Goal: Task Accomplishment & Management: Use online tool/utility

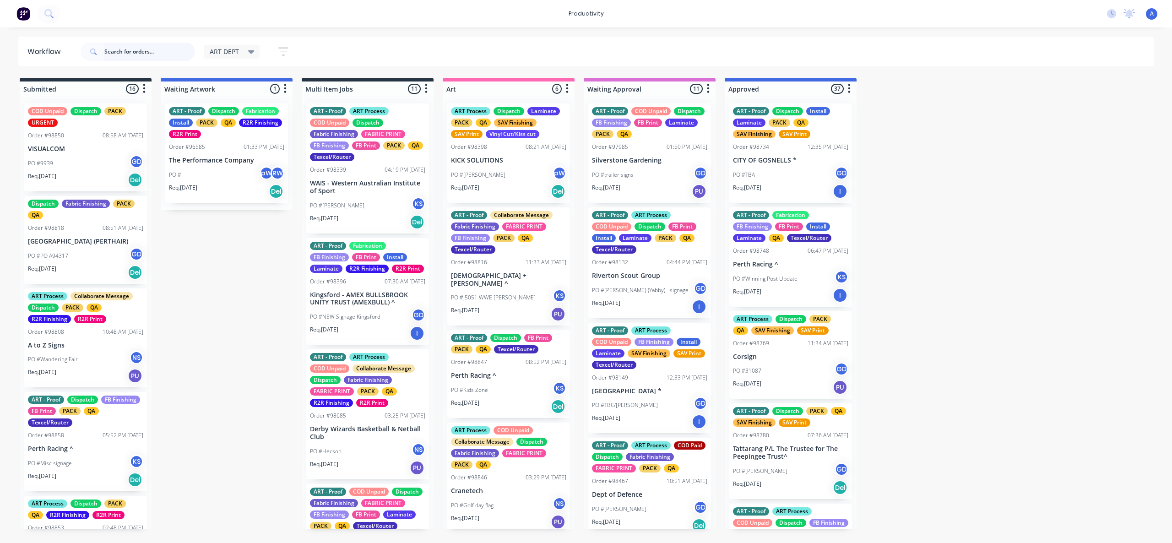
click at [154, 51] on input "text" at bounding box center [149, 52] width 91 height 18
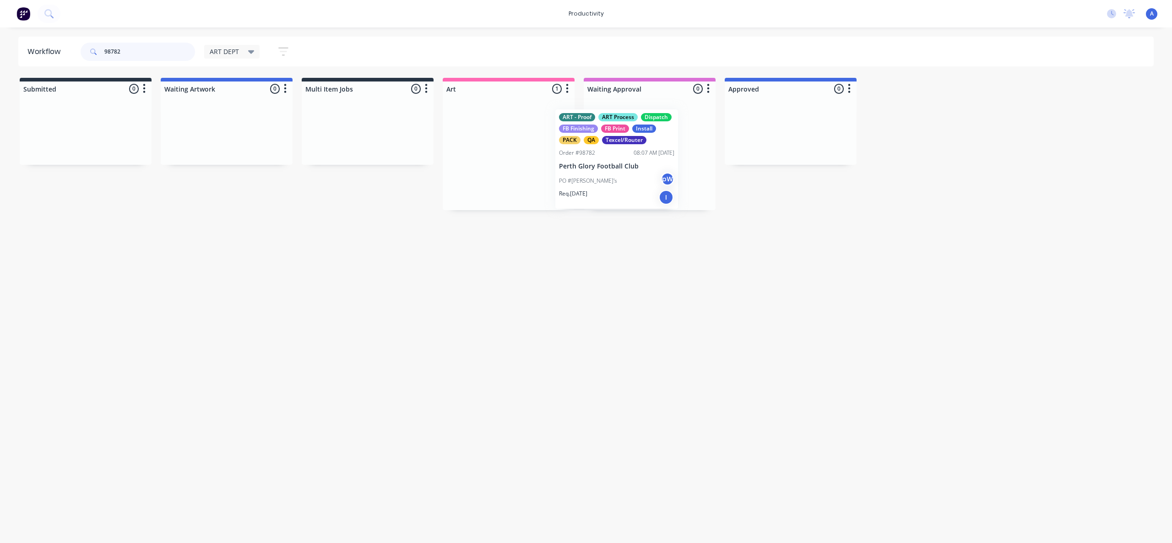
drag, startPoint x: 603, startPoint y: 199, endPoint x: 623, endPoint y: 198, distance: 19.7
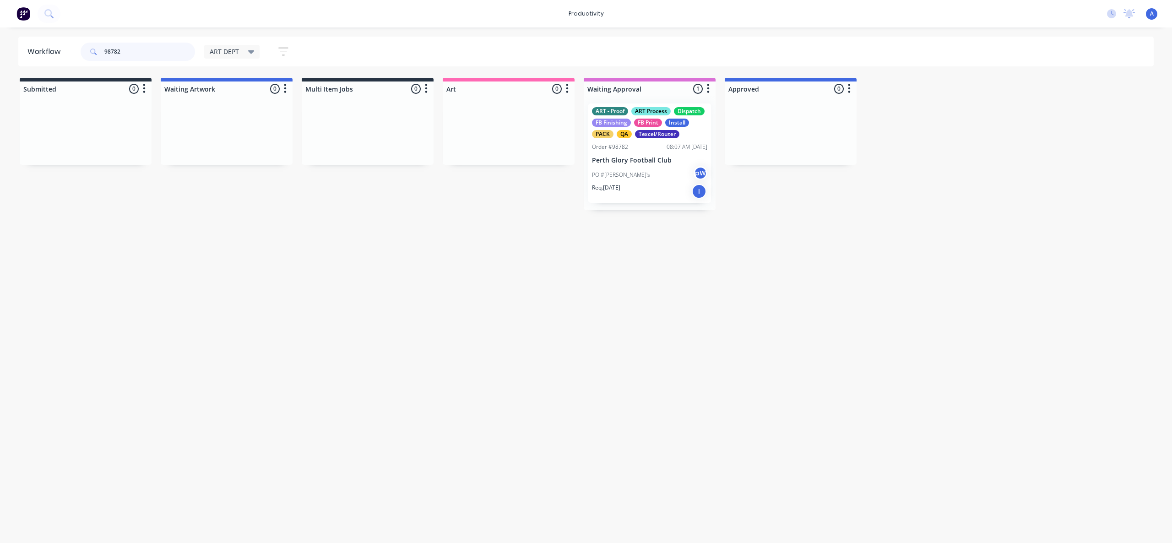
click at [133, 49] on input "98782" at bounding box center [149, 52] width 91 height 18
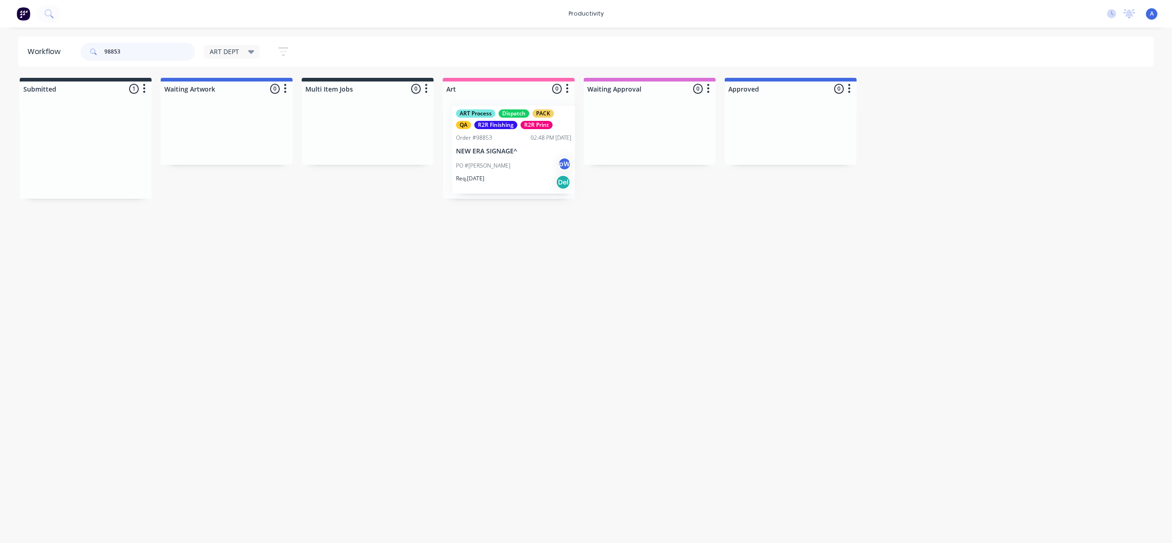
drag, startPoint x: 93, startPoint y: 160, endPoint x: 521, endPoint y: 163, distance: 428.2
type input "98853"
click at [522, 163] on div at bounding box center [509, 147] width 132 height 103
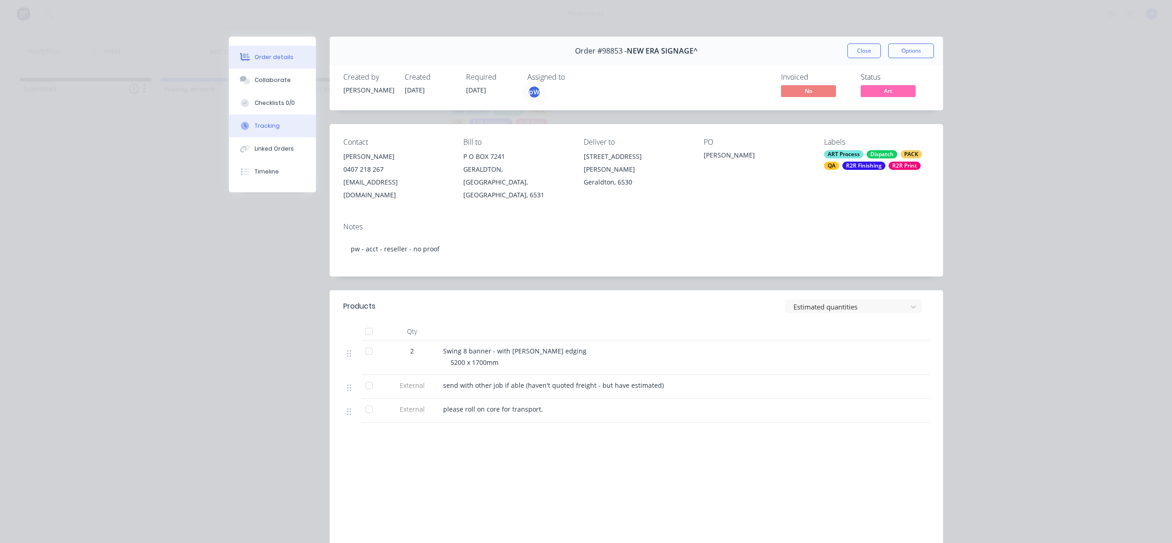
click at [276, 120] on button "Tracking" at bounding box center [272, 125] width 87 height 23
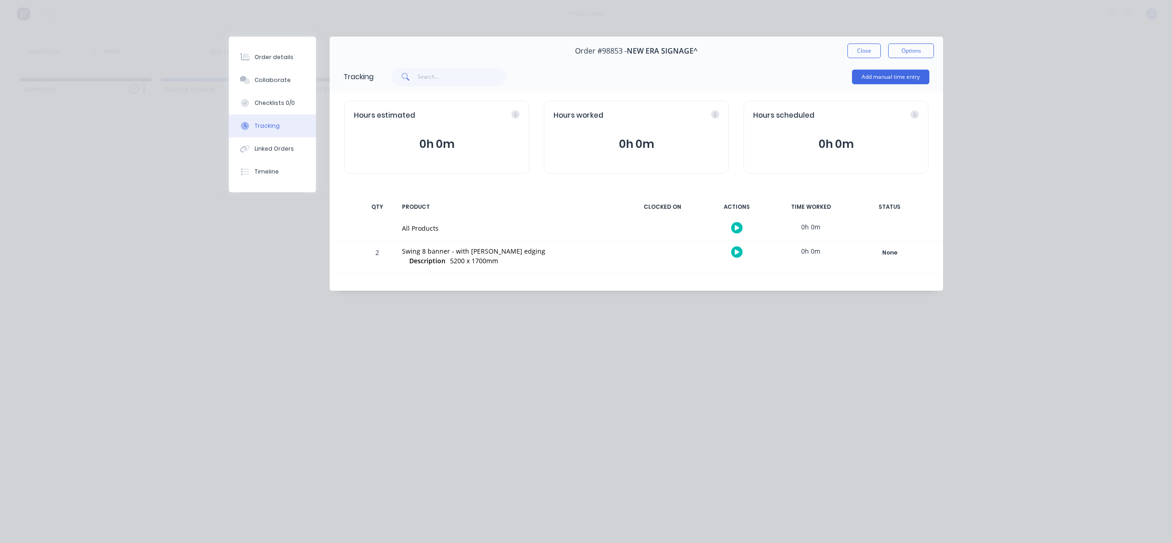
click at [738, 225] on icon "button" at bounding box center [737, 228] width 5 height 6
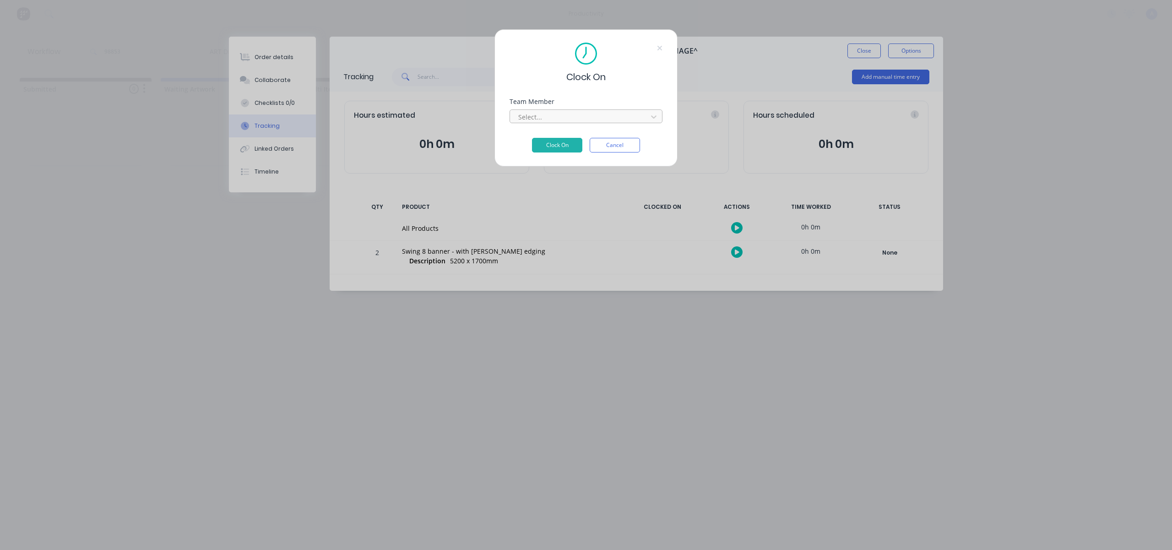
click at [630, 120] on div at bounding box center [579, 116] width 125 height 11
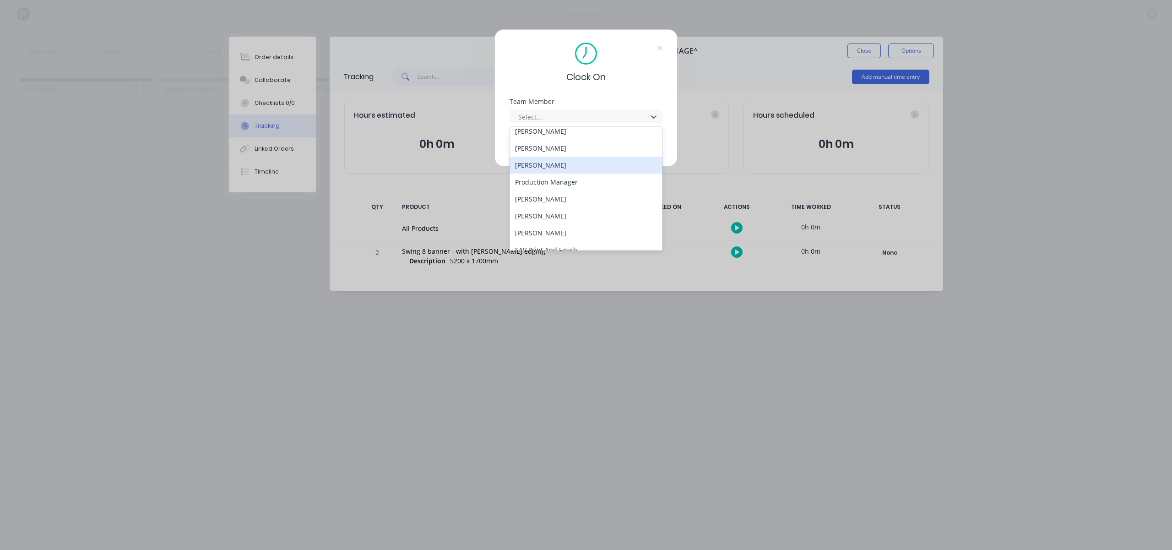
scroll to position [236, 0]
click at [550, 244] on div "[PERSON_NAME]" at bounding box center [586, 240] width 153 height 17
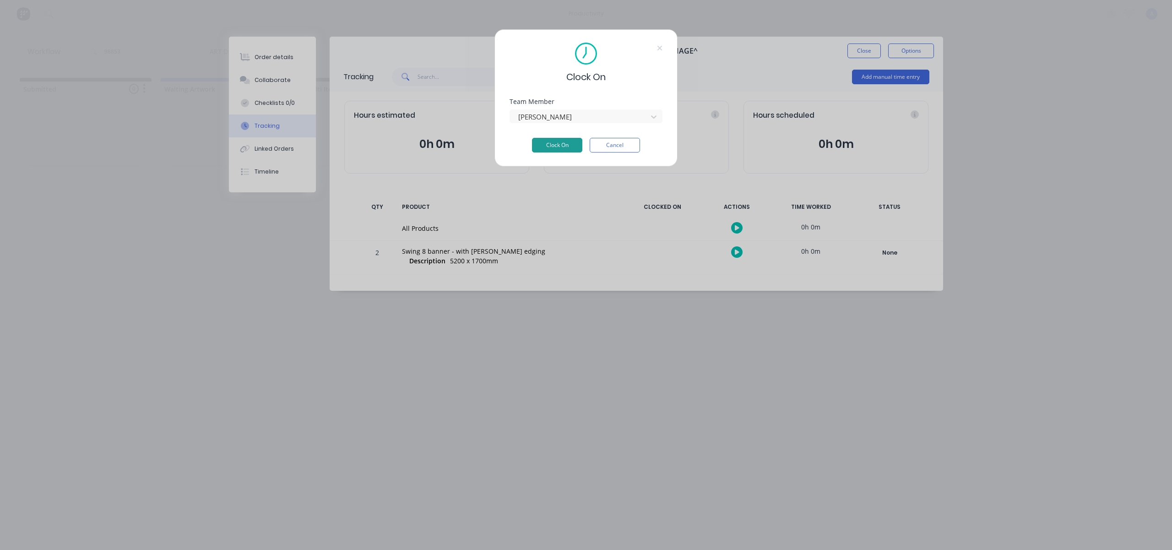
click at [572, 140] on button "Clock On" at bounding box center [557, 145] width 50 height 15
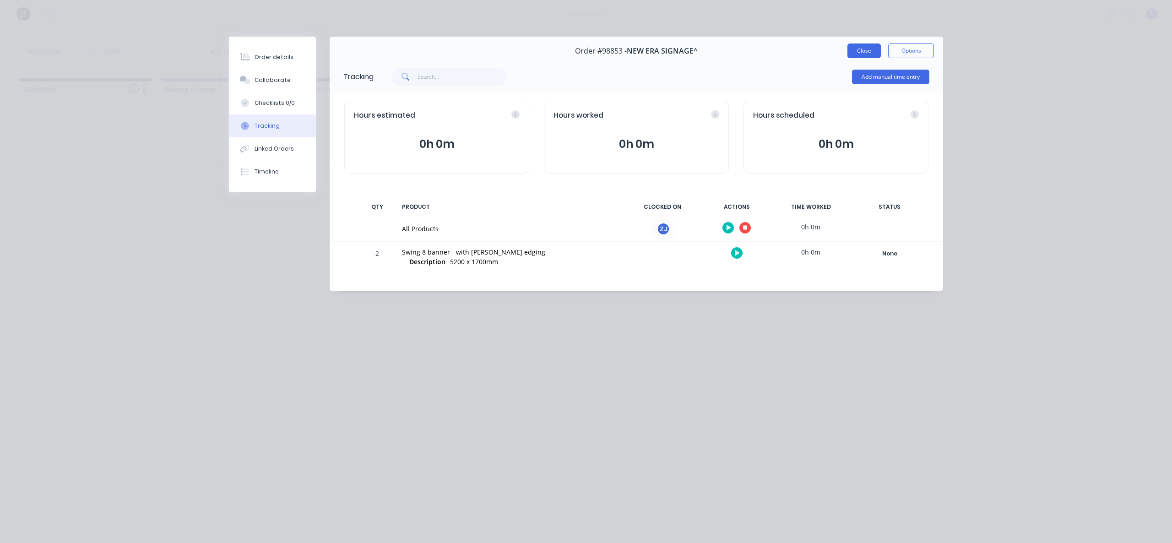
click at [866, 50] on button "Close" at bounding box center [864, 51] width 33 height 15
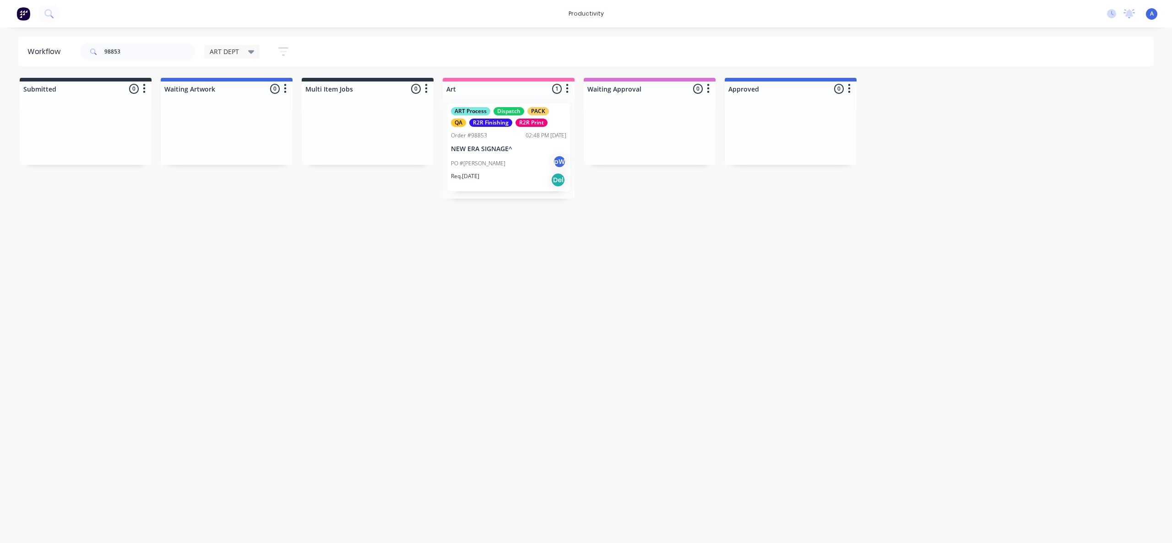
click at [494, 176] on div "Req. [DATE] Del" at bounding box center [508, 180] width 115 height 16
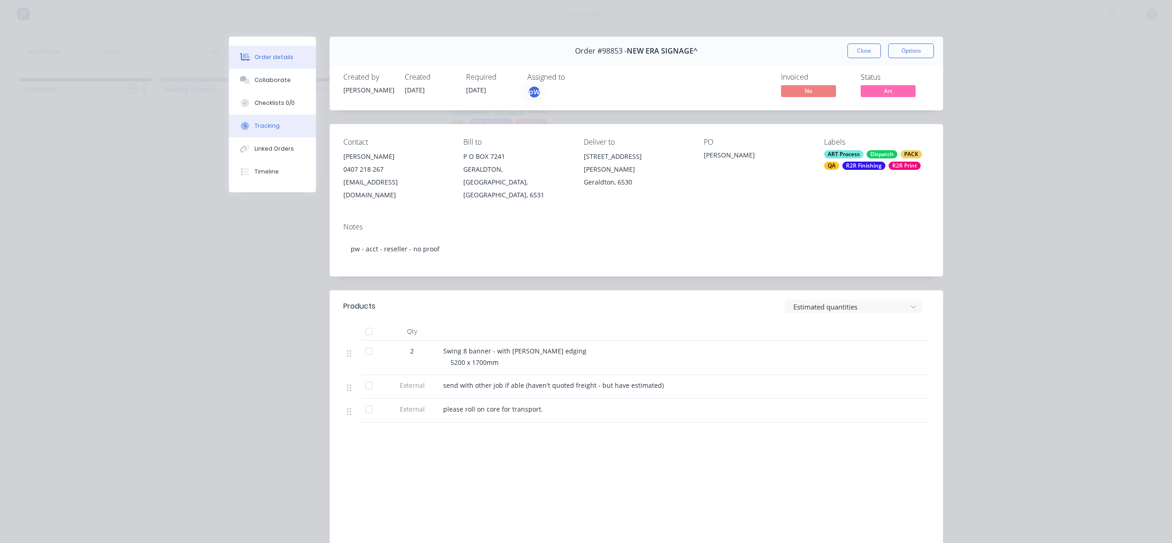
click at [271, 121] on button "Tracking" at bounding box center [272, 125] width 87 height 23
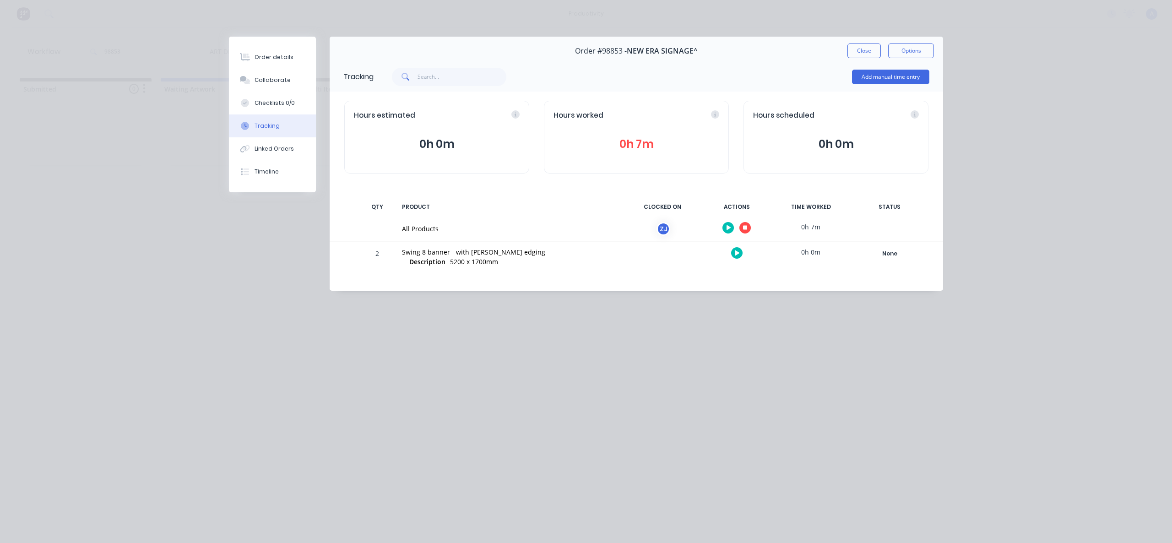
click at [748, 226] on button "button" at bounding box center [745, 227] width 11 height 11
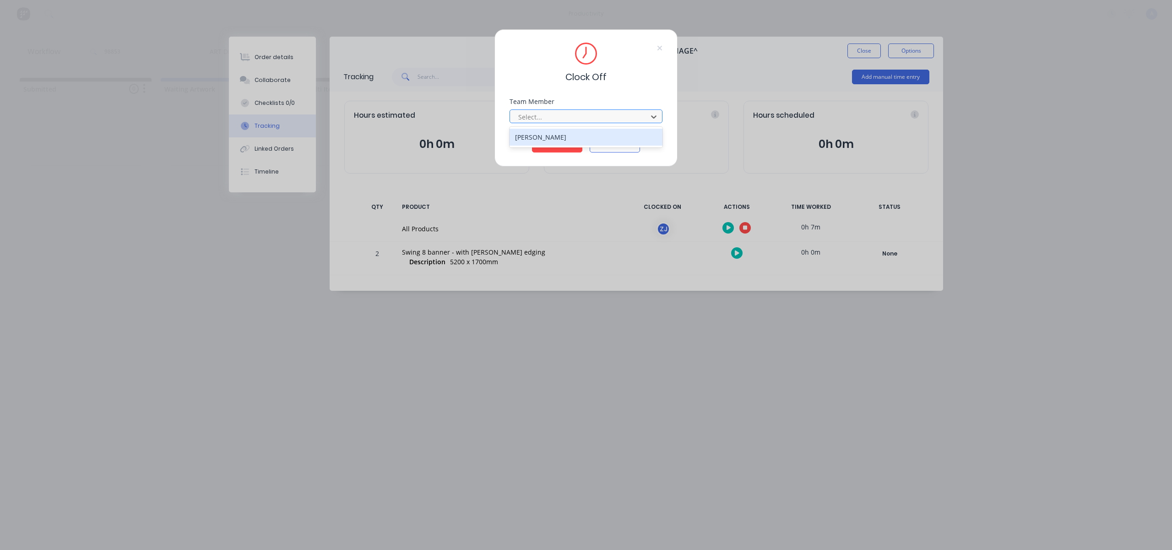
click at [621, 115] on div at bounding box center [579, 116] width 125 height 11
click at [587, 138] on div "[PERSON_NAME]" at bounding box center [586, 137] width 153 height 17
click at [554, 149] on button "Clock Off" at bounding box center [557, 145] width 50 height 15
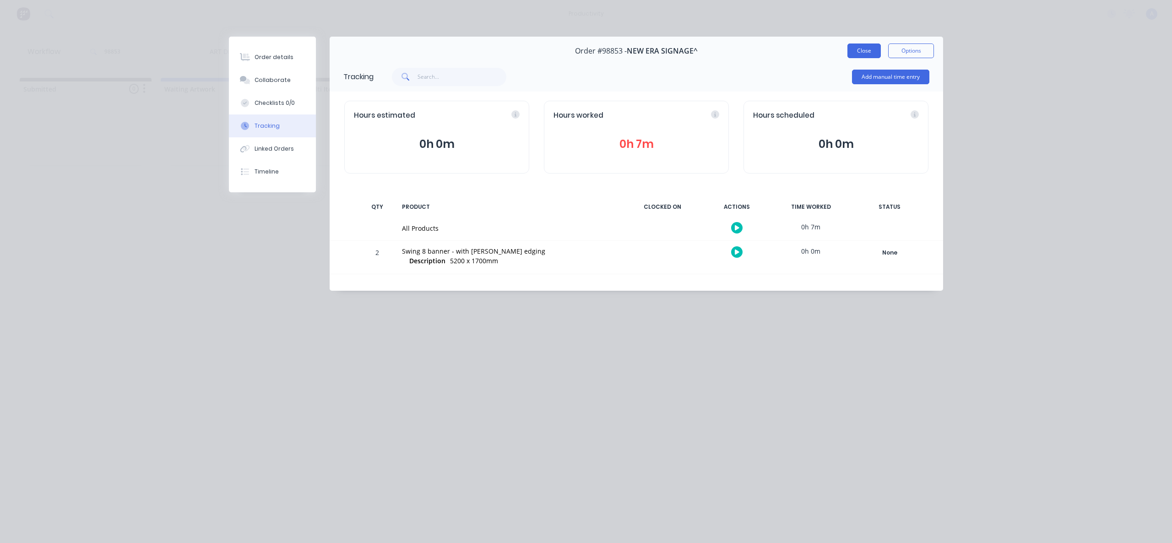
click at [874, 54] on button "Close" at bounding box center [864, 51] width 33 height 15
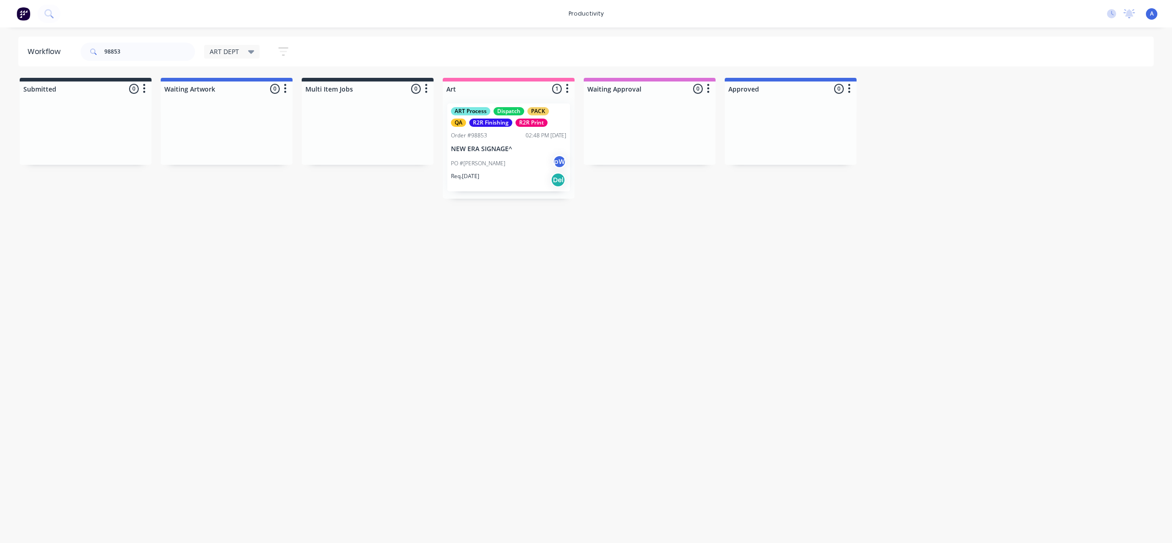
click at [500, 178] on div "Req. [DATE] Del" at bounding box center [508, 180] width 115 height 16
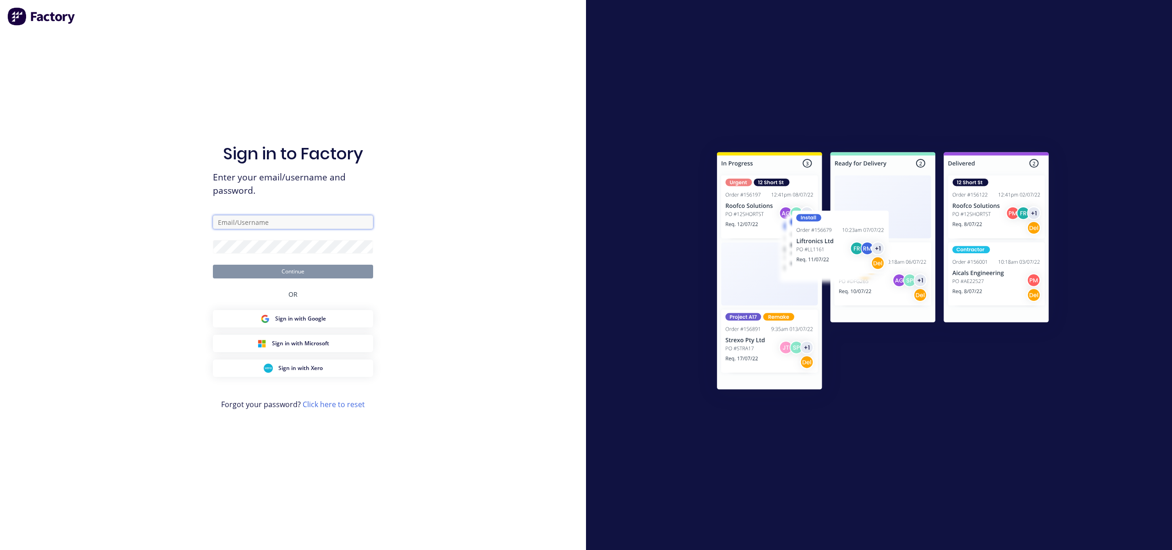
type input "[EMAIL_ADDRESS][DOMAIN_NAME]"
click at [309, 274] on button "Continue" at bounding box center [293, 272] width 160 height 14
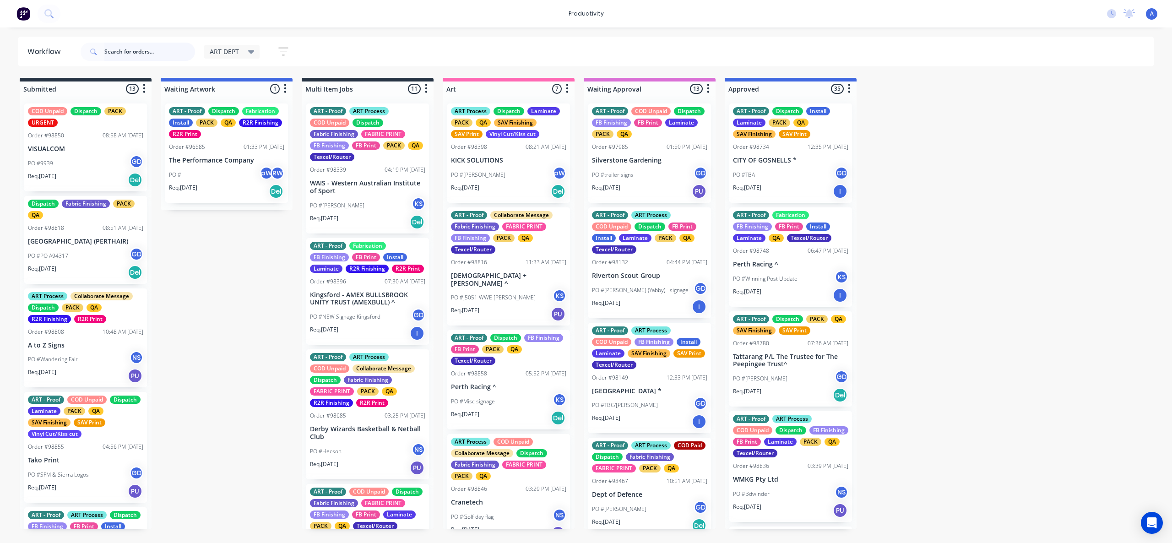
click at [182, 58] on input "text" at bounding box center [149, 52] width 91 height 18
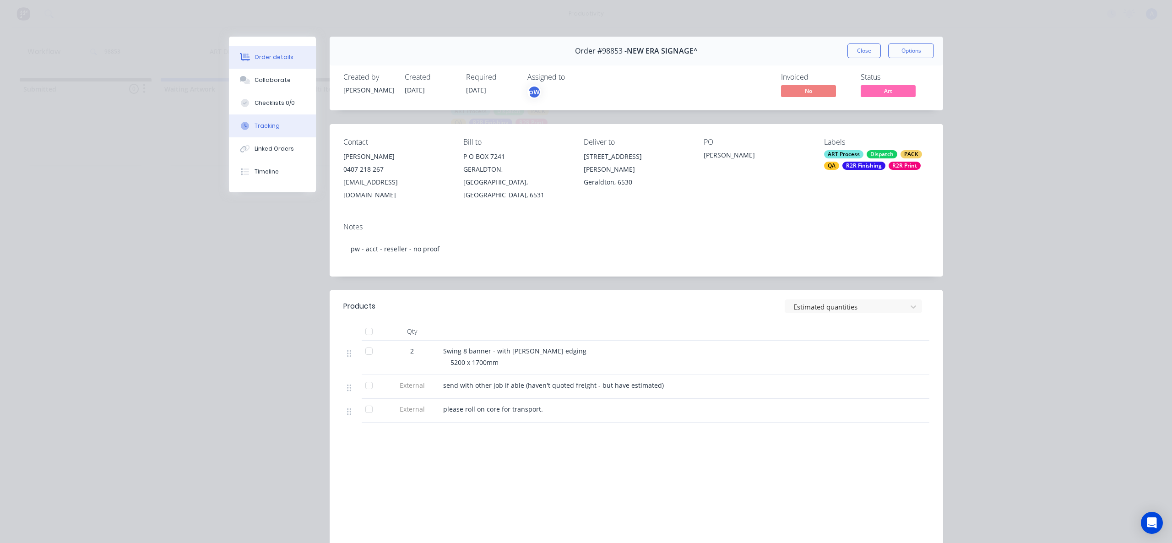
click at [262, 124] on div "Tracking" at bounding box center [267, 126] width 25 height 8
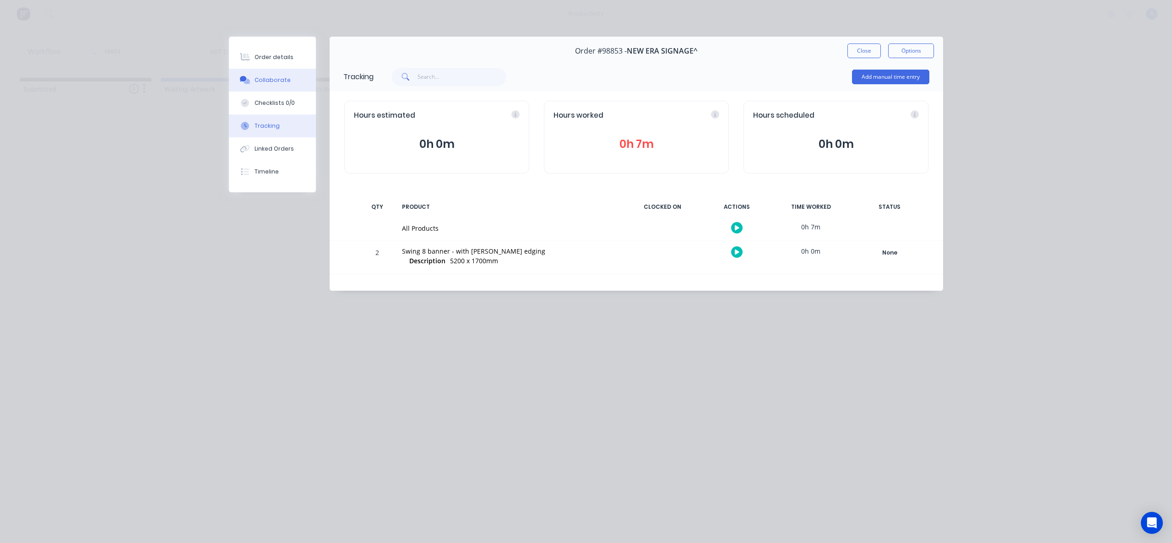
click at [307, 78] on button "Collaborate" at bounding box center [272, 80] width 87 height 23
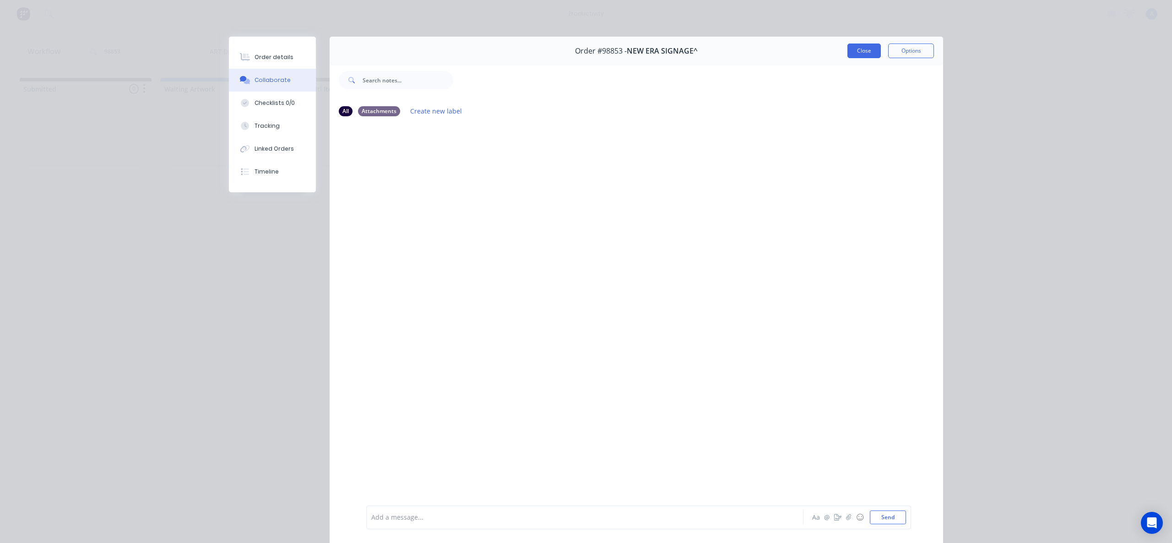
click at [850, 50] on button "Close" at bounding box center [864, 51] width 33 height 15
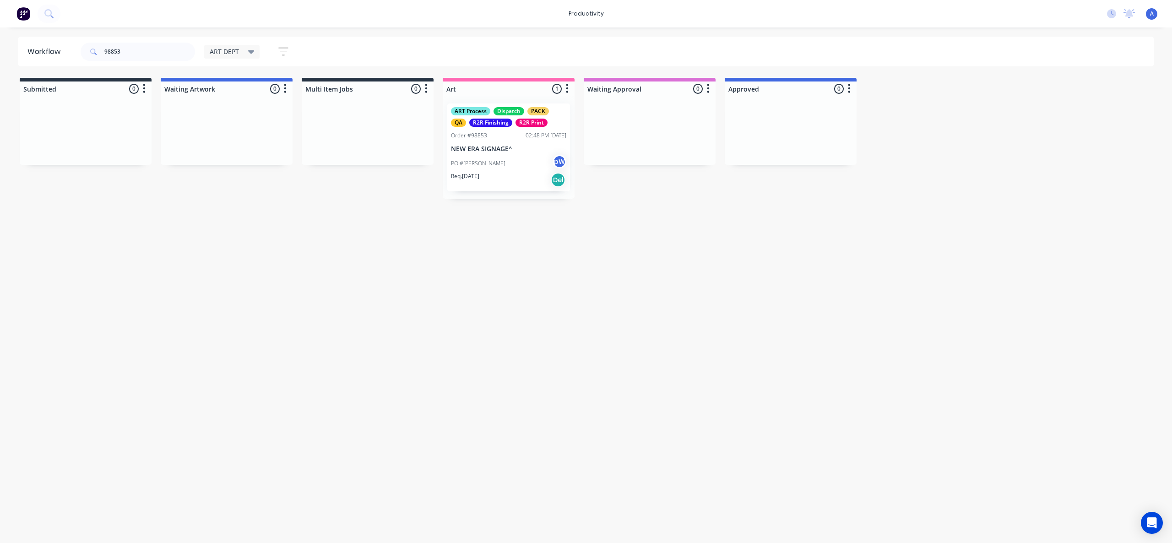
click at [478, 189] on div "ART Process Dispatch PACK QA R2R Finishing R2R Print Order #98853 02:48 PM [DAT…" at bounding box center [508, 147] width 123 height 88
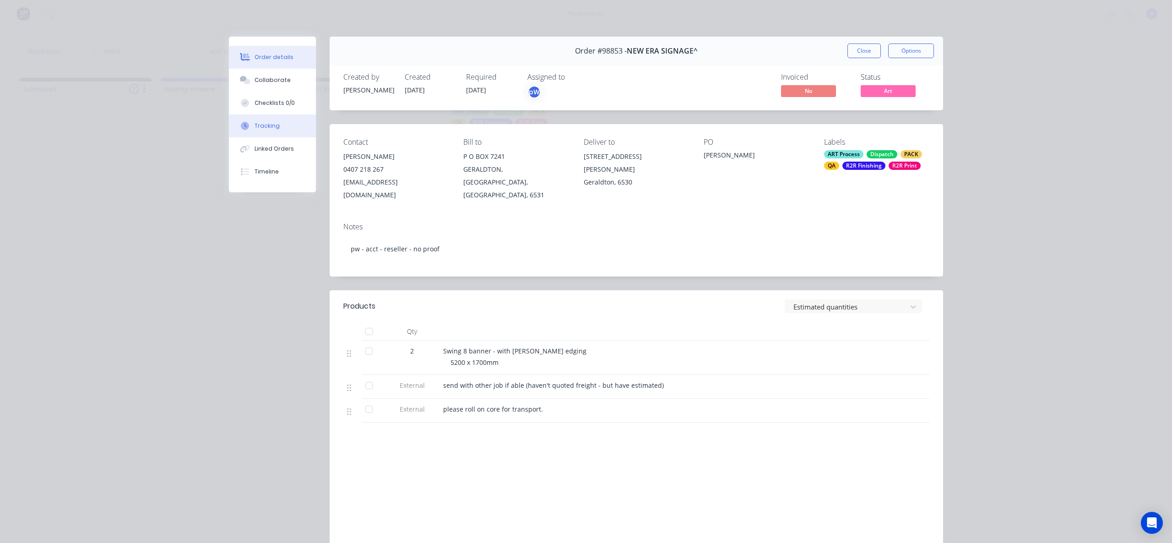
click at [262, 131] on button "Tracking" at bounding box center [272, 125] width 87 height 23
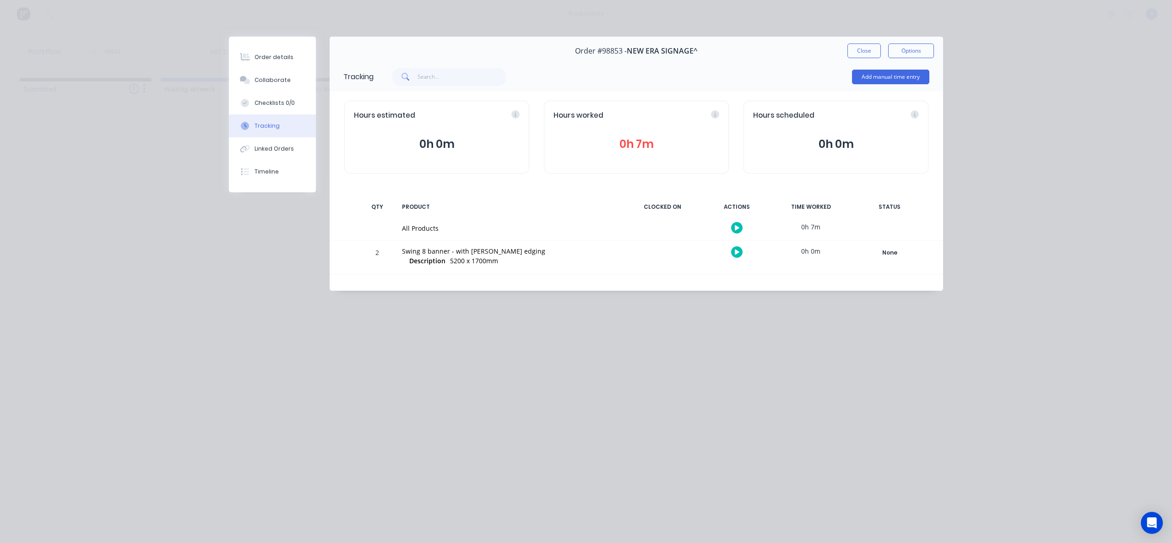
click at [739, 227] on icon "button" at bounding box center [737, 228] width 5 height 6
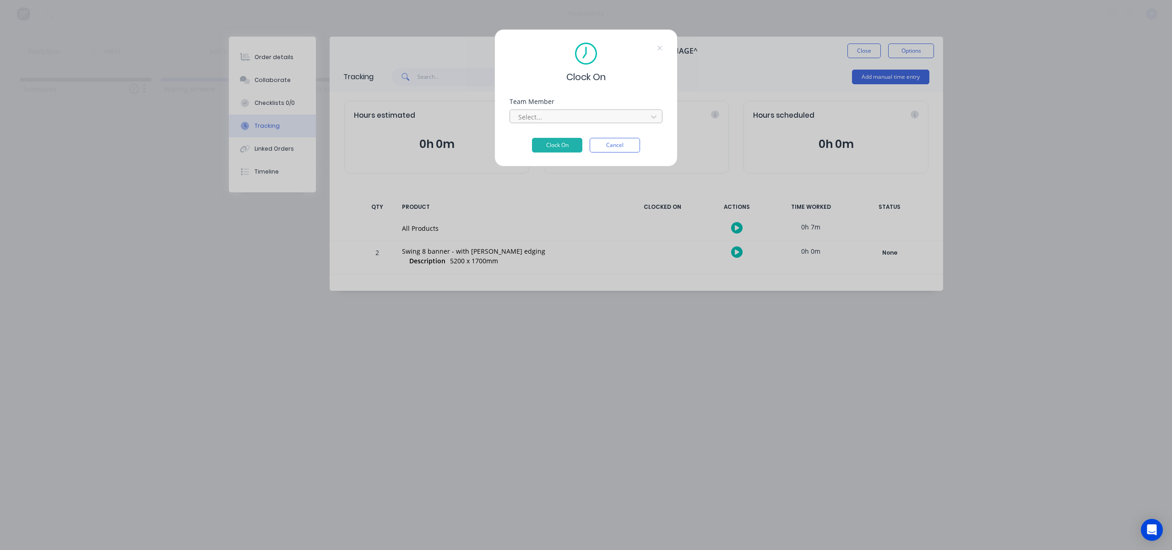
drag, startPoint x: 622, startPoint y: 117, endPoint x: 619, endPoint y: 120, distance: 4.9
click at [622, 116] on div at bounding box center [579, 116] width 125 height 11
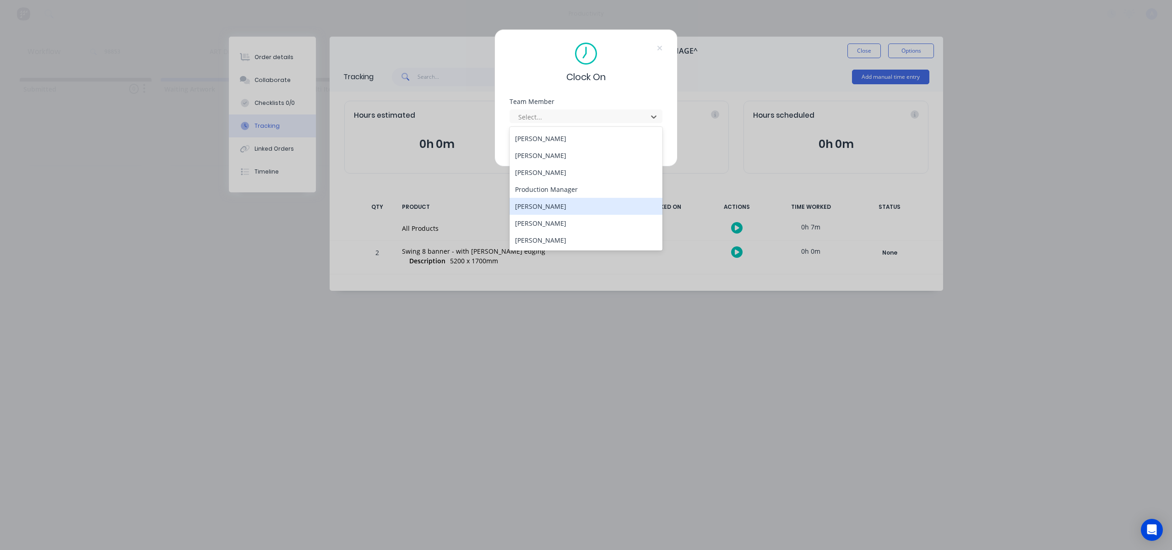
scroll to position [236, 0]
click at [546, 238] on div "[PERSON_NAME]" at bounding box center [586, 240] width 153 height 17
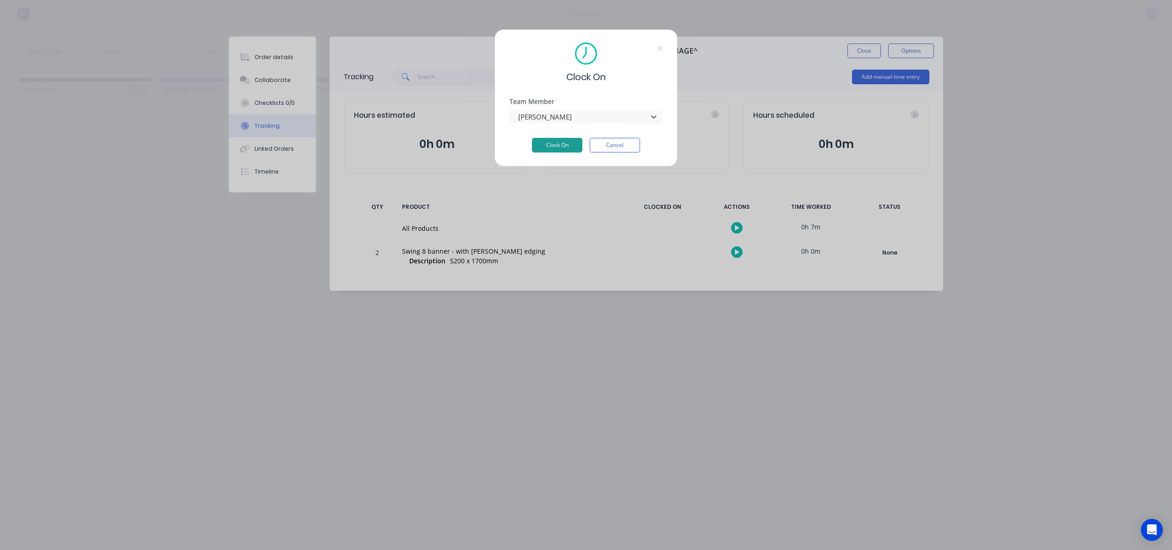
click at [567, 147] on button "Clock On" at bounding box center [557, 145] width 50 height 15
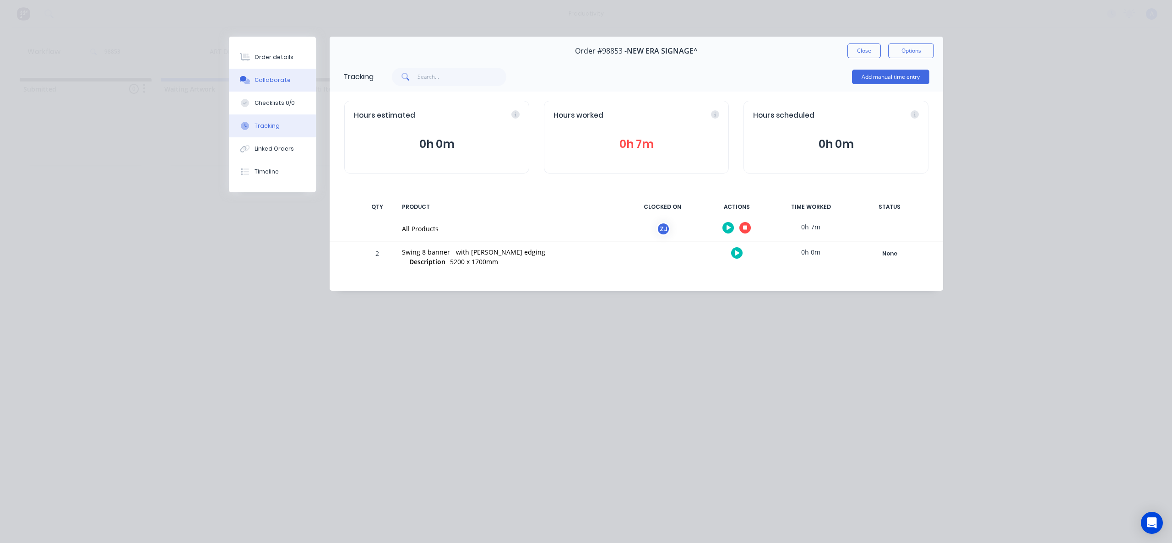
click at [290, 82] on button "Collaborate" at bounding box center [272, 80] width 87 height 23
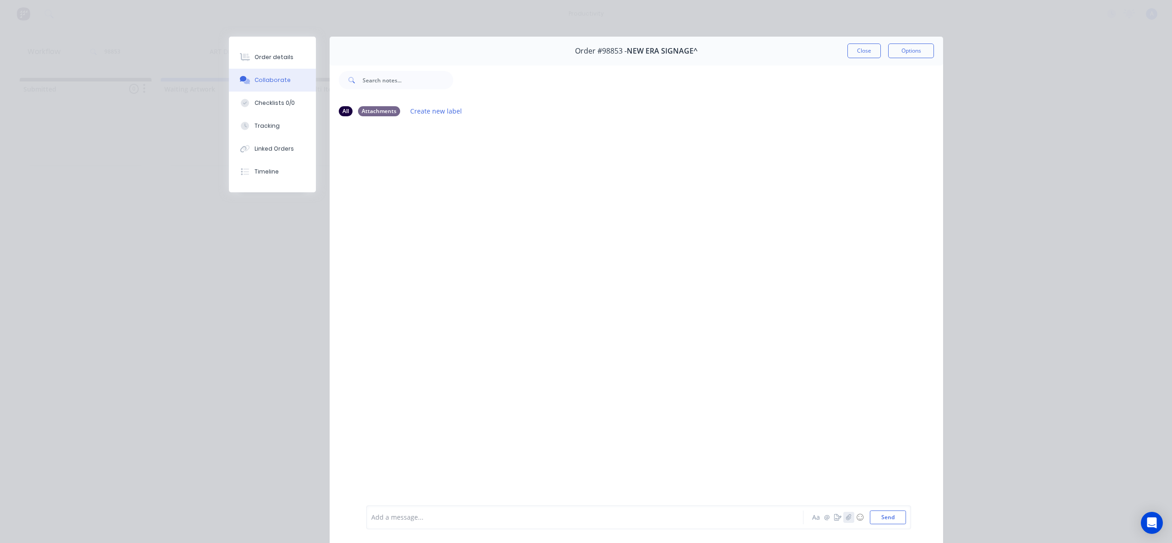
click at [846, 517] on icon "button" at bounding box center [848, 517] width 5 height 6
click at [878, 516] on button "Send" at bounding box center [888, 518] width 36 height 14
click at [284, 133] on button "Tracking" at bounding box center [272, 125] width 87 height 23
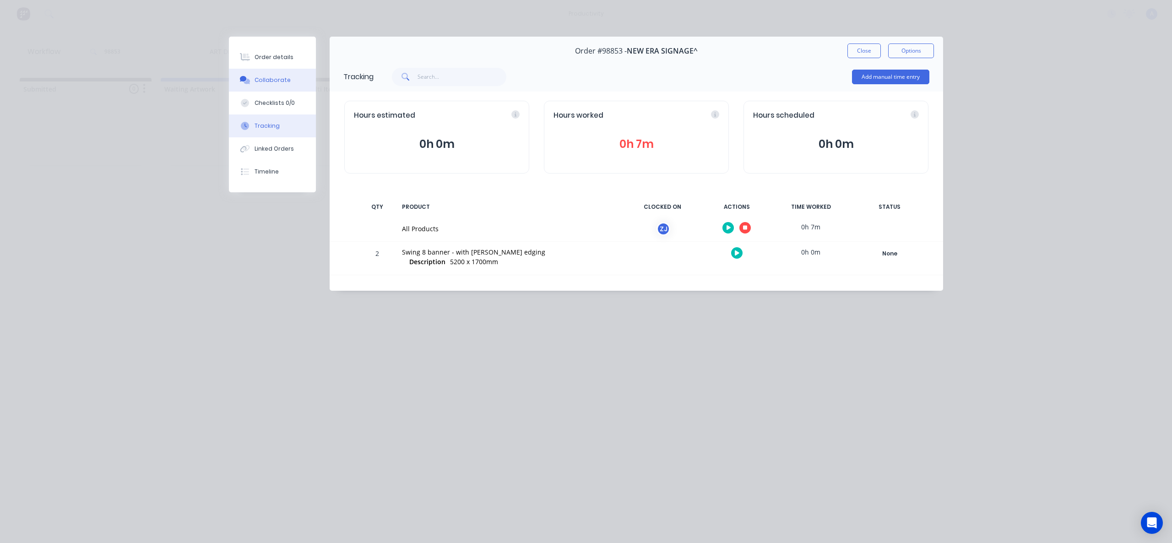
click at [254, 71] on button "Collaborate" at bounding box center [272, 80] width 87 height 23
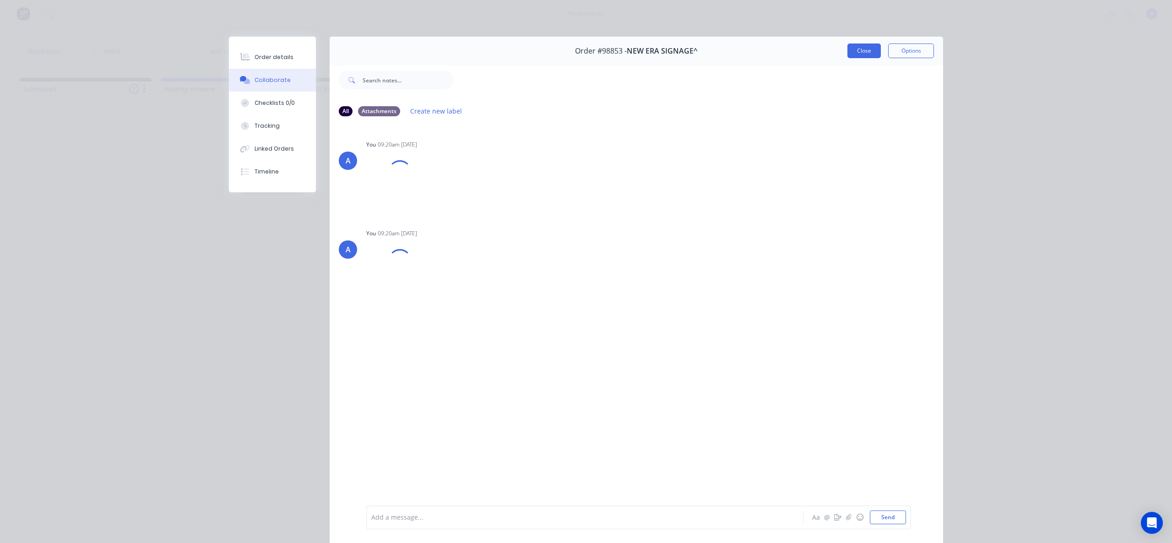
click at [867, 54] on button "Close" at bounding box center [864, 51] width 33 height 15
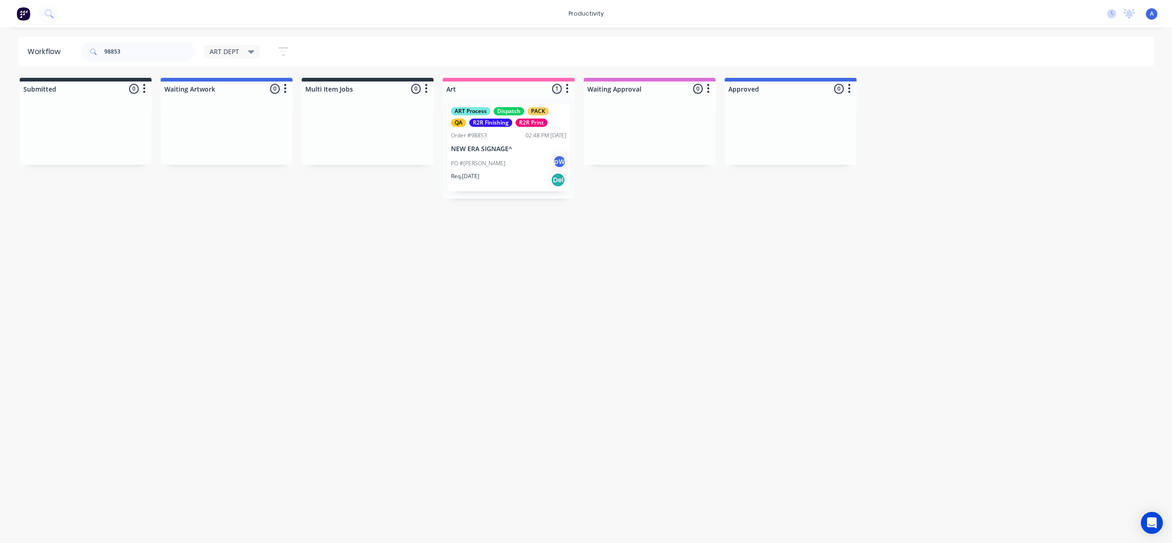
click at [835, 312] on div "Workflow 98853 ART DEPT Save new view None edit ART DEPT (Default) edit Banner …" at bounding box center [586, 281] width 1172 height 488
click at [527, 165] on div "PO #[PERSON_NAME] pW" at bounding box center [508, 163] width 115 height 17
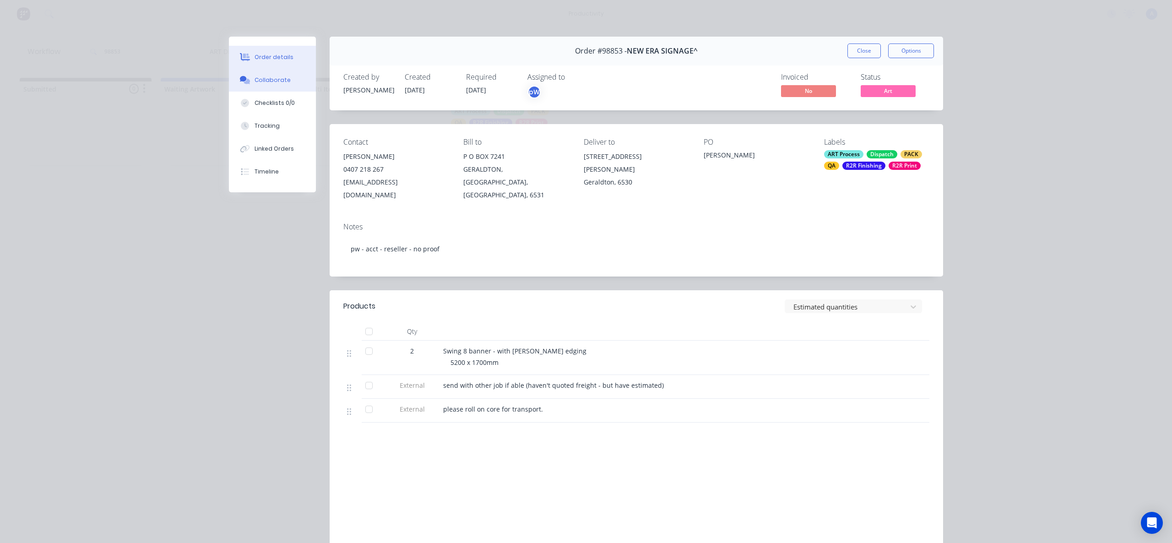
click at [277, 84] on button "Collaborate" at bounding box center [272, 80] width 87 height 23
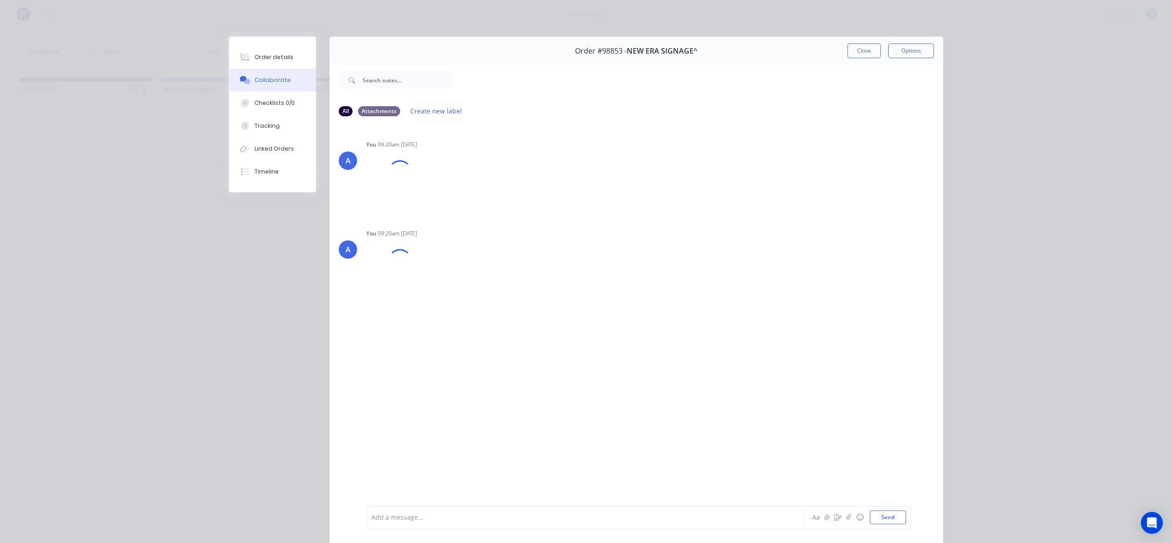
drag, startPoint x: 857, startPoint y: 54, endPoint x: 688, endPoint y: 113, distance: 179.0
click at [857, 54] on button "Close" at bounding box center [864, 51] width 33 height 15
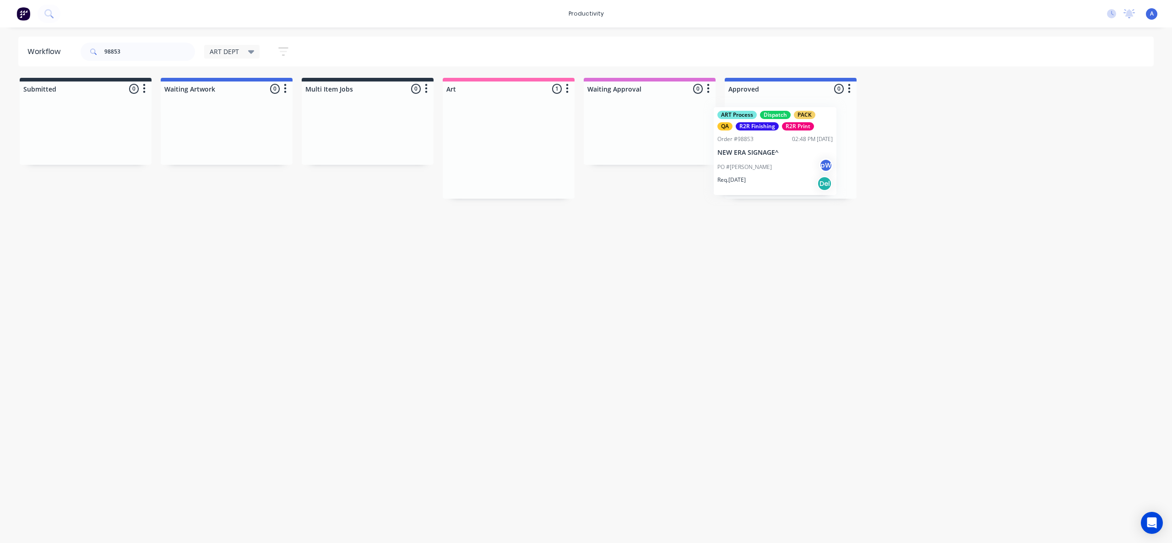
drag, startPoint x: 479, startPoint y: 163, endPoint x: 750, endPoint y: 172, distance: 271.3
click at [678, 238] on div "Workflow 98853 ART DEPT Save new view None edit ART DEPT (Default) edit Banner …" at bounding box center [586, 281] width 1172 height 488
click at [770, 169] on div "PO #[PERSON_NAME] pW" at bounding box center [790, 163] width 115 height 17
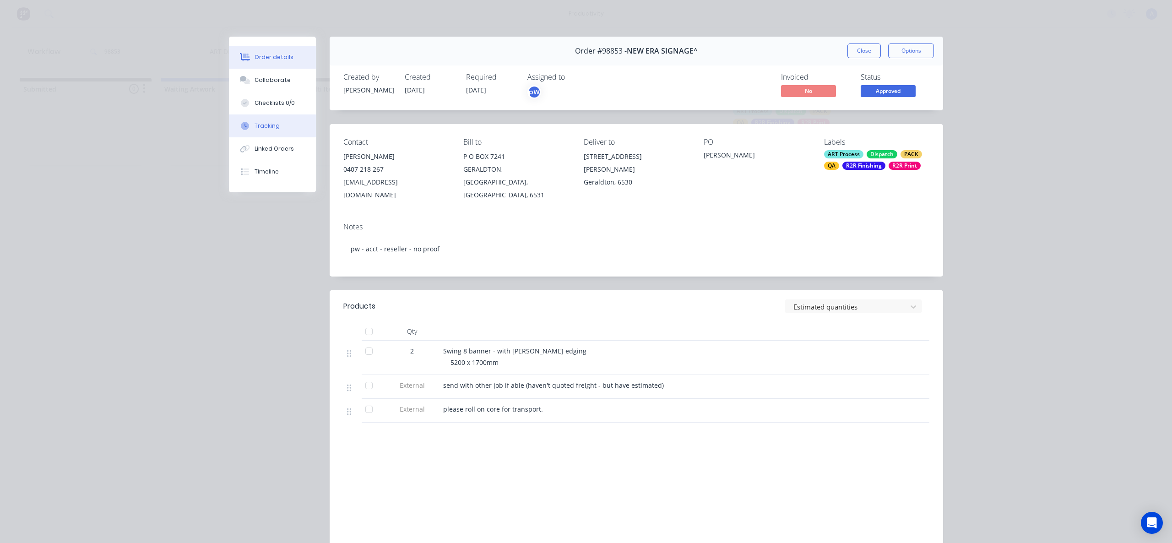
click at [279, 120] on button "Tracking" at bounding box center [272, 125] width 87 height 23
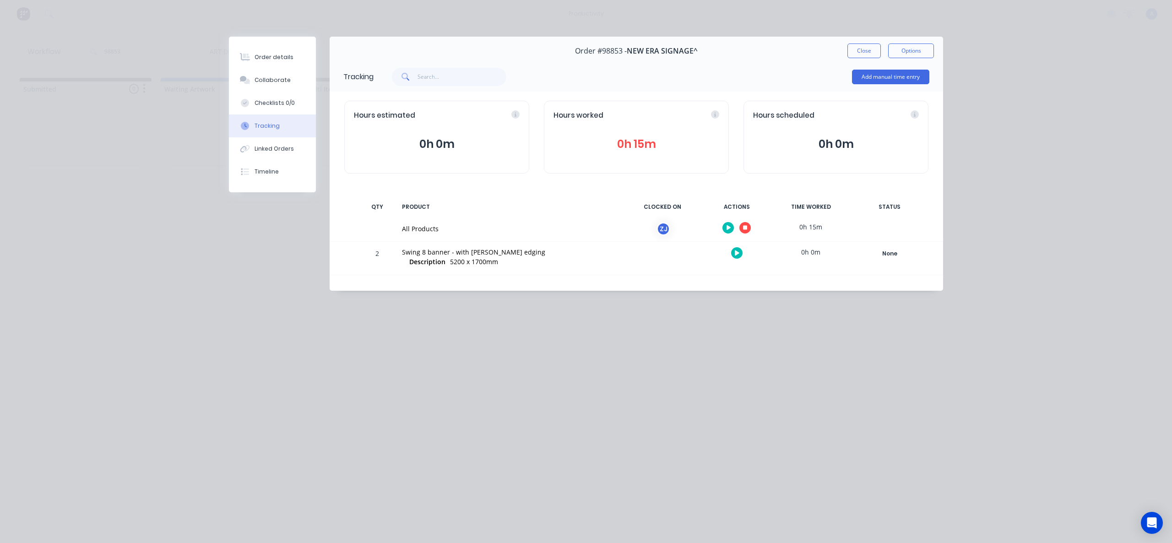
click at [741, 229] on button "button" at bounding box center [745, 227] width 11 height 11
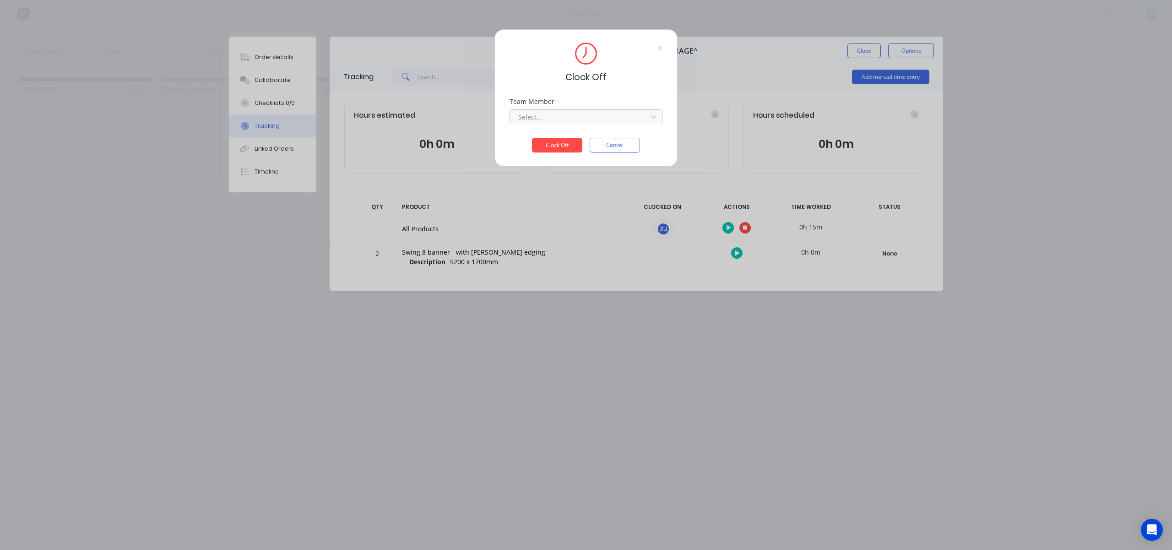
click at [562, 116] on div at bounding box center [579, 116] width 125 height 11
click at [557, 133] on div "[PERSON_NAME]" at bounding box center [586, 137] width 153 height 17
drag, startPoint x: 559, startPoint y: 144, endPoint x: 577, endPoint y: 137, distance: 19.7
click at [559, 144] on button "Clock Off" at bounding box center [557, 145] width 50 height 15
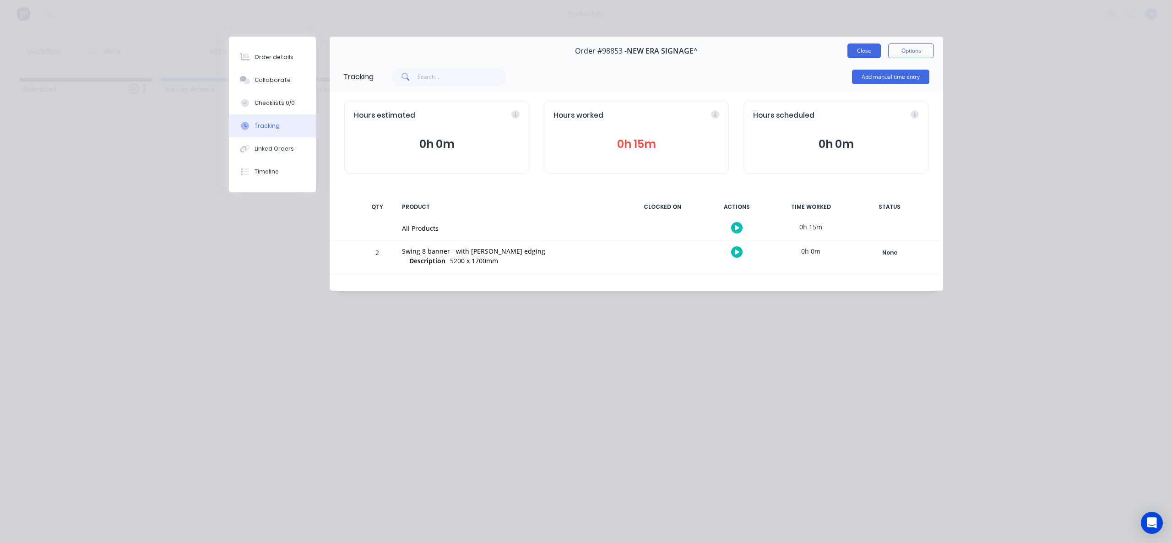
click at [871, 48] on button "Close" at bounding box center [864, 51] width 33 height 15
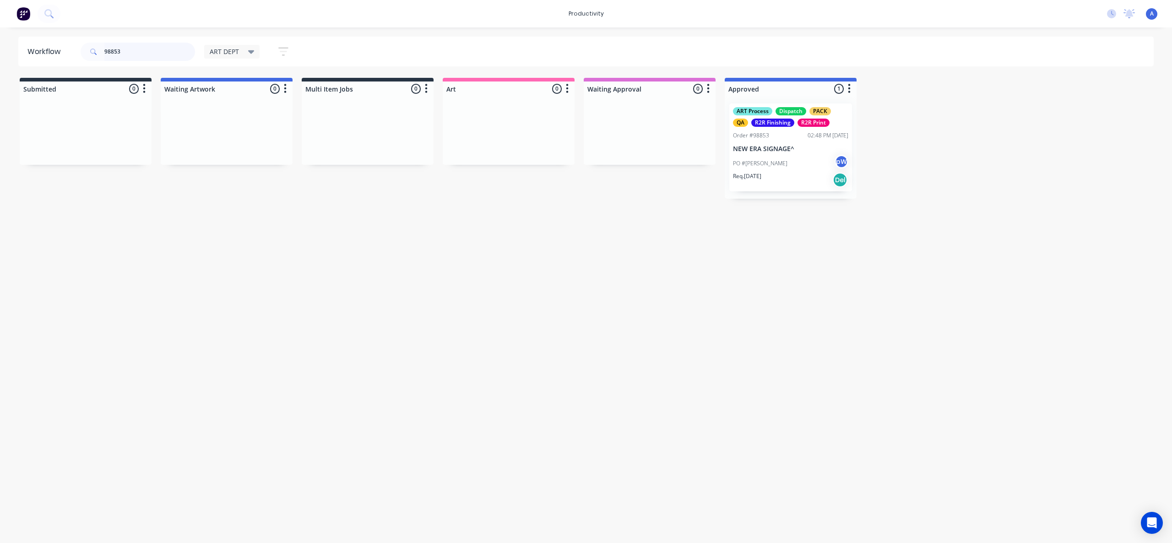
click at [145, 49] on input "98853" at bounding box center [149, 52] width 91 height 18
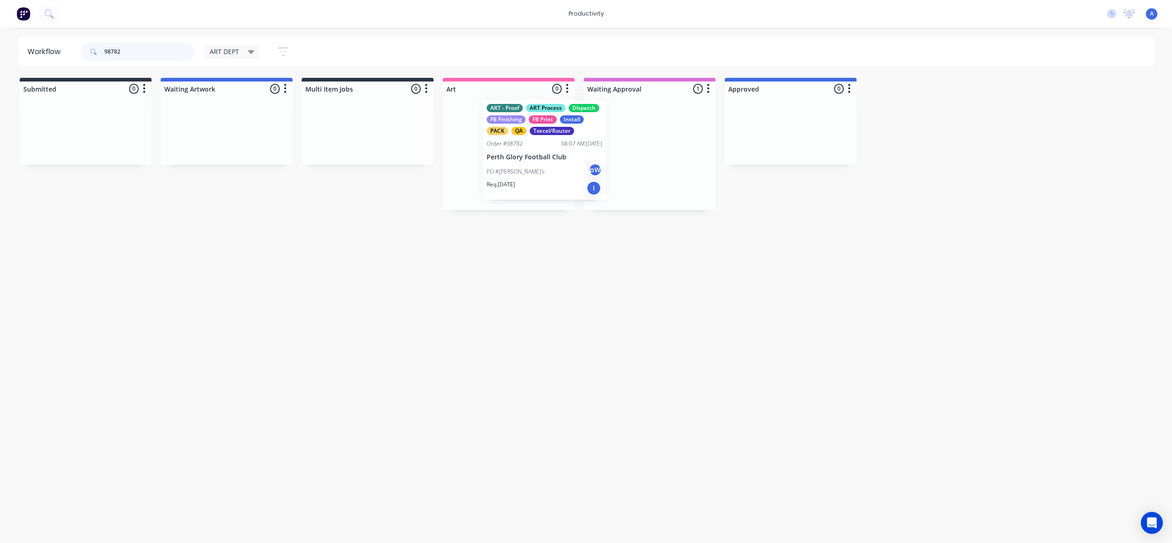
drag, startPoint x: 629, startPoint y: 185, endPoint x: 519, endPoint y: 182, distance: 109.5
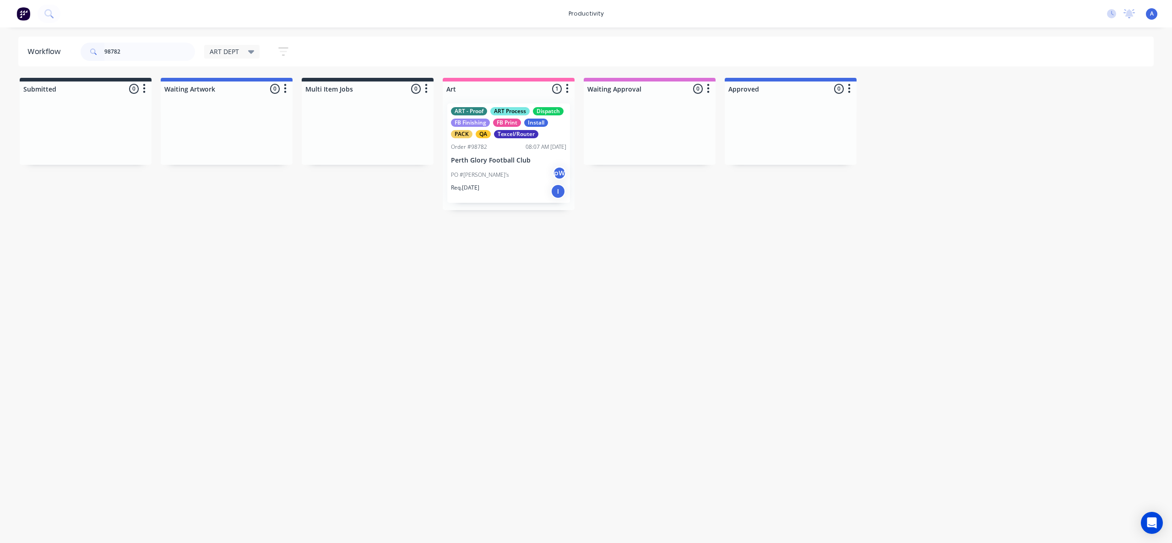
click at [515, 180] on div "PO #[PERSON_NAME]'s pW" at bounding box center [508, 174] width 115 height 17
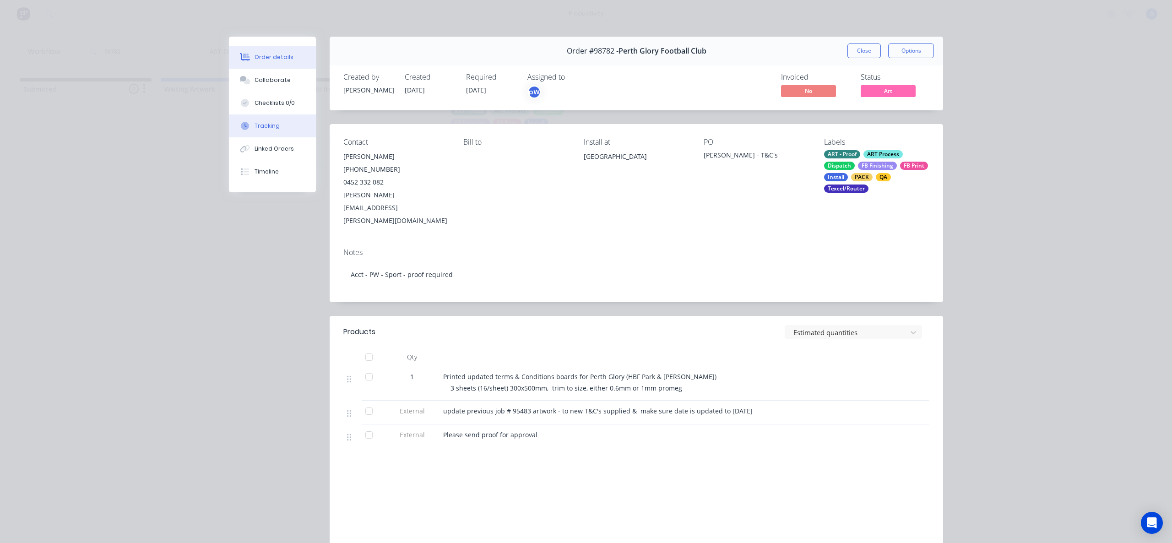
click at [269, 127] on div "Tracking" at bounding box center [267, 126] width 25 height 8
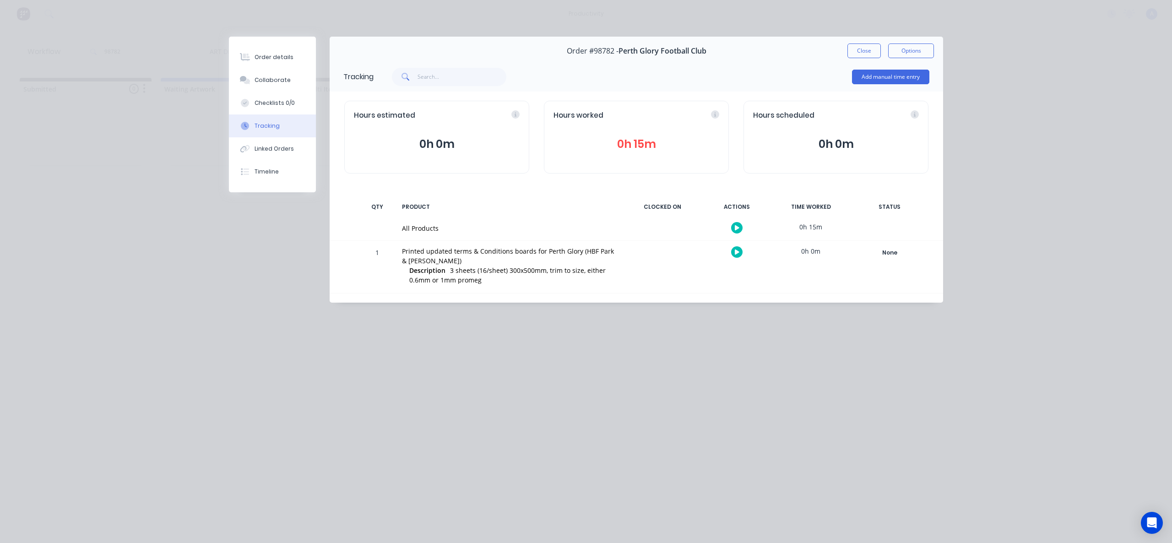
click at [740, 225] on button "button" at bounding box center [736, 227] width 11 height 11
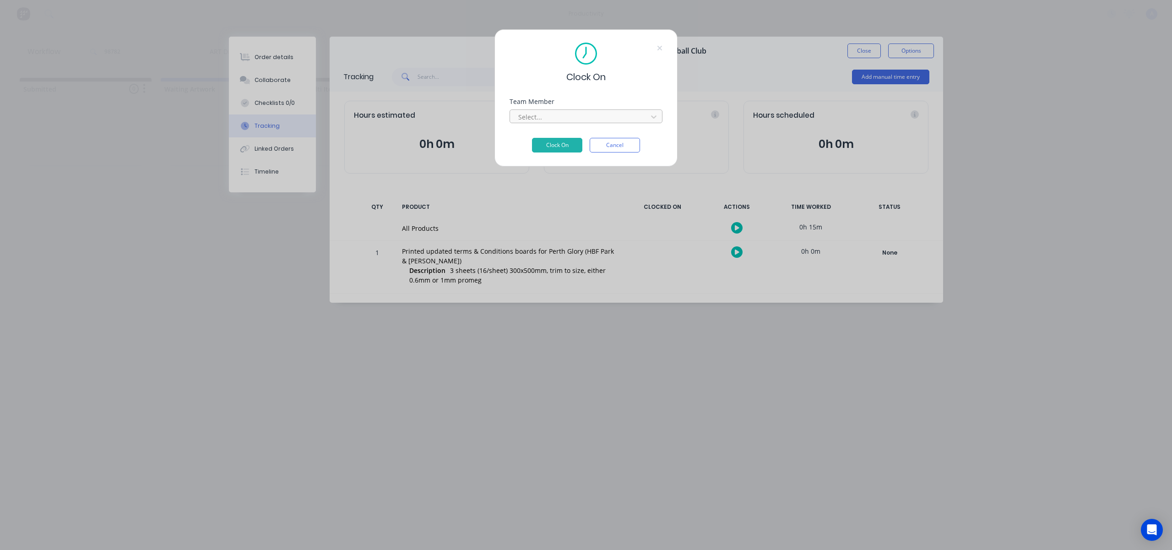
click at [643, 112] on div at bounding box center [579, 116] width 125 height 11
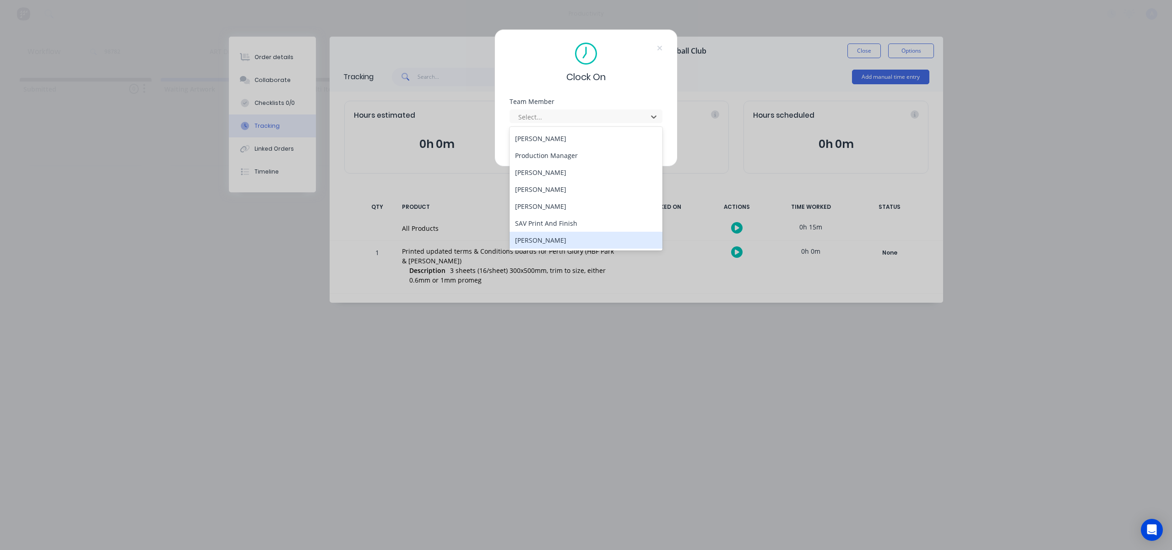
click at [553, 238] on div "[PERSON_NAME]" at bounding box center [586, 240] width 153 height 17
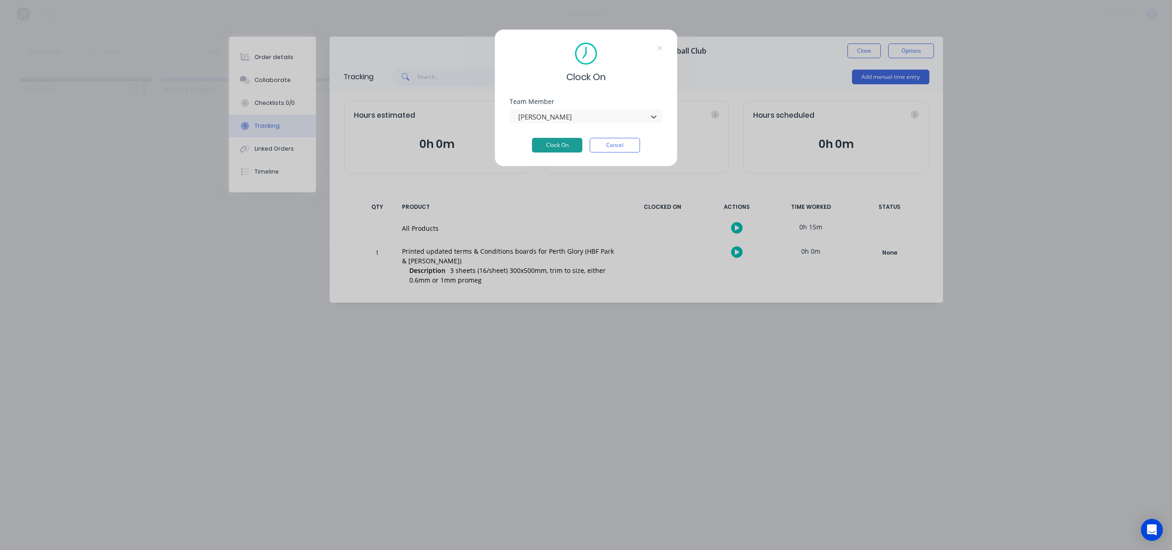
click at [561, 149] on button "Clock On" at bounding box center [557, 145] width 50 height 15
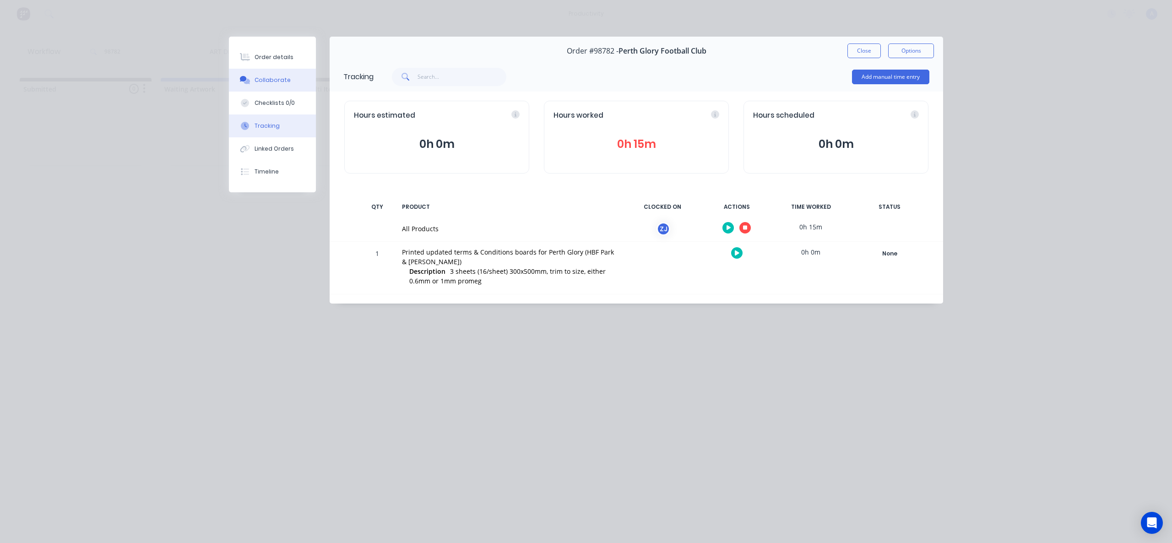
click at [287, 73] on button "Collaborate" at bounding box center [272, 80] width 87 height 23
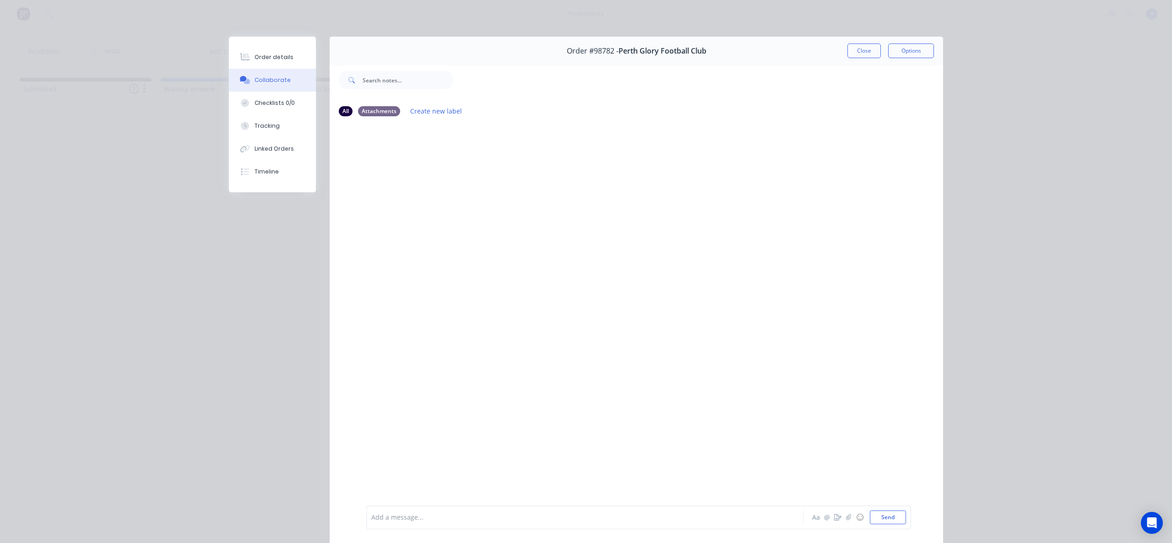
click at [848, 511] on div "Aa @ ☺ Send" at bounding box center [859, 518] width 96 height 14
click at [846, 515] on icon "button" at bounding box center [848, 517] width 5 height 6
click at [879, 519] on button "Send" at bounding box center [888, 518] width 36 height 14
click at [866, 56] on button "Close" at bounding box center [864, 51] width 33 height 15
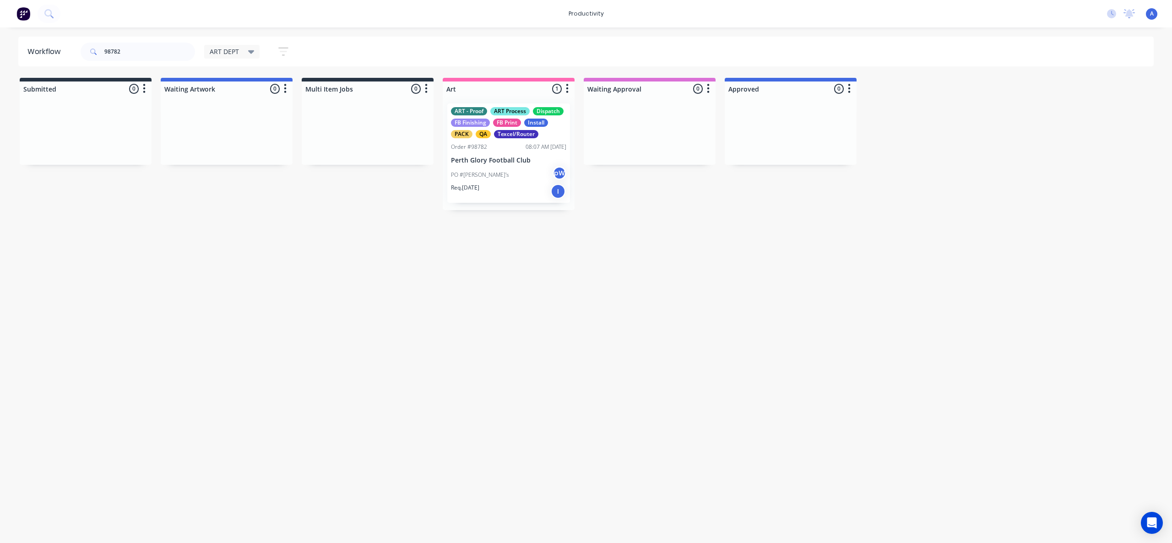
click at [778, 305] on div "Workflow 98782 ART DEPT Save new view None edit ART DEPT (Default) edit Banner …" at bounding box center [586, 281] width 1172 height 488
click at [520, 299] on div "Workflow 98782 ART DEPT Save new view None edit ART DEPT (Default) edit Banner …" at bounding box center [586, 281] width 1172 height 488
click at [496, 173] on p "PO #[PERSON_NAME]'s" at bounding box center [480, 175] width 58 height 8
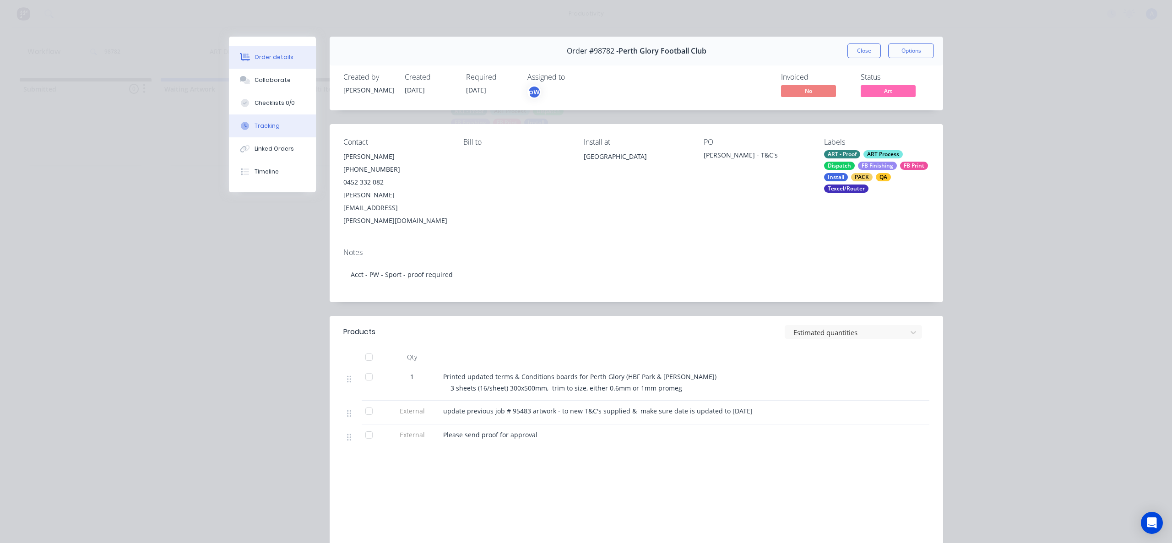
click at [260, 127] on div "Tracking" at bounding box center [267, 126] width 25 height 8
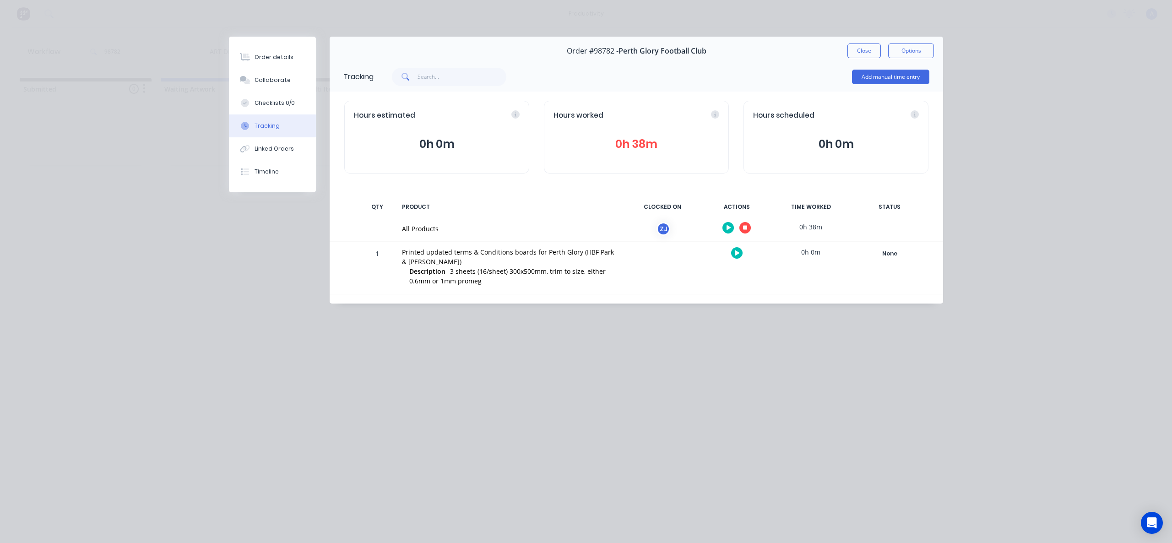
click at [749, 226] on button "button" at bounding box center [745, 227] width 11 height 11
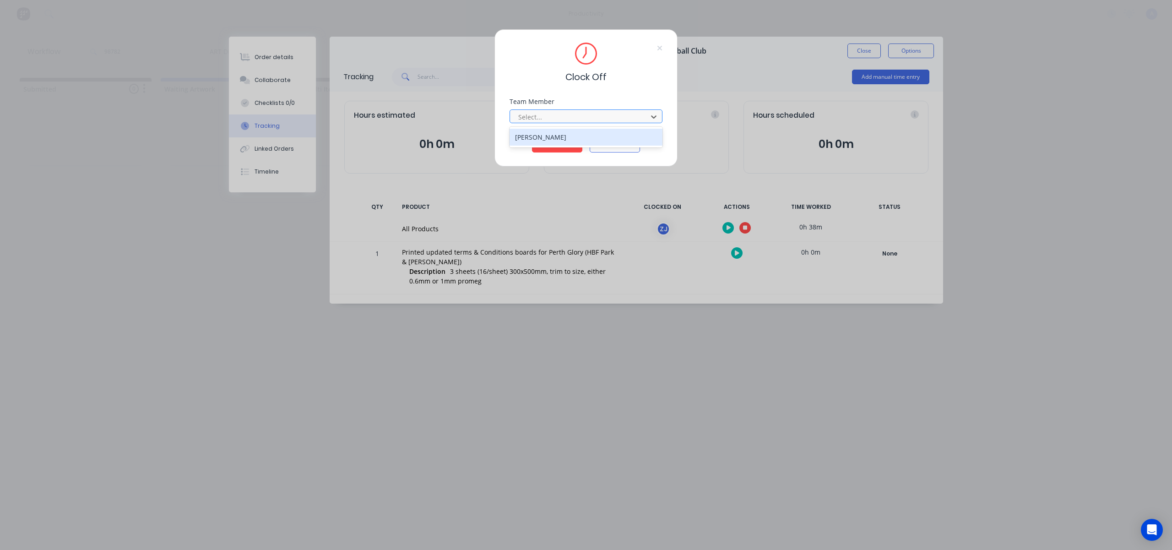
click at [615, 110] on div "Select..." at bounding box center [580, 117] width 131 height 14
click at [565, 136] on div "[PERSON_NAME]" at bounding box center [586, 137] width 153 height 17
click at [558, 146] on button "Clock Off" at bounding box center [557, 145] width 50 height 15
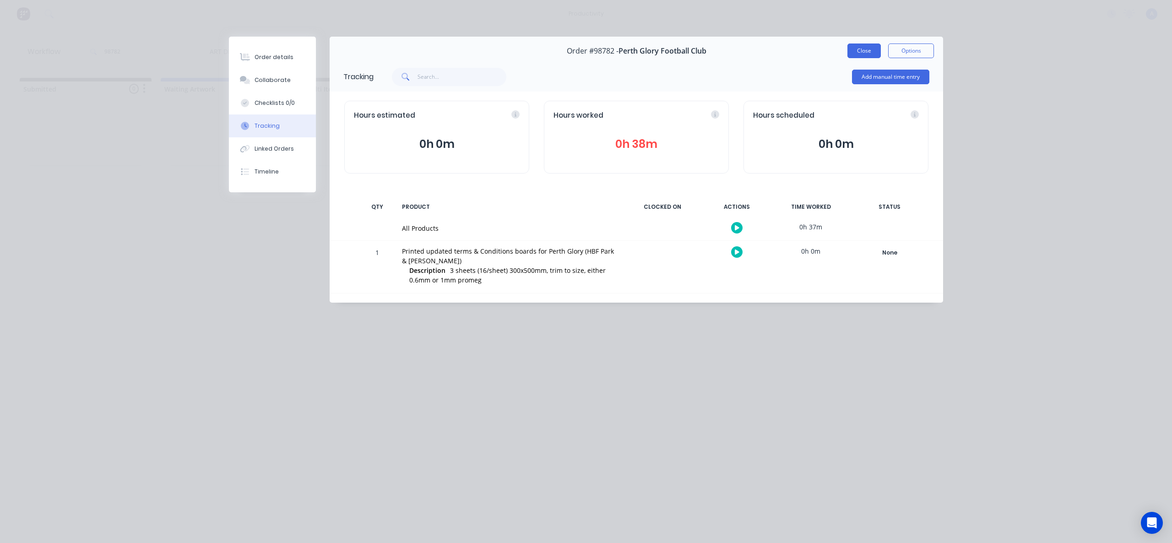
click at [859, 49] on button "Close" at bounding box center [864, 51] width 33 height 15
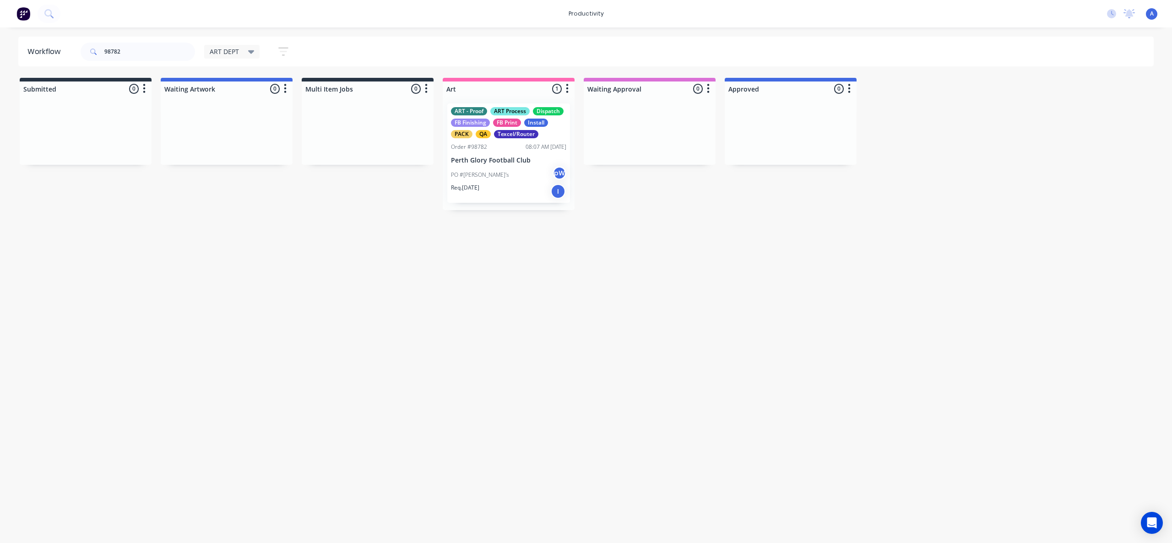
click at [513, 179] on div "PO #[PERSON_NAME]'s pW" at bounding box center [508, 174] width 115 height 17
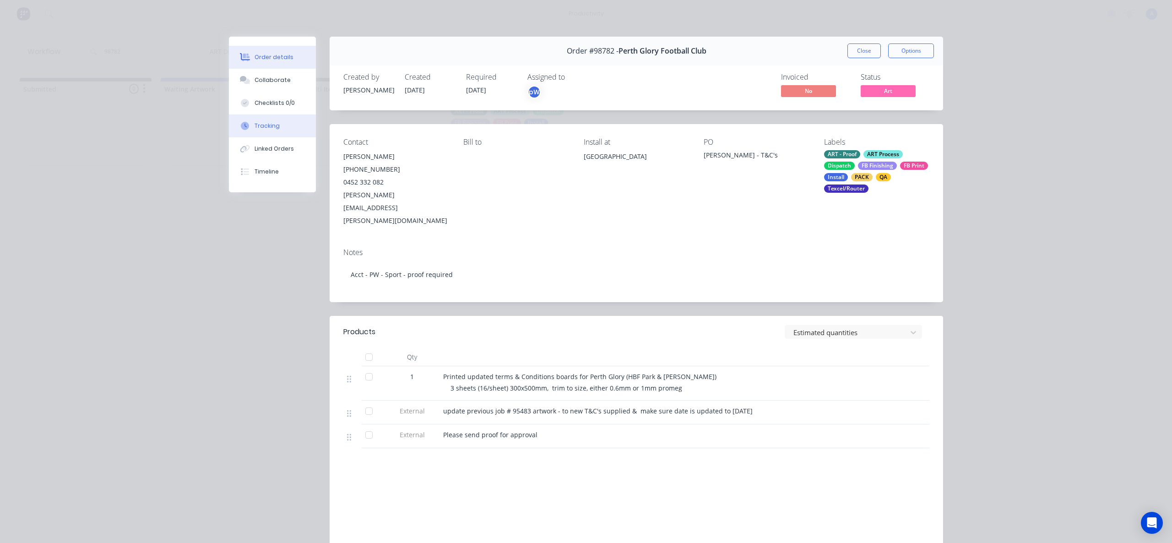
click at [293, 131] on button "Tracking" at bounding box center [272, 125] width 87 height 23
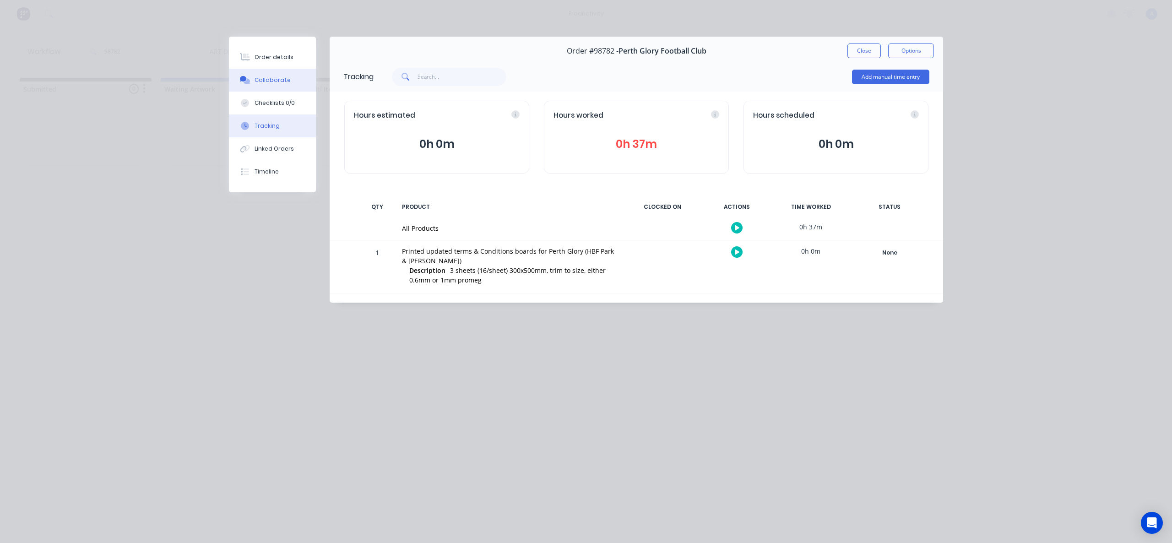
click at [291, 74] on button "Collaborate" at bounding box center [272, 80] width 87 height 23
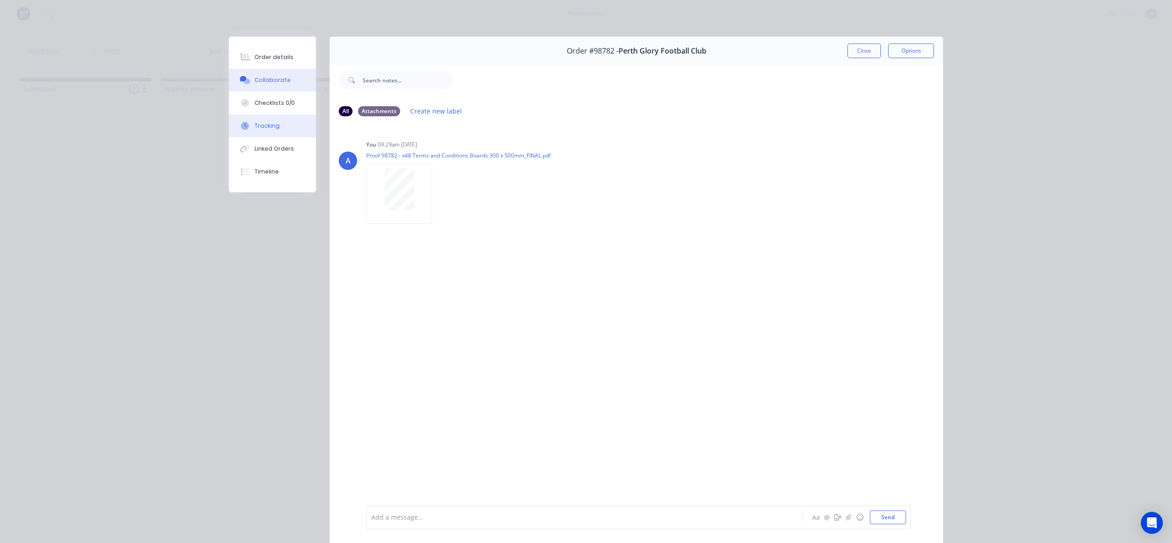
click at [276, 123] on button "Tracking" at bounding box center [272, 125] width 87 height 23
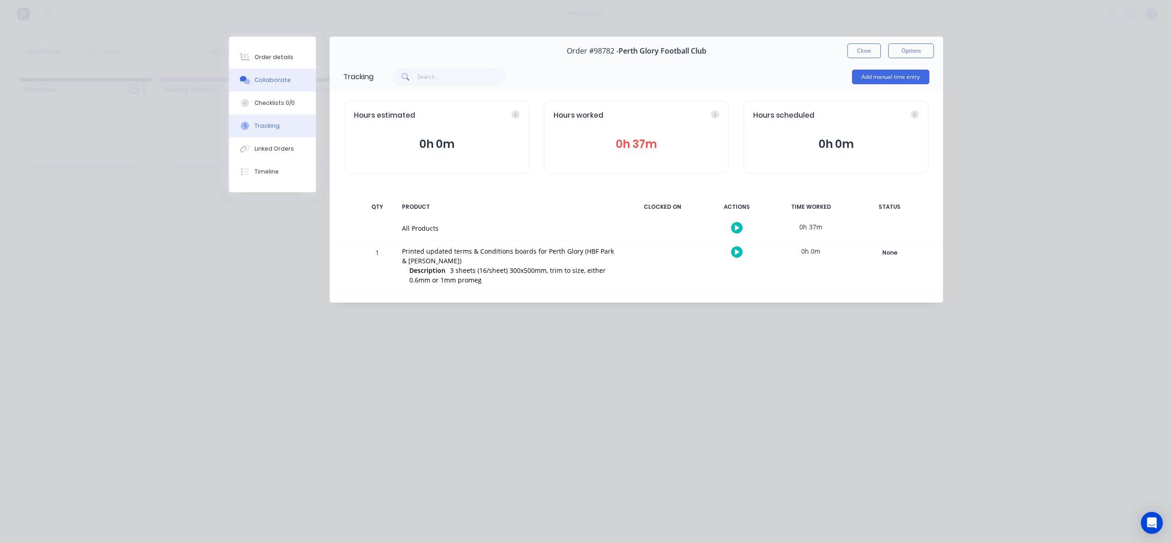
click at [294, 84] on button "Collaborate" at bounding box center [272, 80] width 87 height 23
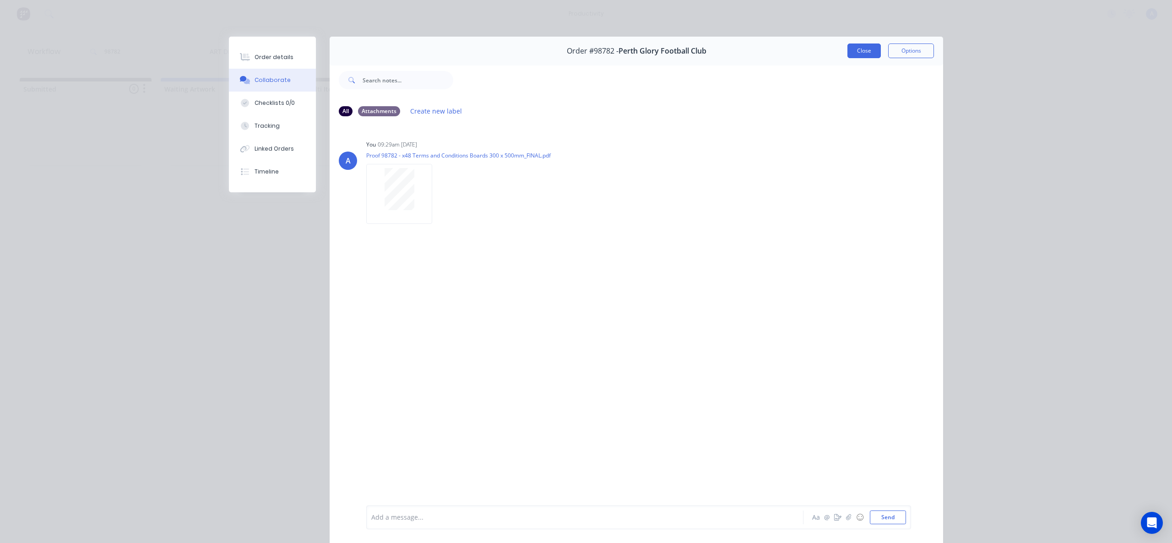
click at [868, 54] on button "Close" at bounding box center [864, 51] width 33 height 15
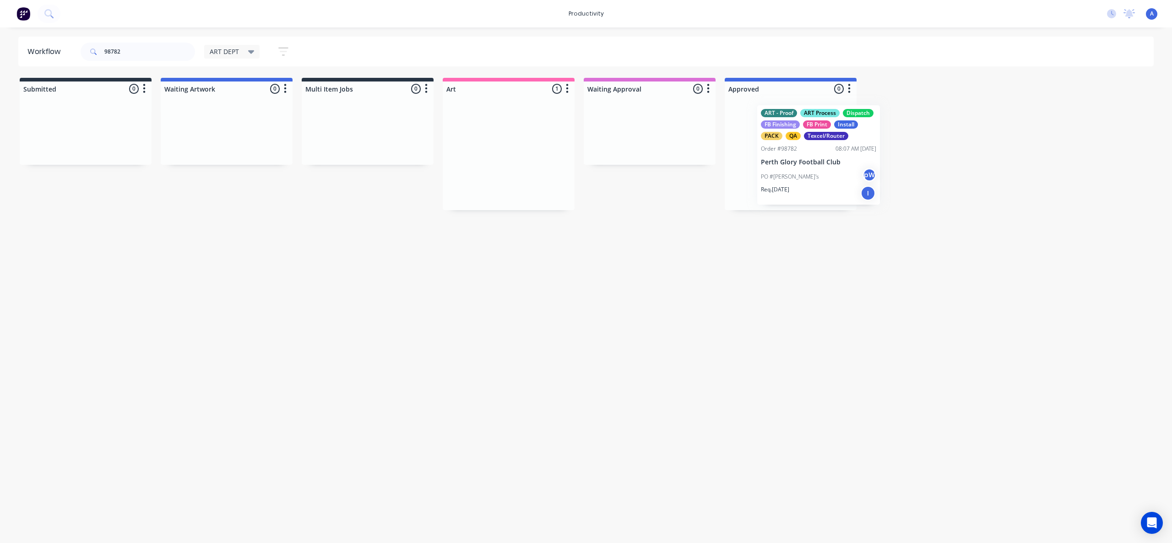
drag, startPoint x: 512, startPoint y: 189, endPoint x: 826, endPoint y: 191, distance: 313.7
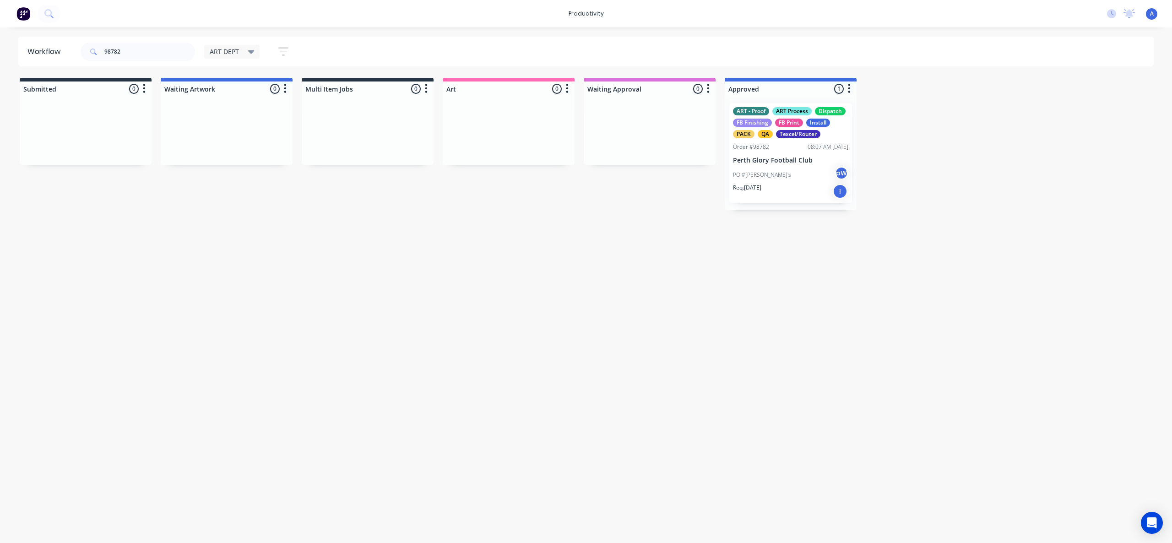
click at [802, 239] on div "Workflow 98782 ART DEPT Save new view None edit ART DEPT (Default) edit Banner …" at bounding box center [586, 281] width 1172 height 488
click at [796, 170] on div "PO #[PERSON_NAME]'s pW" at bounding box center [790, 174] width 115 height 17
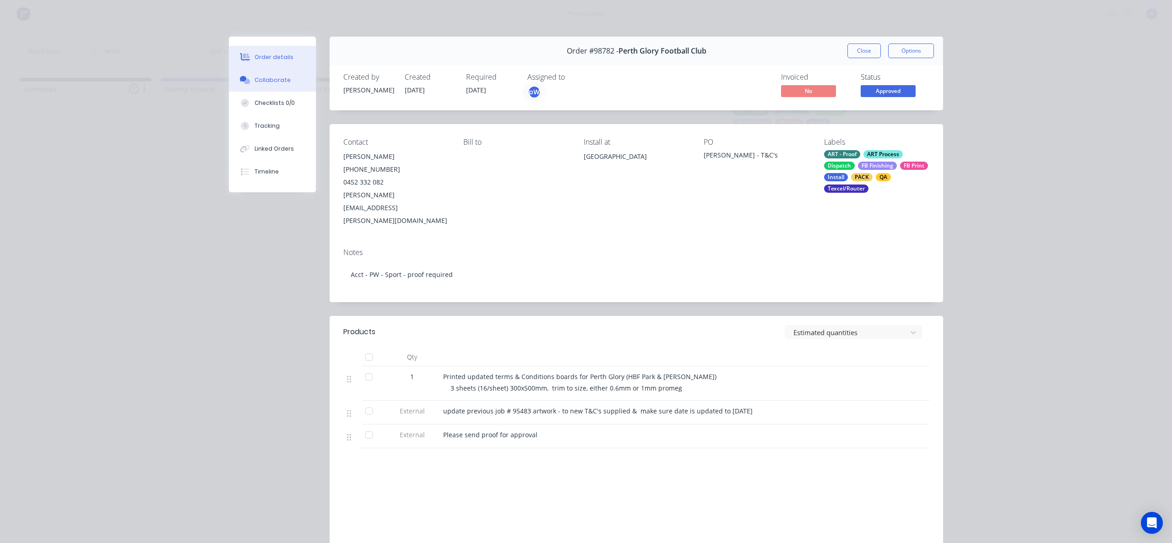
click at [262, 79] on div "Collaborate" at bounding box center [273, 80] width 36 height 8
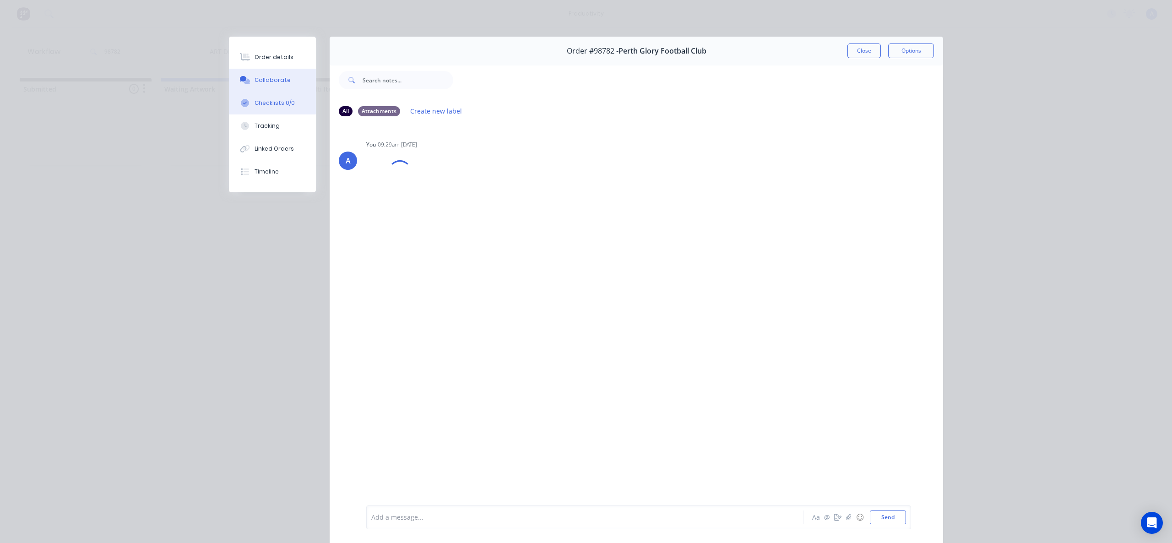
click at [260, 100] on div "Checklists 0/0" at bounding box center [275, 103] width 40 height 8
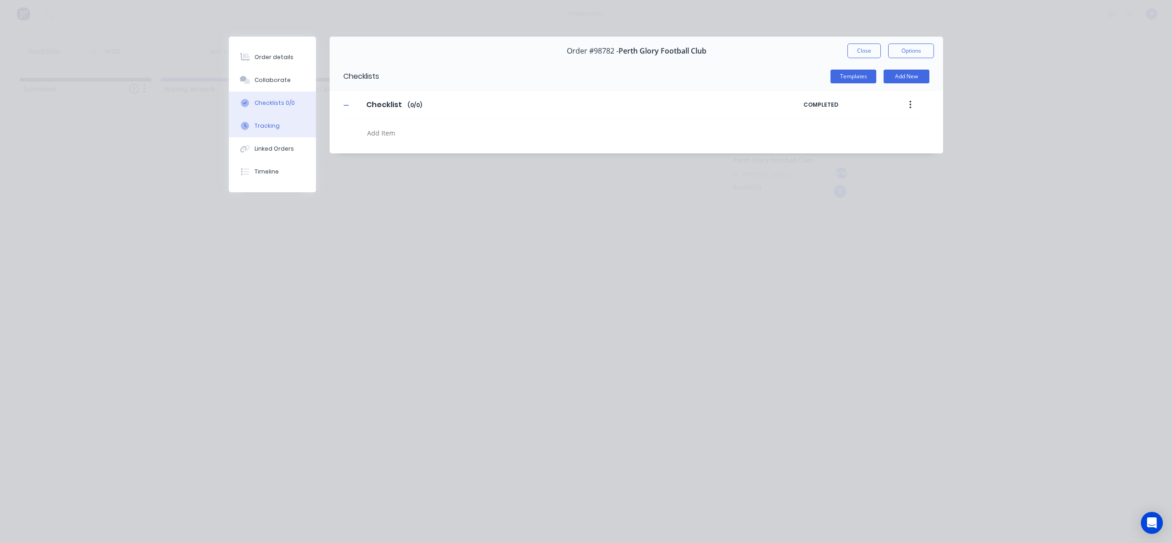
click at [266, 124] on div "Tracking" at bounding box center [267, 126] width 25 height 8
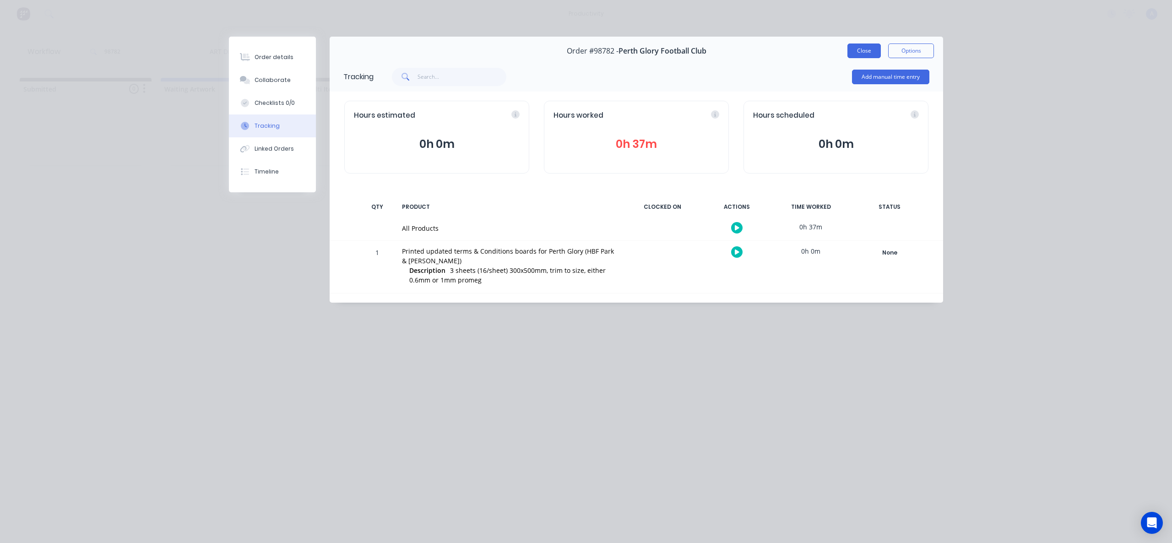
click at [858, 51] on button "Close" at bounding box center [864, 51] width 33 height 15
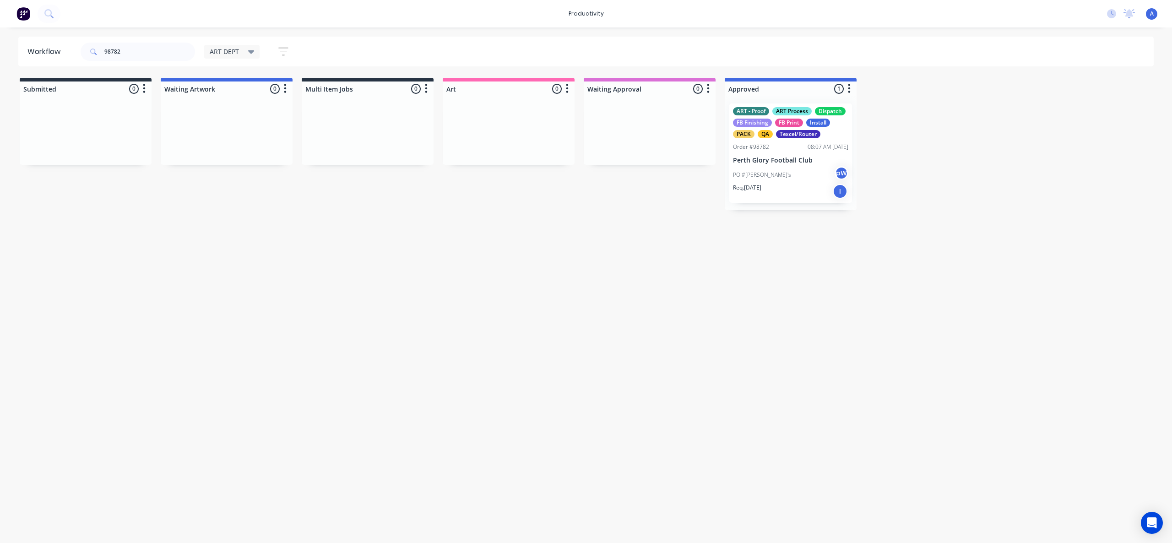
click at [803, 173] on div "PO #[PERSON_NAME]'s pW" at bounding box center [790, 174] width 115 height 17
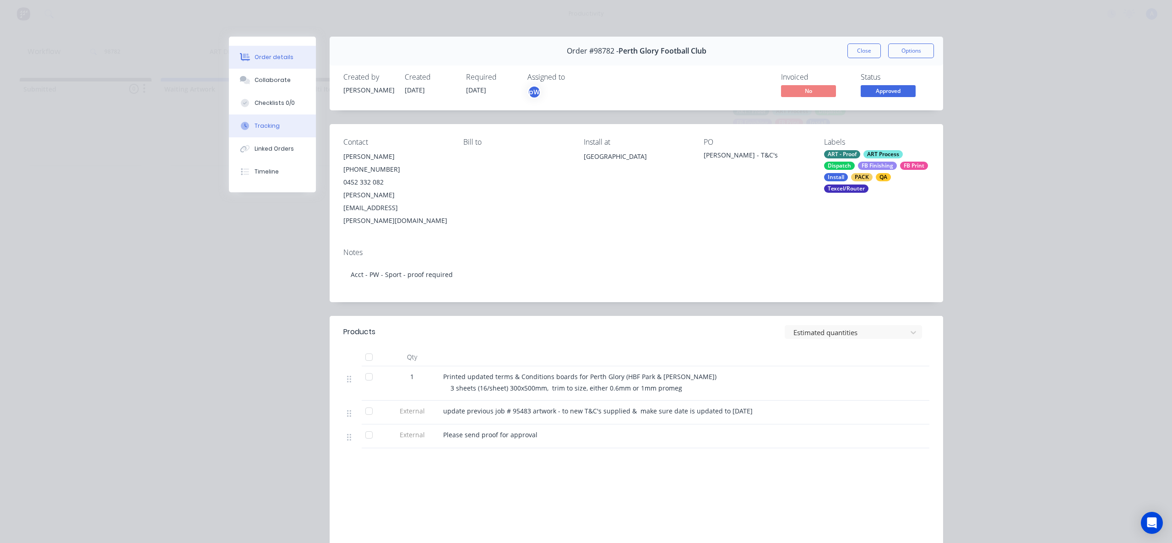
click at [269, 134] on button "Tracking" at bounding box center [272, 125] width 87 height 23
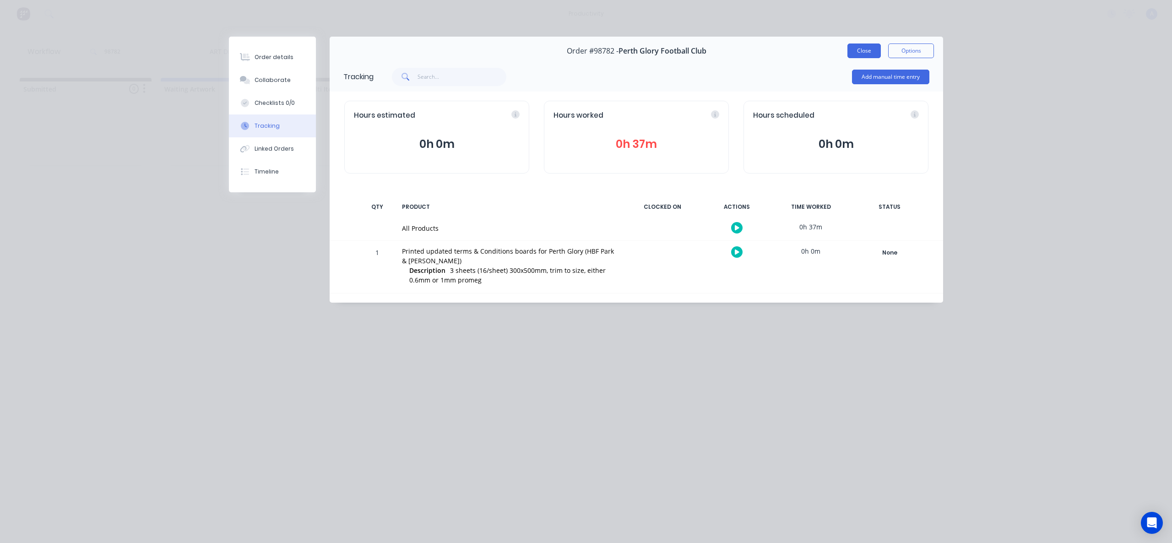
click at [872, 47] on button "Close" at bounding box center [864, 51] width 33 height 15
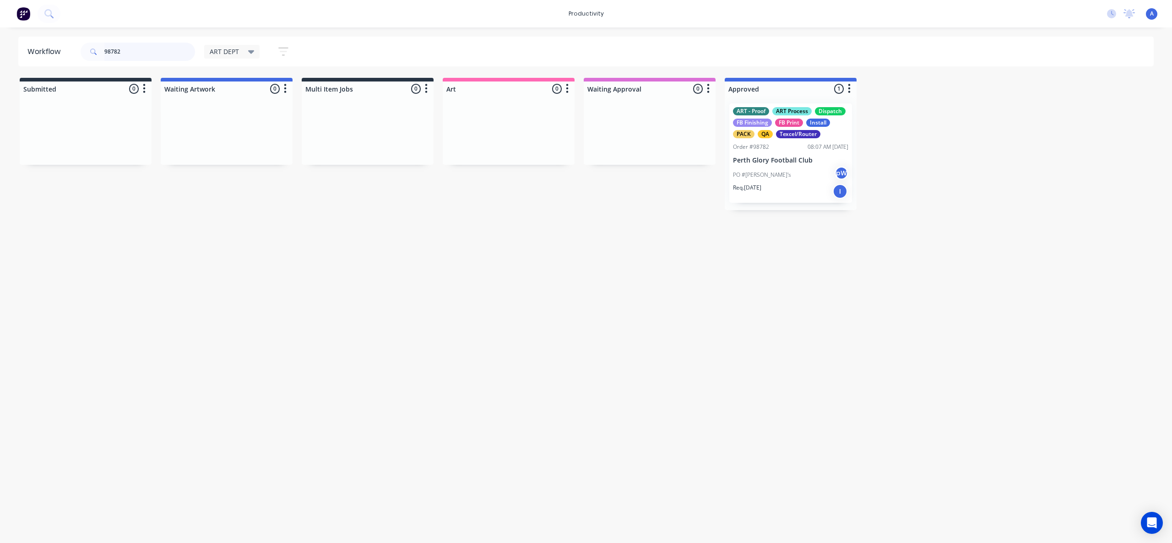
click at [139, 56] on input "98782" at bounding box center [149, 52] width 91 height 18
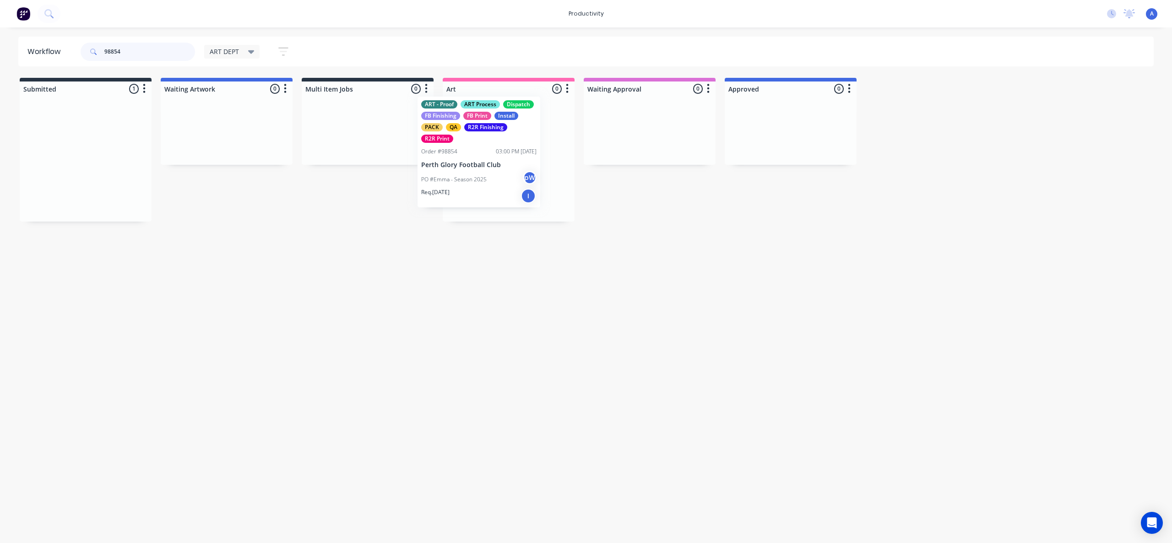
drag, startPoint x: 207, startPoint y: 181, endPoint x: 478, endPoint y: 171, distance: 270.4
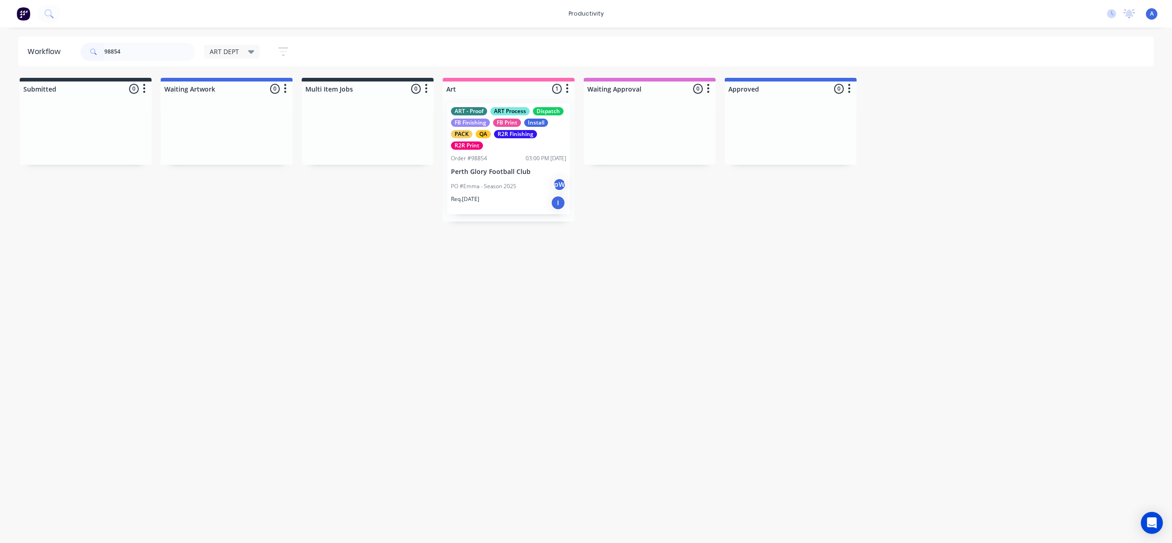
click at [478, 171] on p "Perth Glory Football Club" at bounding box center [508, 172] width 115 height 8
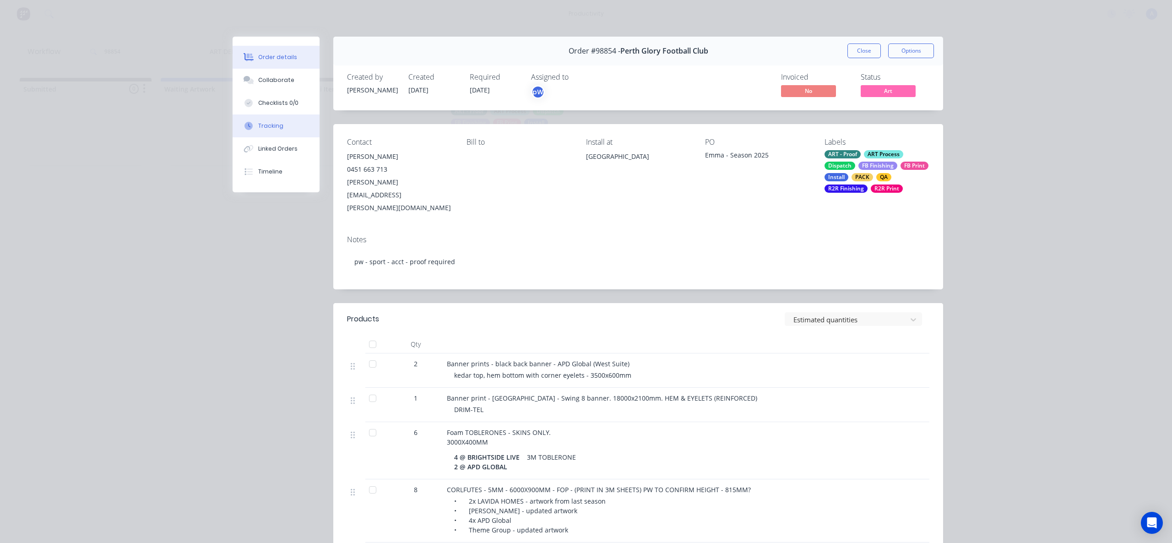
click at [283, 119] on button "Tracking" at bounding box center [276, 125] width 87 height 23
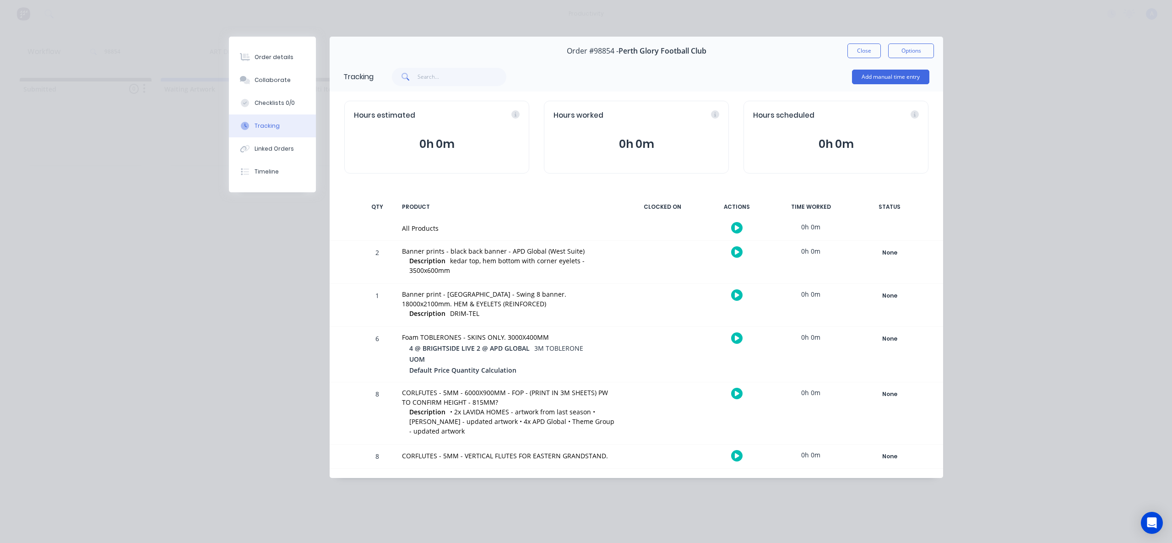
click at [733, 224] on button "button" at bounding box center [736, 227] width 11 height 11
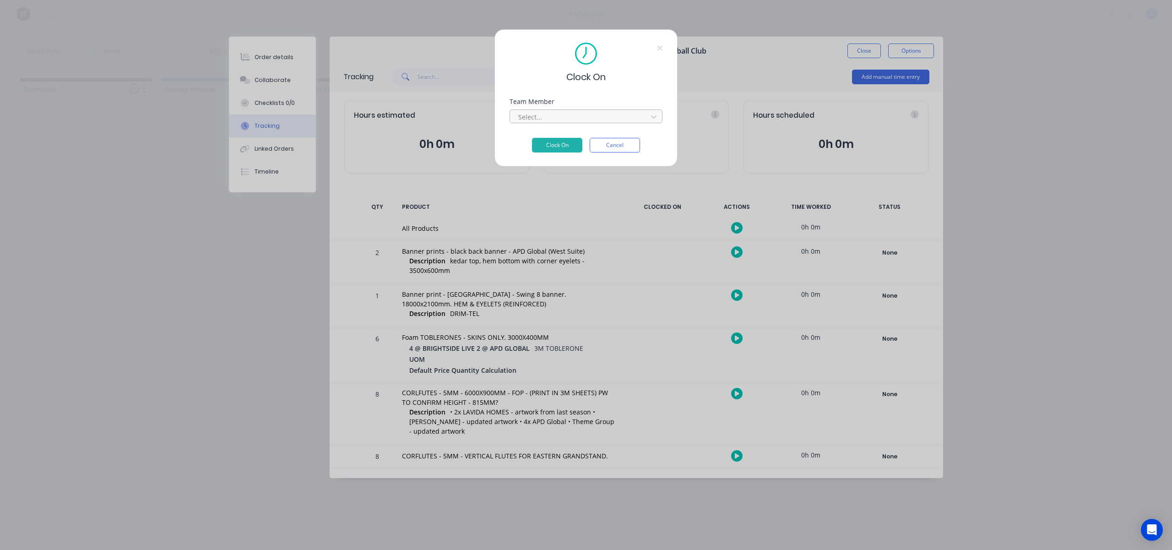
click at [611, 120] on div at bounding box center [579, 116] width 125 height 11
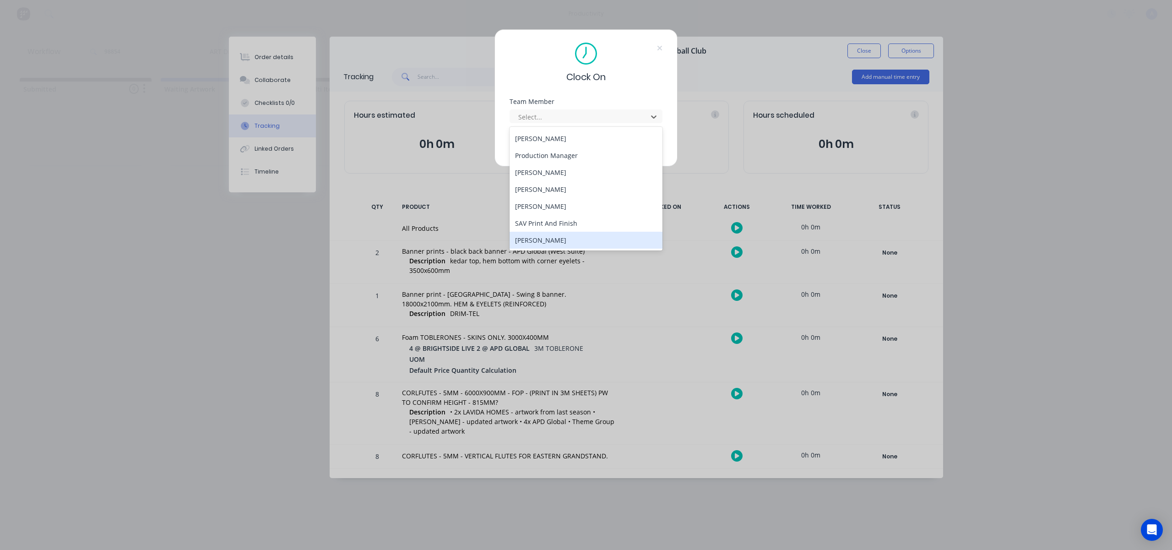
click at [547, 240] on div "[PERSON_NAME]" at bounding box center [586, 240] width 153 height 17
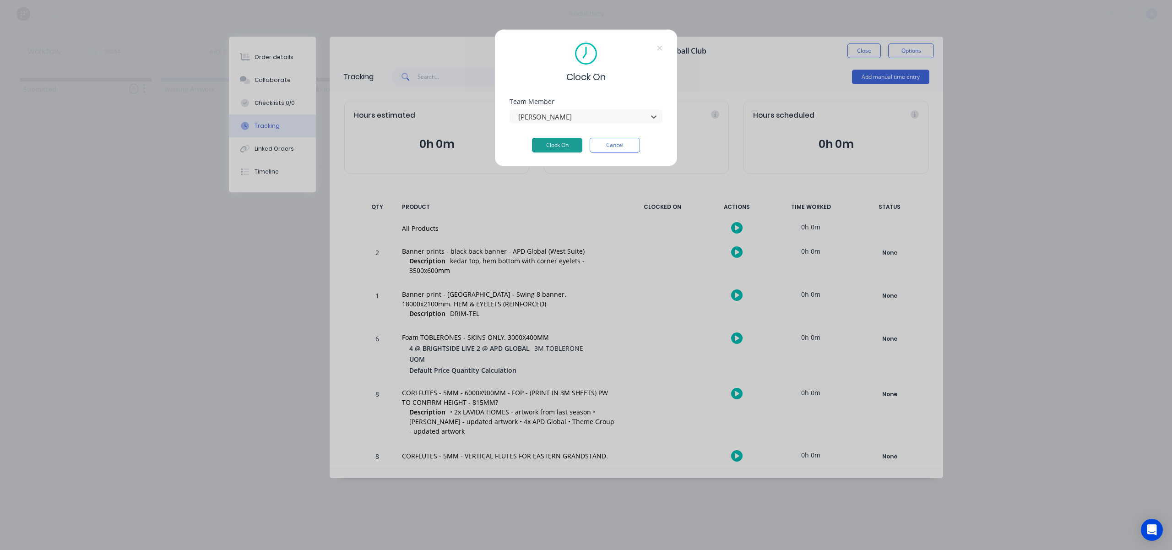
click at [570, 144] on button "Clock On" at bounding box center [557, 145] width 50 height 15
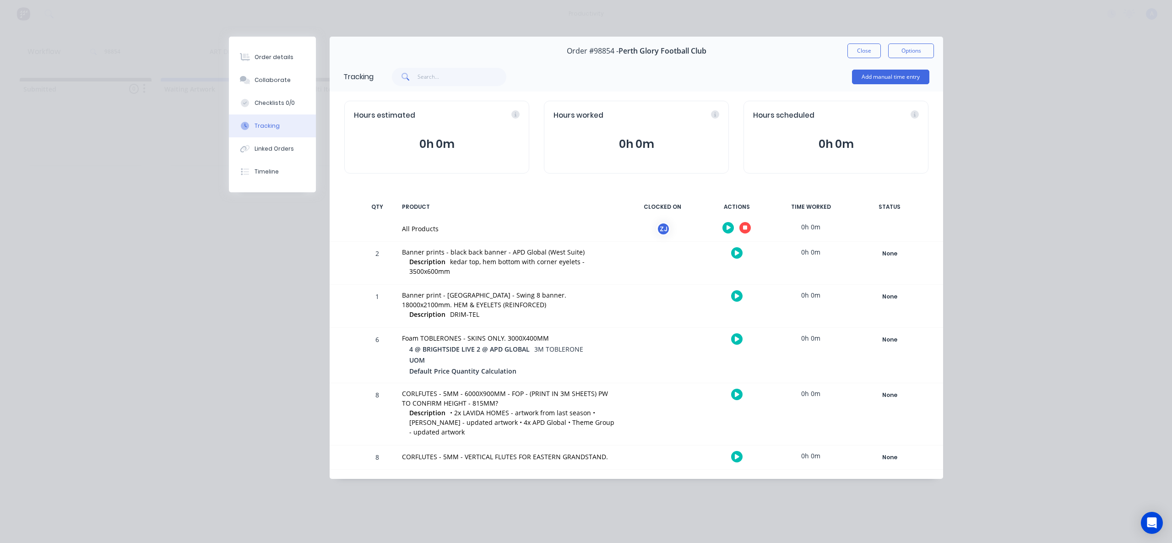
drag, startPoint x: 865, startPoint y: 54, endPoint x: 737, endPoint y: 268, distance: 248.9
click at [865, 54] on button "Close" at bounding box center [864, 51] width 33 height 15
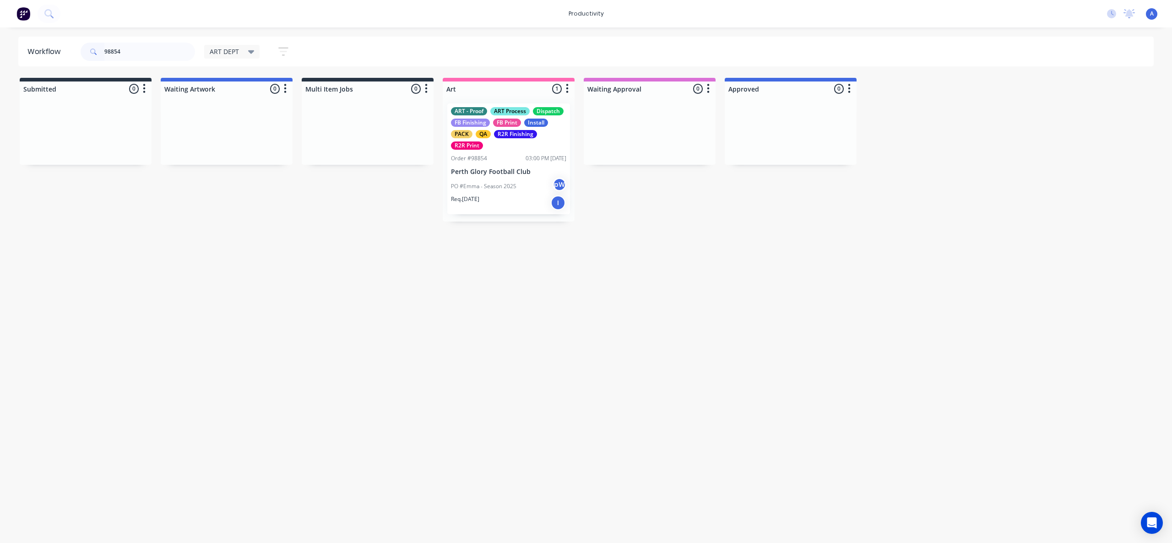
click at [500, 202] on div "Req. [DATE] I" at bounding box center [508, 203] width 115 height 16
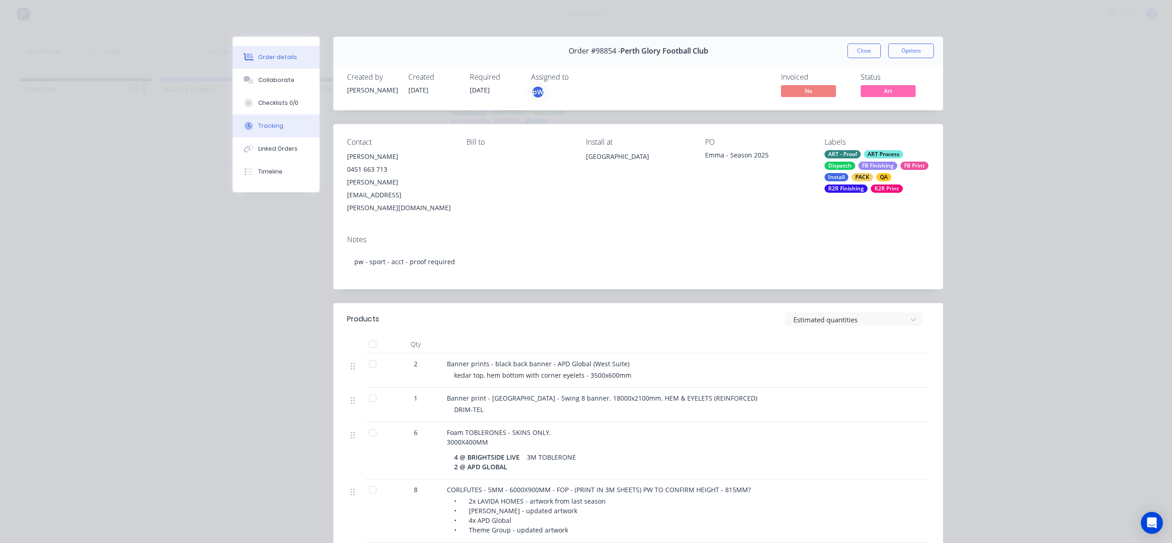
click at [294, 125] on button "Tracking" at bounding box center [276, 125] width 87 height 23
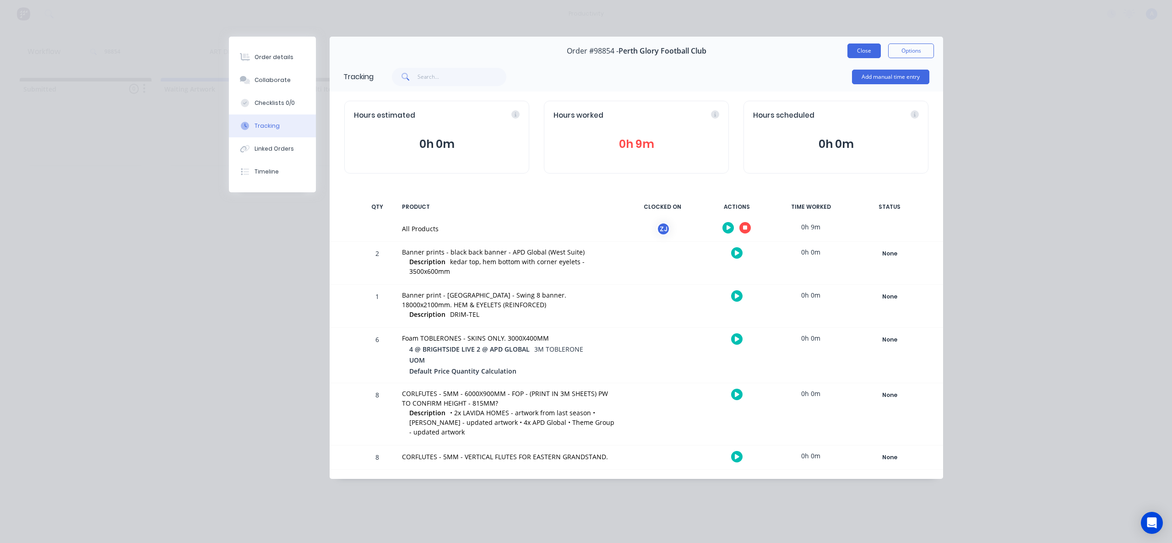
click at [866, 46] on button "Close" at bounding box center [864, 51] width 33 height 15
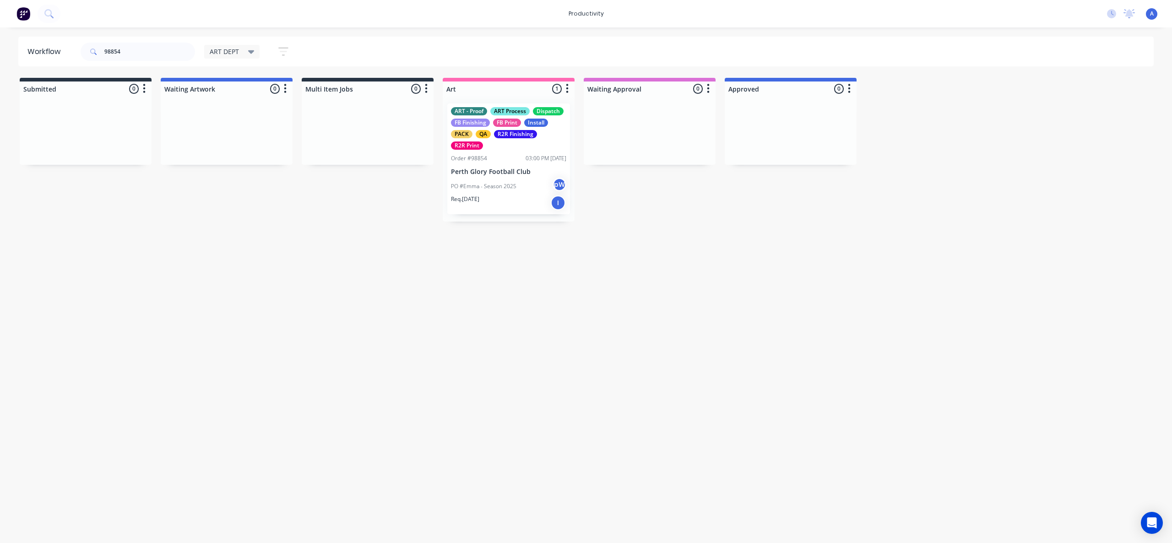
drag, startPoint x: 579, startPoint y: 500, endPoint x: 551, endPoint y: 546, distance: 54.3
click at [579, 500] on div "Workflow 98854 ART DEPT Save new view None edit ART DEPT (Default) edit Banner …" at bounding box center [586, 281] width 1172 height 488
click at [487, 164] on div "ART - Proof ART Process Dispatch FB Finishing FB Print Install PACK QA R2R Fini…" at bounding box center [508, 158] width 123 height 111
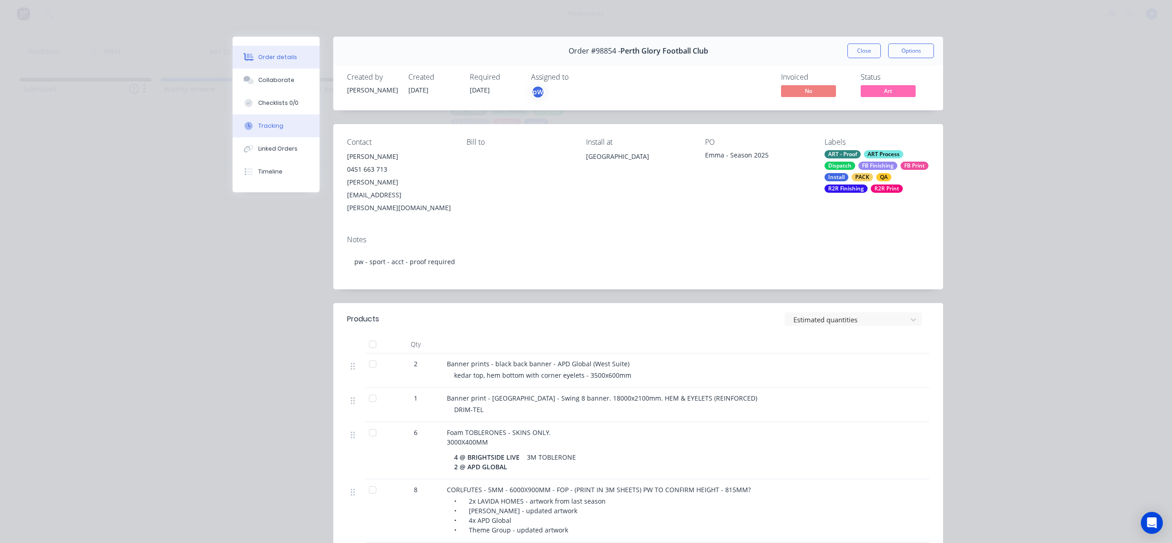
click at [286, 125] on button "Tracking" at bounding box center [276, 125] width 87 height 23
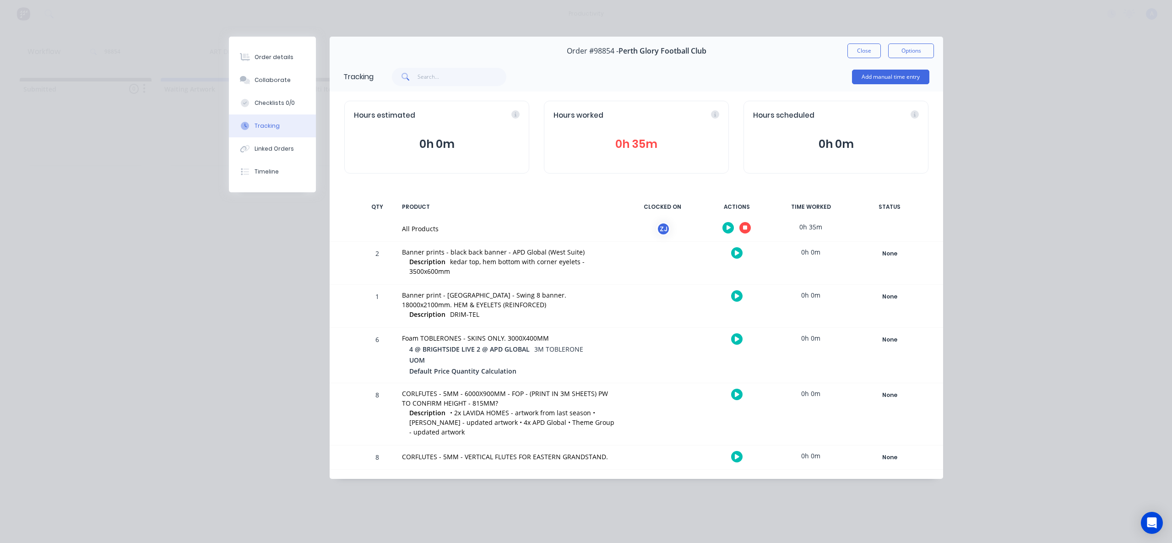
click at [744, 229] on icon "button" at bounding box center [745, 228] width 5 height 5
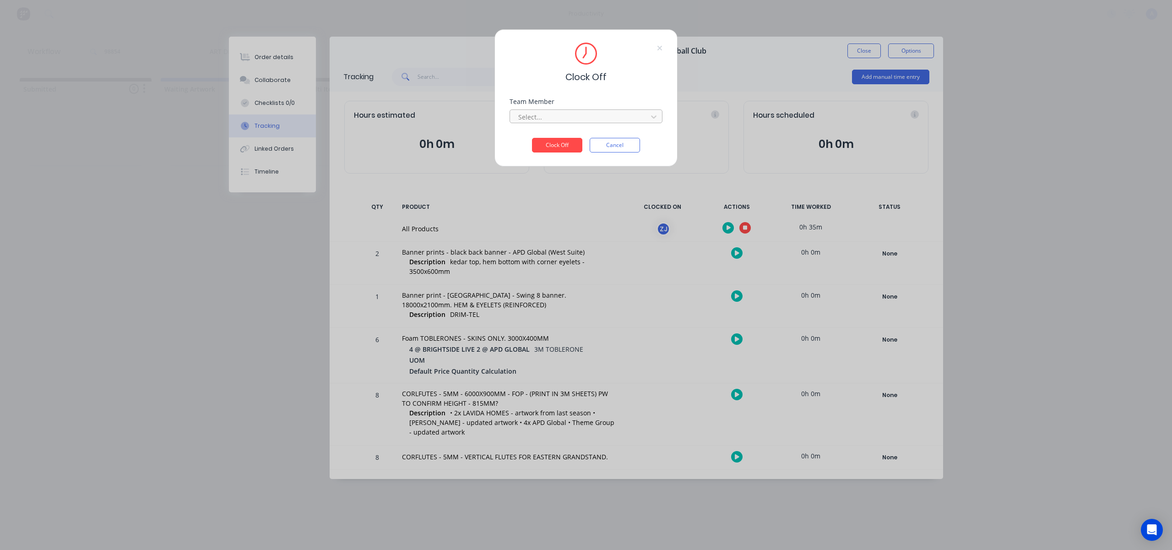
drag, startPoint x: 594, startPoint y: 117, endPoint x: 588, endPoint y: 121, distance: 6.6
click at [594, 117] on div at bounding box center [579, 116] width 125 height 11
click at [566, 142] on div "[PERSON_NAME]" at bounding box center [586, 137] width 153 height 17
click at [567, 148] on button "Clock Off" at bounding box center [557, 145] width 50 height 15
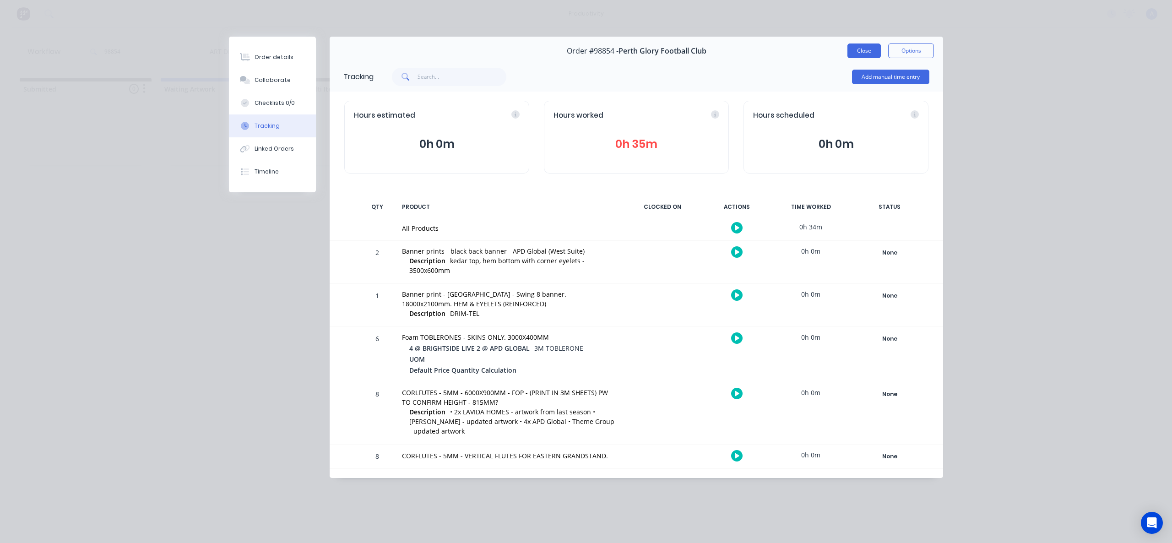
click at [866, 48] on button "Close" at bounding box center [864, 51] width 33 height 15
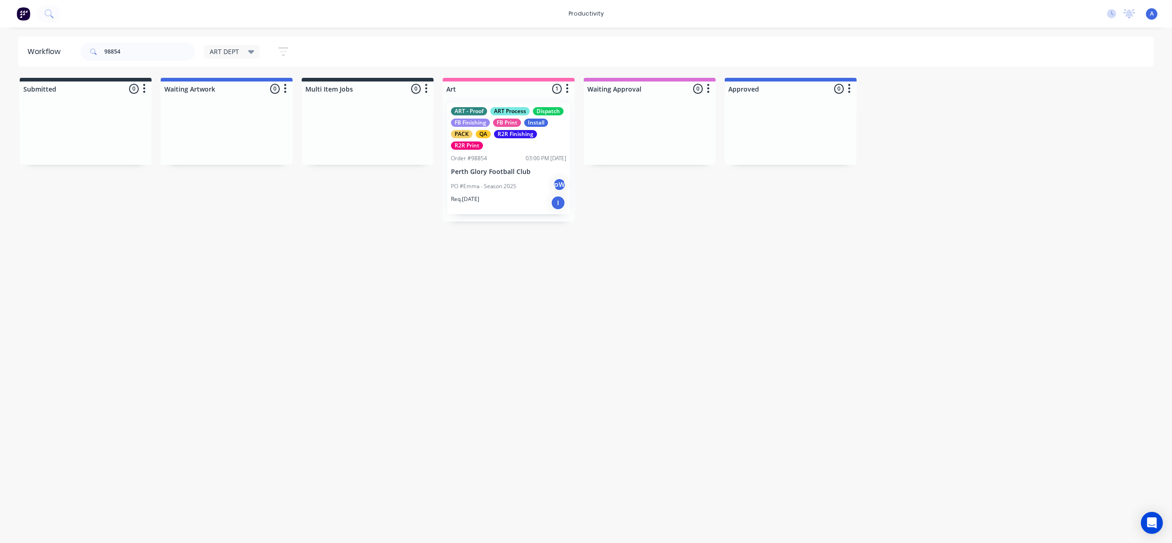
click at [634, 298] on div "Workflow 98854 ART DEPT Save new view None edit ART DEPT (Default) edit Banner …" at bounding box center [586, 281] width 1172 height 488
click at [539, 203] on div "Req. [DATE] I" at bounding box center [508, 203] width 115 height 16
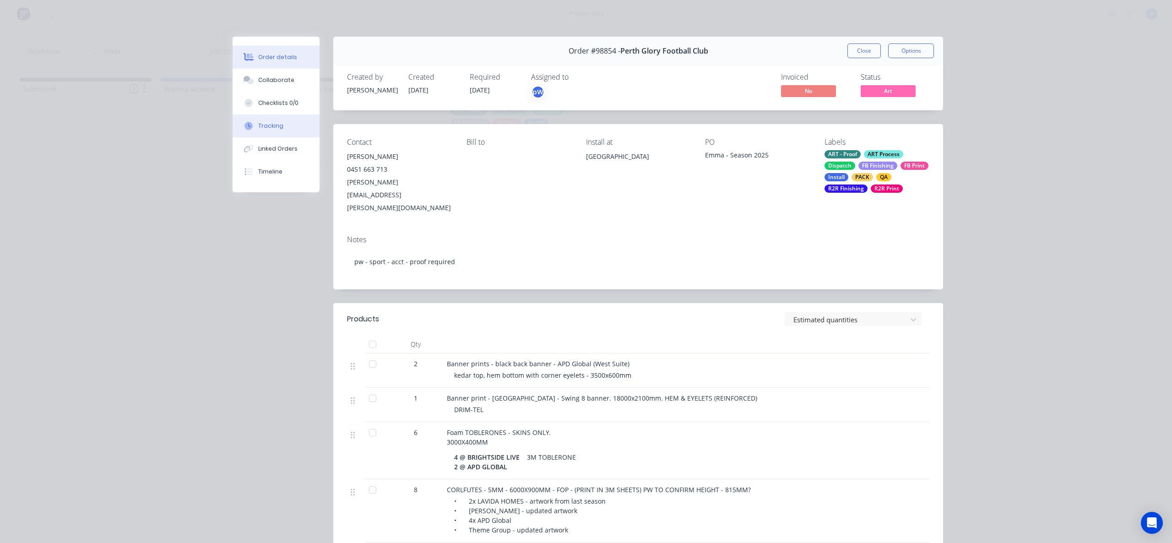
click at [286, 125] on button "Tracking" at bounding box center [276, 125] width 87 height 23
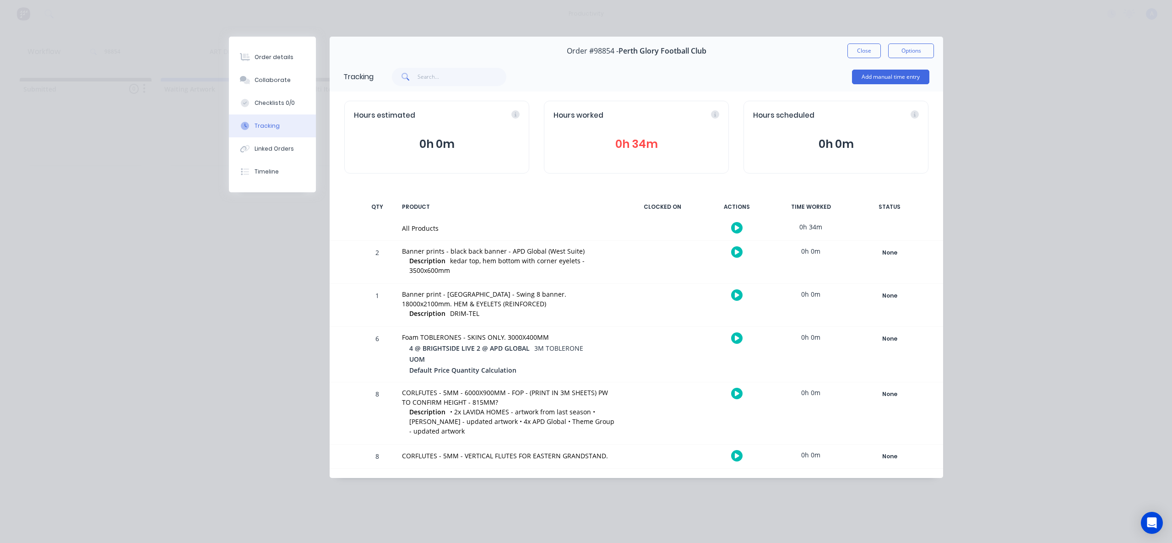
click at [882, 49] on div "Close Options" at bounding box center [891, 51] width 87 height 15
click at [856, 53] on button "Close" at bounding box center [864, 51] width 33 height 15
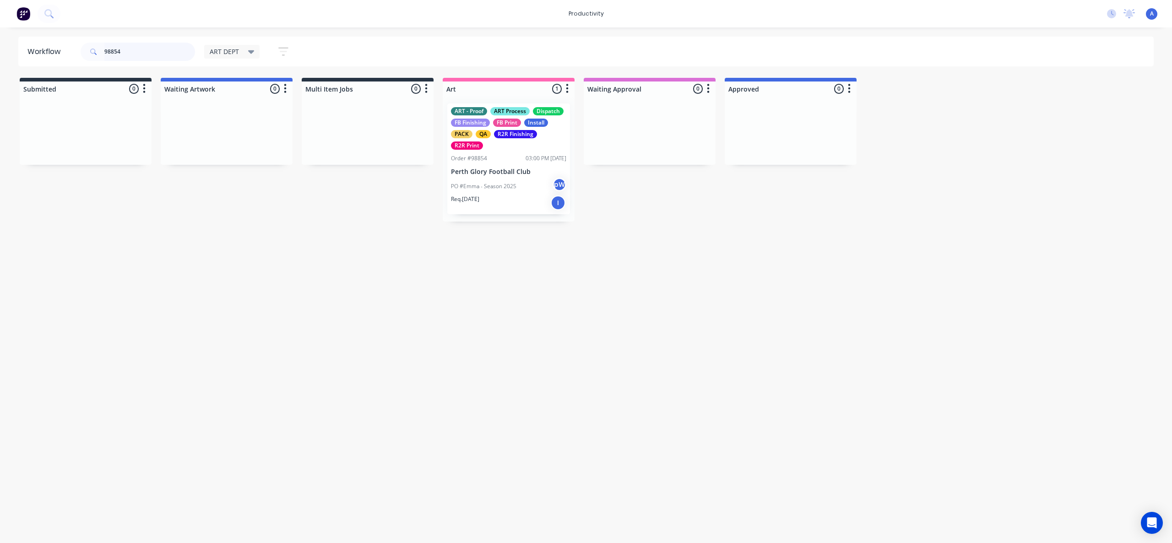
click at [128, 57] on input "98854" at bounding box center [149, 52] width 91 height 18
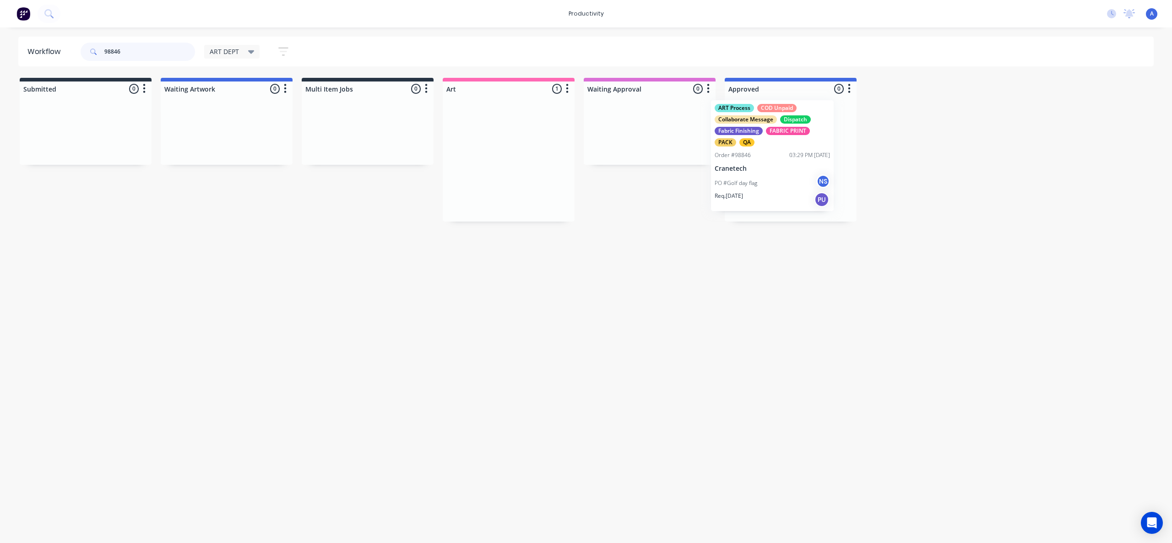
drag, startPoint x: 518, startPoint y: 182, endPoint x: 785, endPoint y: 179, distance: 267.5
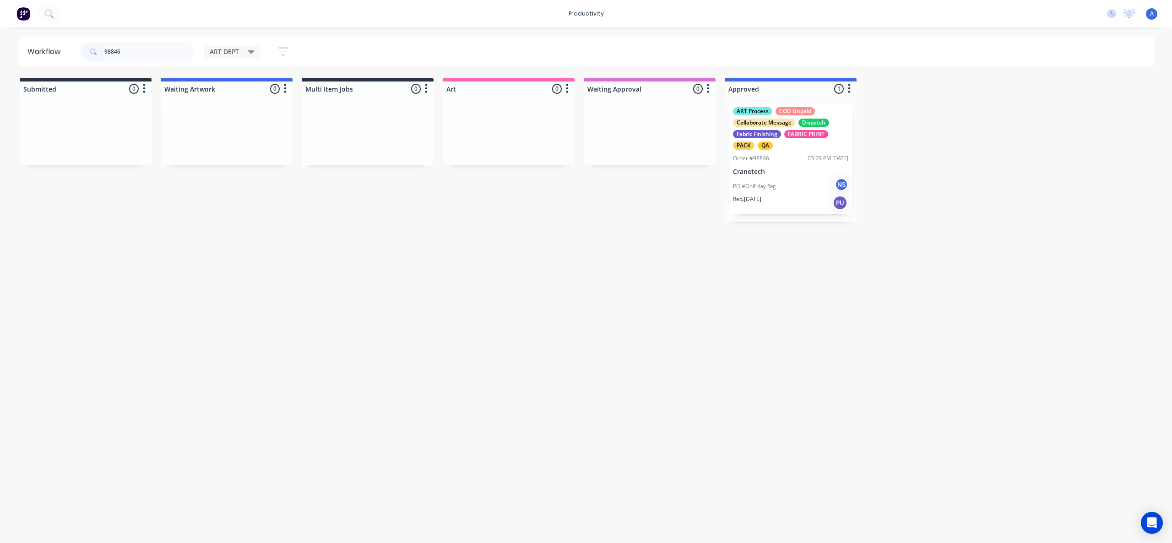
click at [784, 180] on div "PO #Golf day flag NS" at bounding box center [790, 186] width 115 height 17
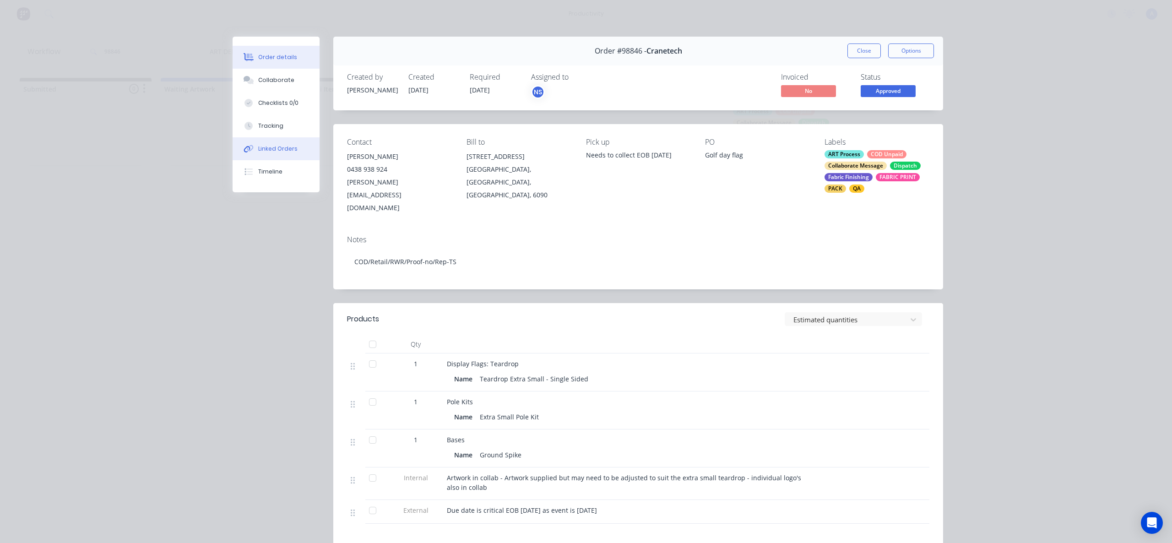
click at [248, 130] on button "Tracking" at bounding box center [276, 125] width 87 height 23
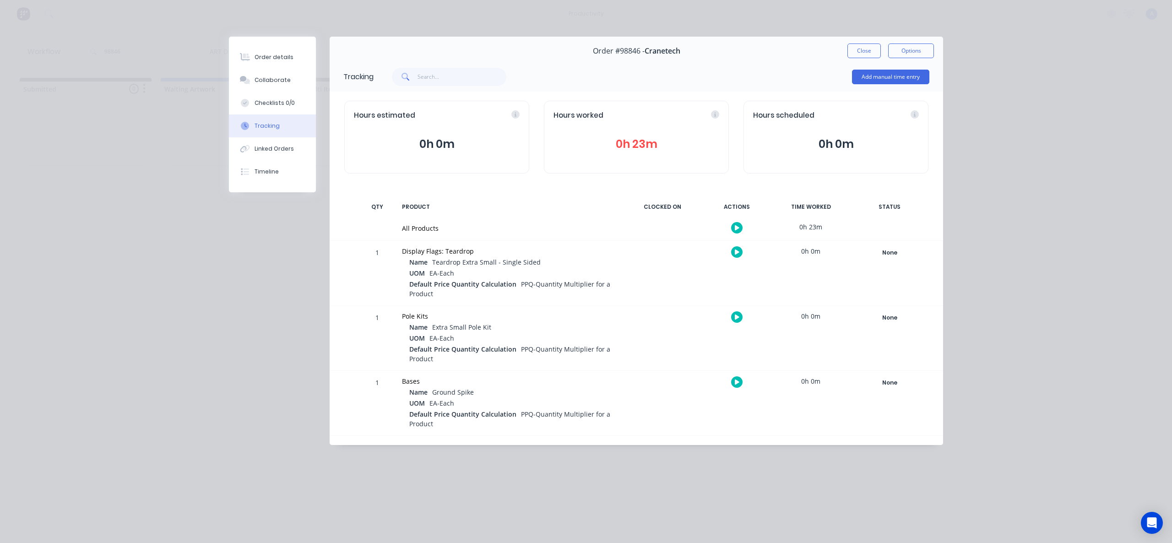
click at [739, 224] on button "button" at bounding box center [736, 227] width 11 height 11
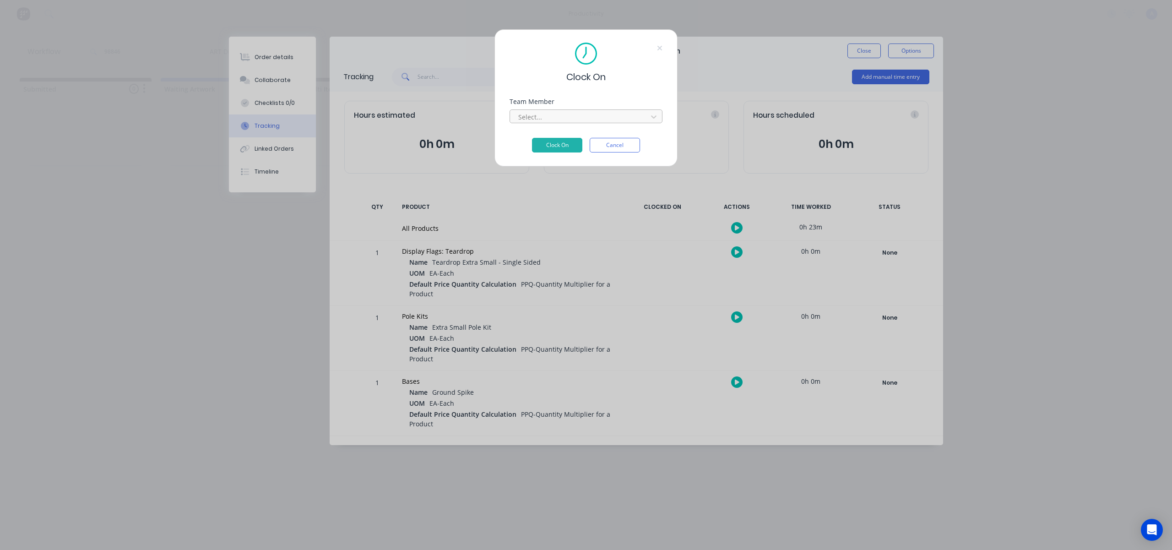
click at [617, 111] on div at bounding box center [579, 116] width 125 height 11
click at [659, 48] on icon at bounding box center [659, 47] width 5 height 7
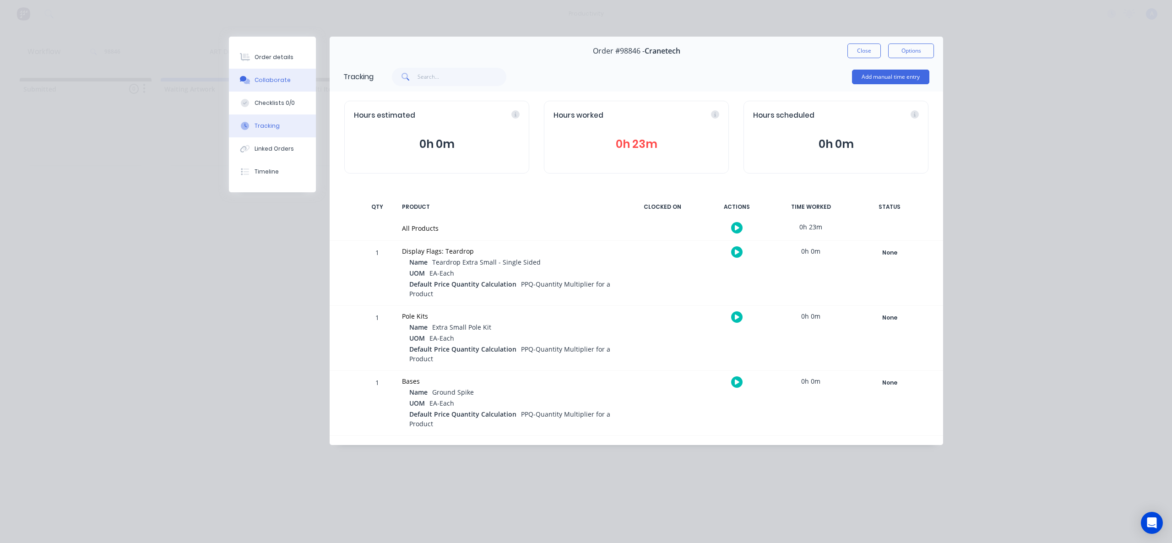
click at [260, 81] on div "Collaborate" at bounding box center [273, 80] width 36 height 8
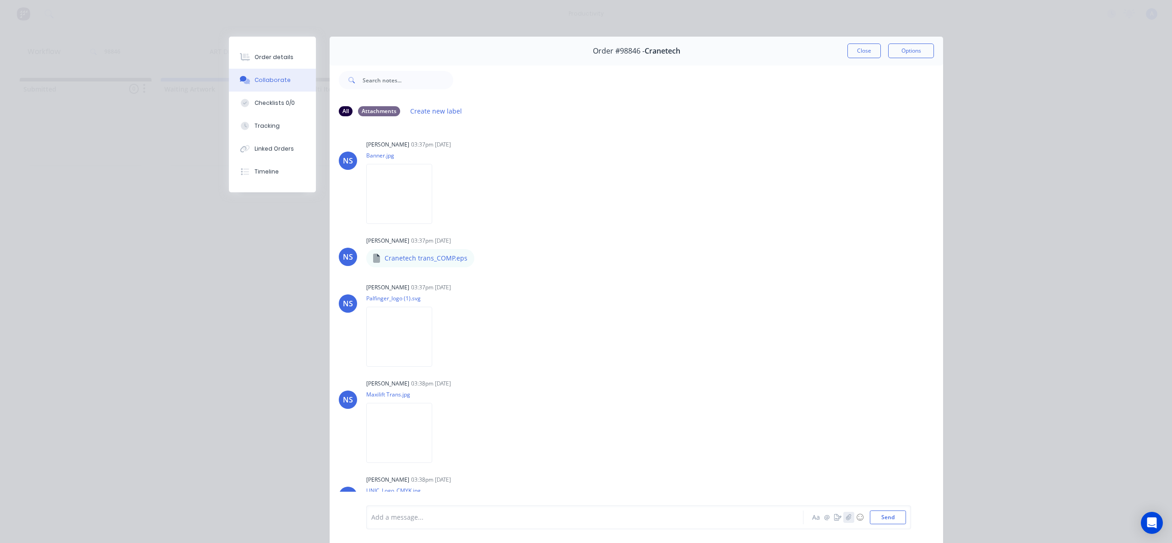
click at [844, 517] on button "button" at bounding box center [849, 517] width 11 height 11
drag, startPoint x: 893, startPoint y: 515, endPoint x: 886, endPoint y: 500, distance: 17.4
click at [893, 515] on button "Send" at bounding box center [888, 518] width 36 height 14
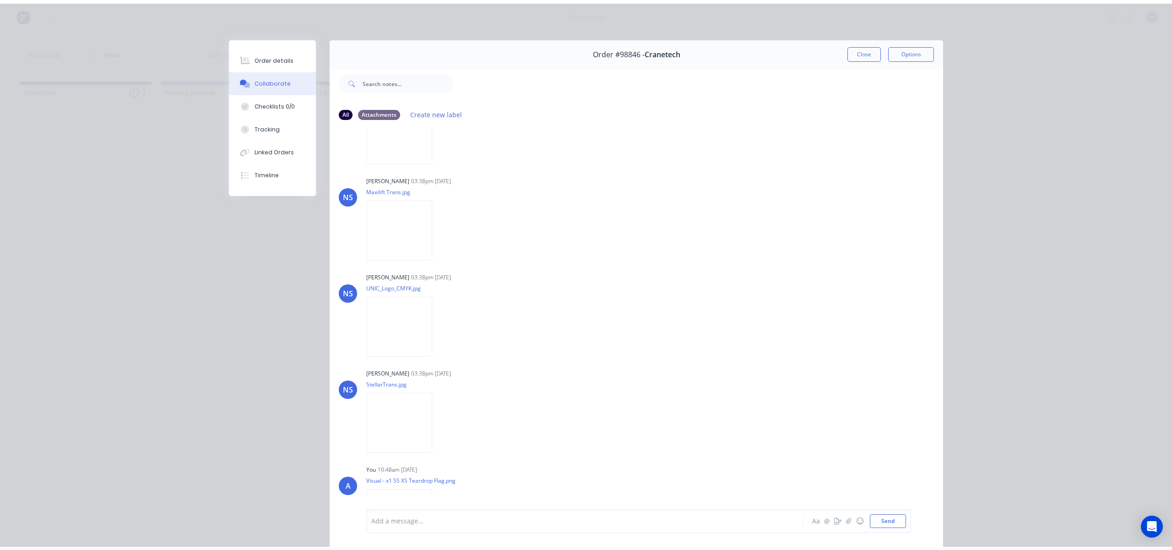
scroll to position [245, 0]
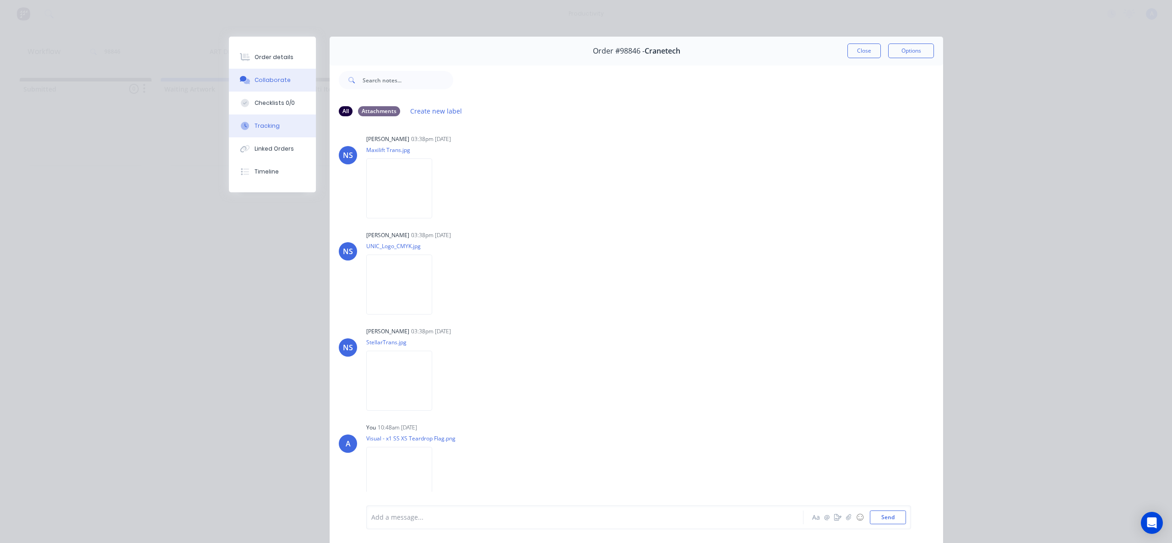
click at [274, 128] on button "Tracking" at bounding box center [272, 125] width 87 height 23
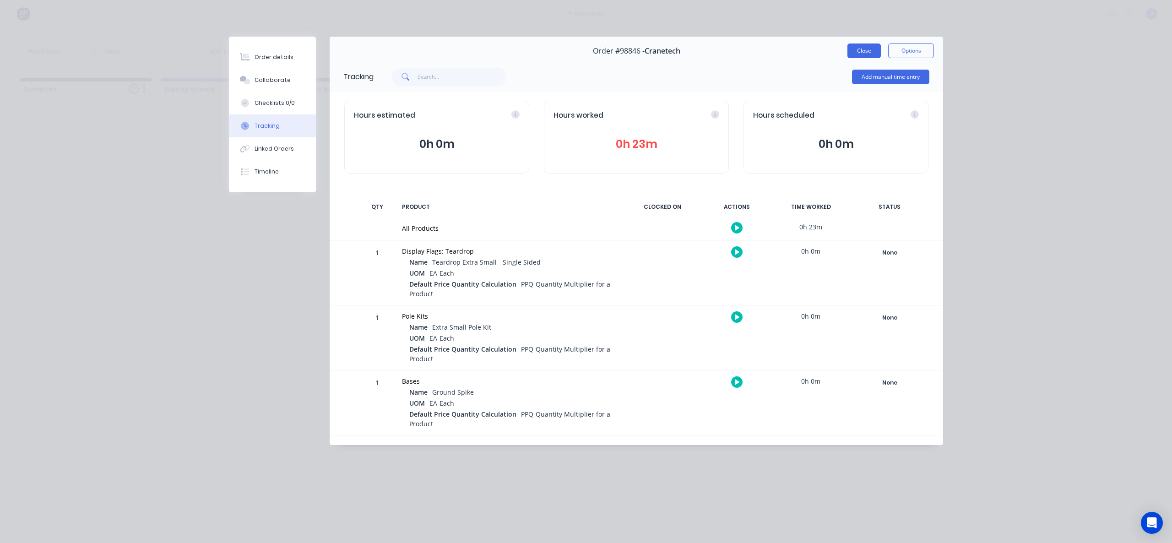
click at [877, 47] on button "Close" at bounding box center [864, 51] width 33 height 15
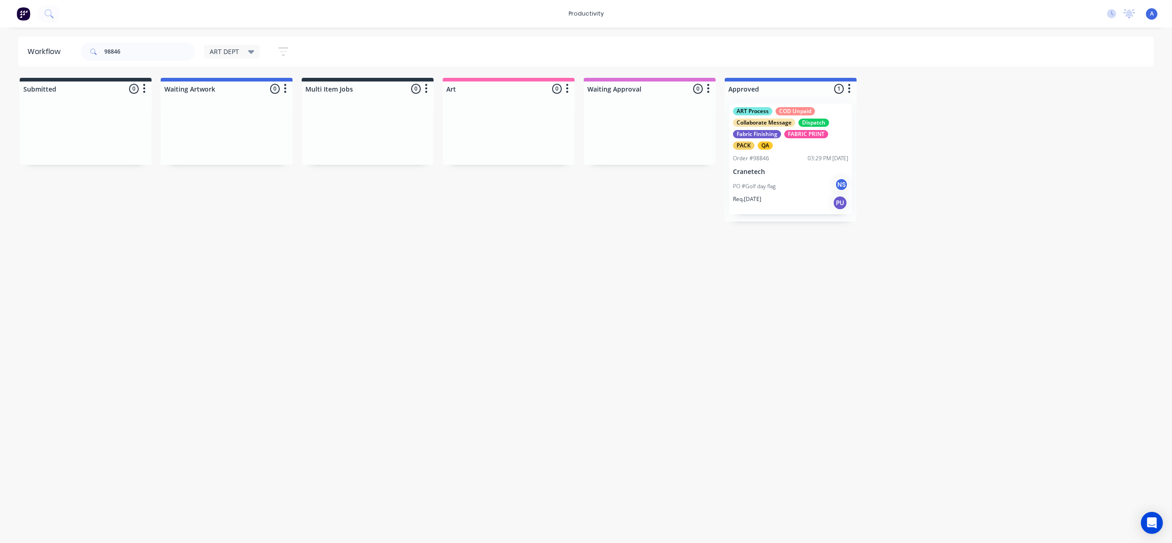
click at [739, 185] on p "PO #Golf day flag" at bounding box center [754, 186] width 43 height 8
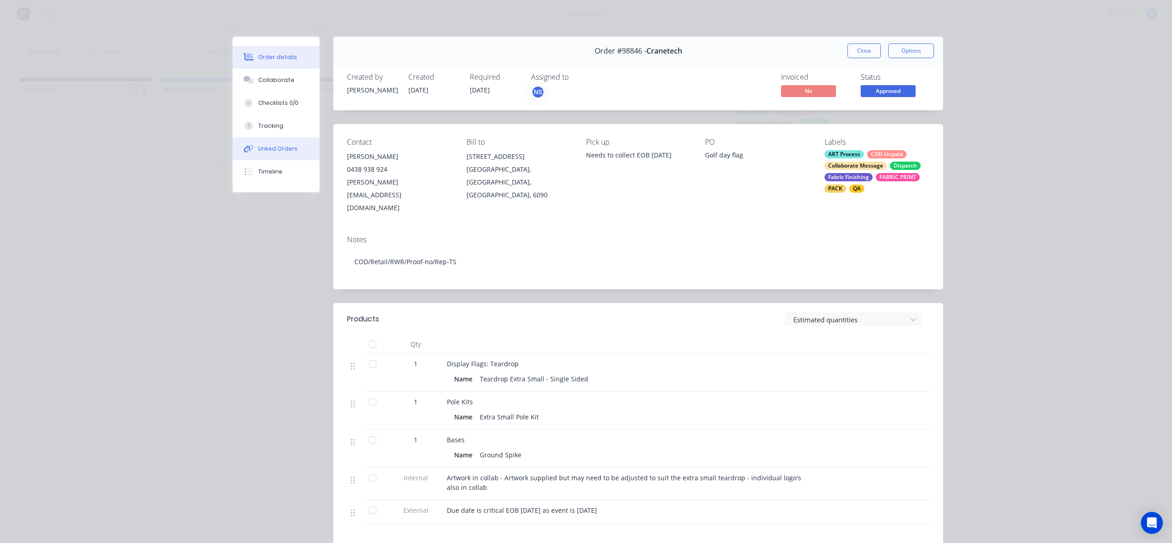
click at [281, 137] on button "Linked Orders" at bounding box center [276, 148] width 87 height 23
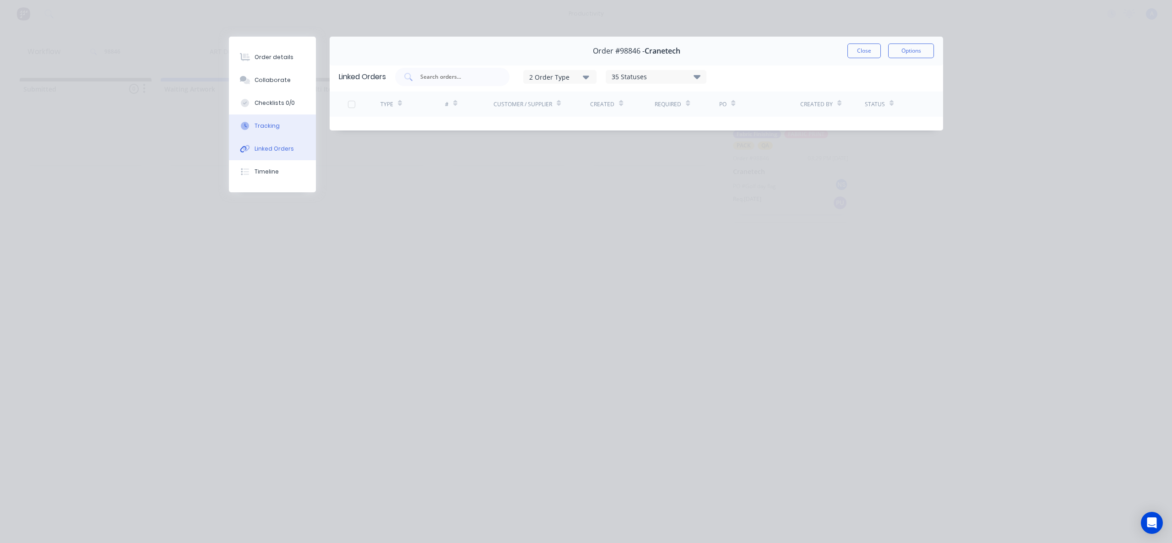
click at [279, 120] on button "Tracking" at bounding box center [272, 125] width 87 height 23
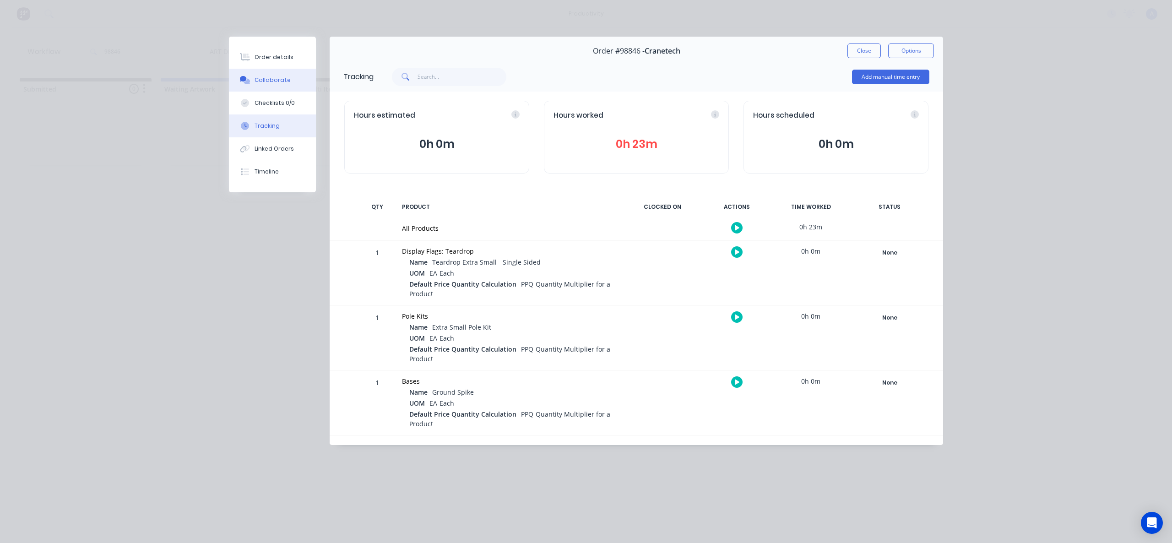
click at [278, 82] on div "Collaborate" at bounding box center [273, 80] width 36 height 8
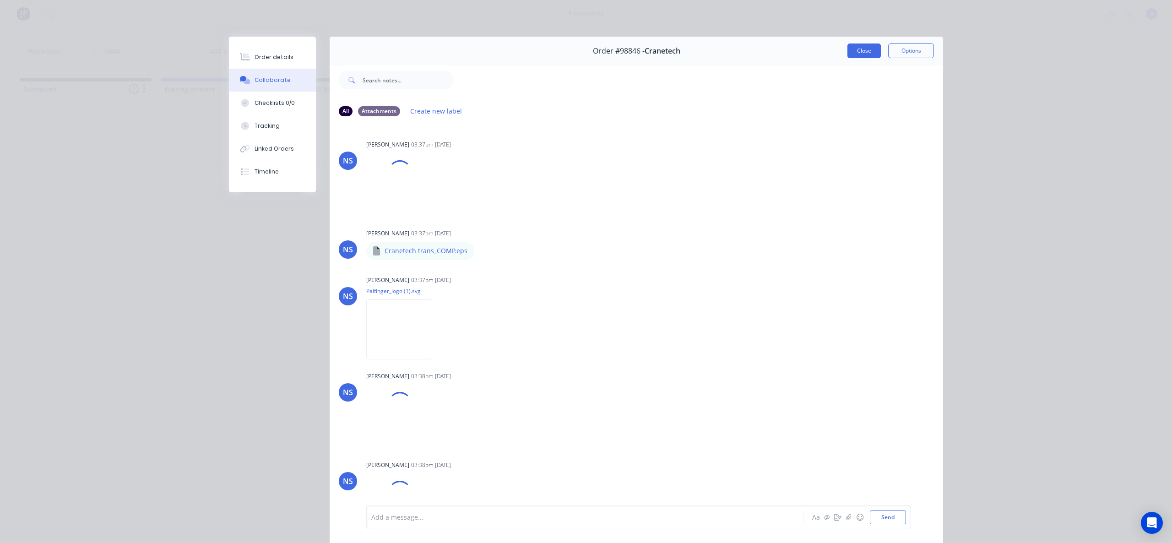
click at [857, 53] on button "Close" at bounding box center [864, 51] width 33 height 15
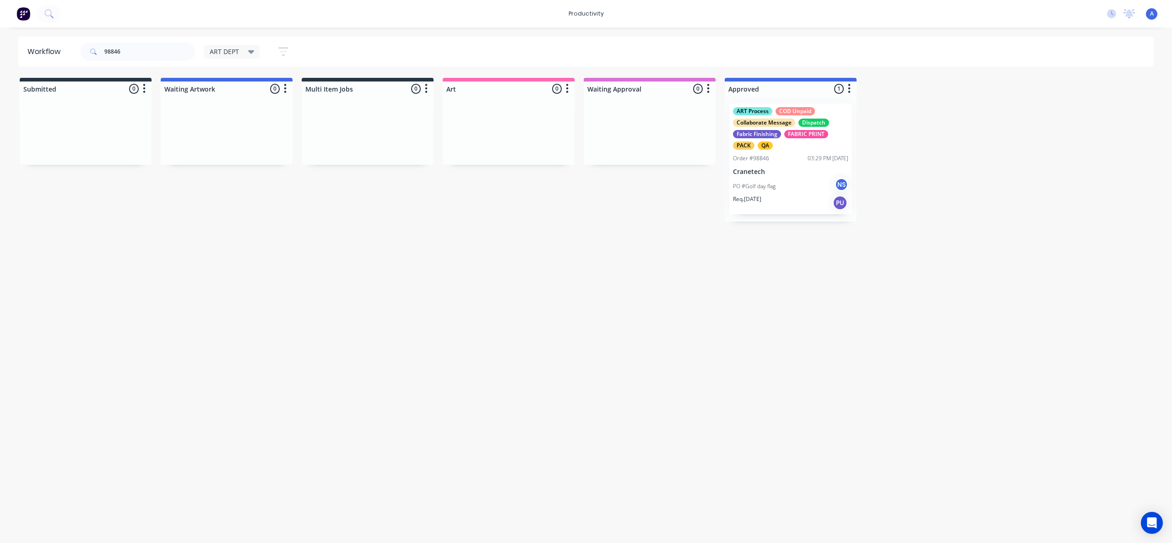
click at [665, 283] on div "Workflow 98846 ART DEPT Save new view None edit ART DEPT (Default) edit Banner …" at bounding box center [586, 281] width 1172 height 488
click at [803, 190] on div "PO #Golf day flag NS" at bounding box center [790, 186] width 115 height 17
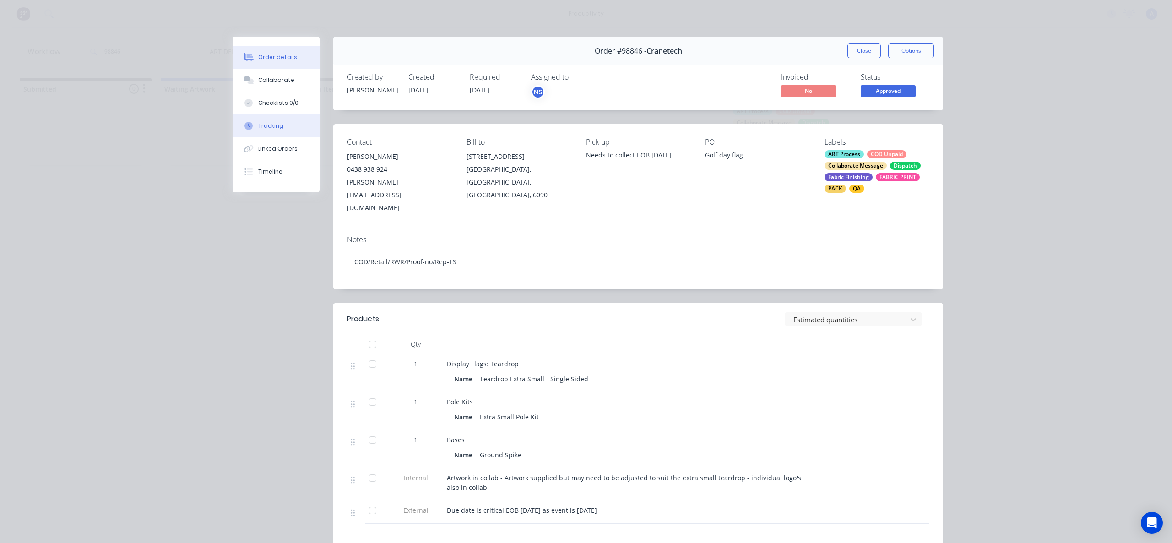
click at [251, 134] on button "Tracking" at bounding box center [276, 125] width 87 height 23
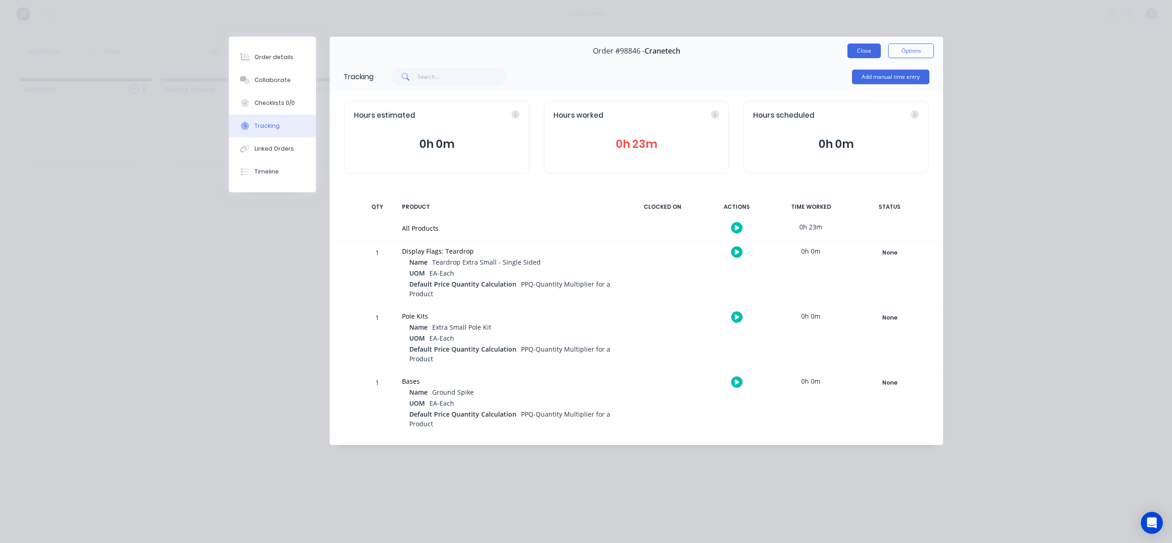
click at [858, 50] on button "Close" at bounding box center [864, 51] width 33 height 15
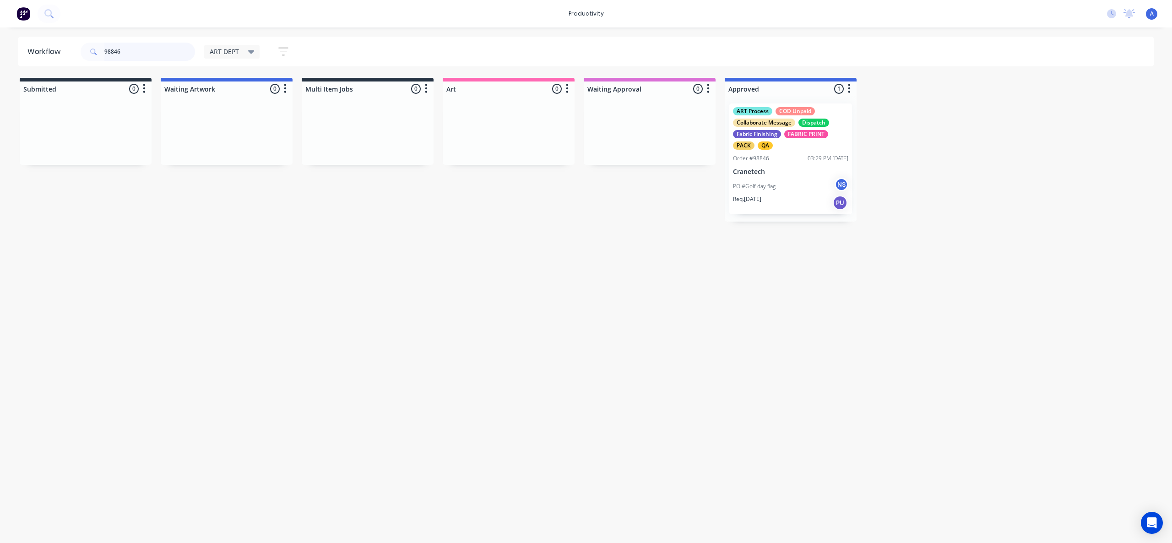
click at [142, 53] on input "98846" at bounding box center [149, 52] width 91 height 18
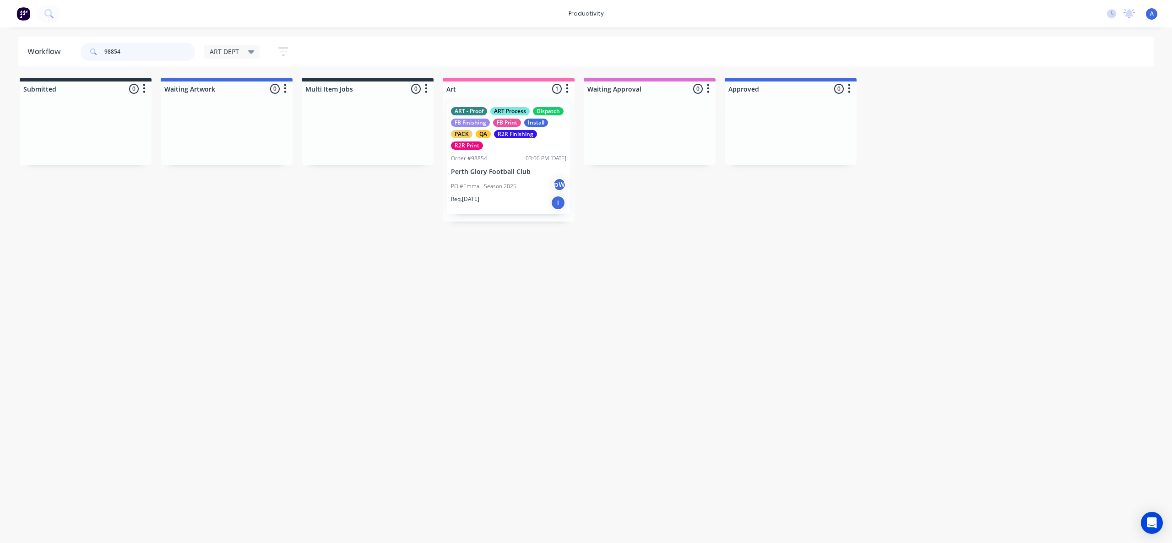
type input "98854"
click at [525, 168] on p "Perth Glory Football Club" at bounding box center [508, 172] width 115 height 8
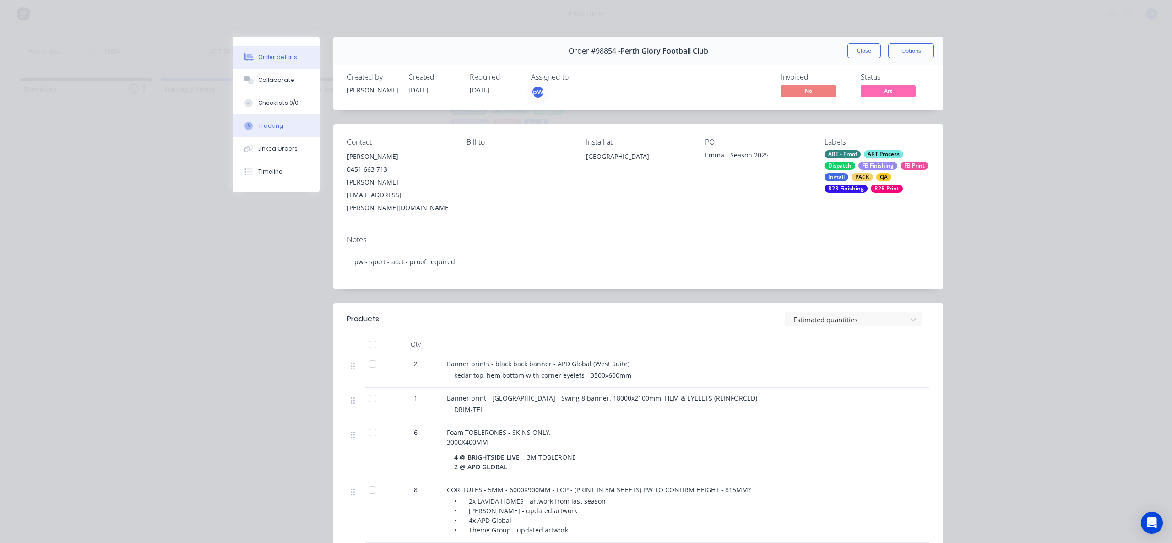
click at [278, 120] on button "Tracking" at bounding box center [276, 125] width 87 height 23
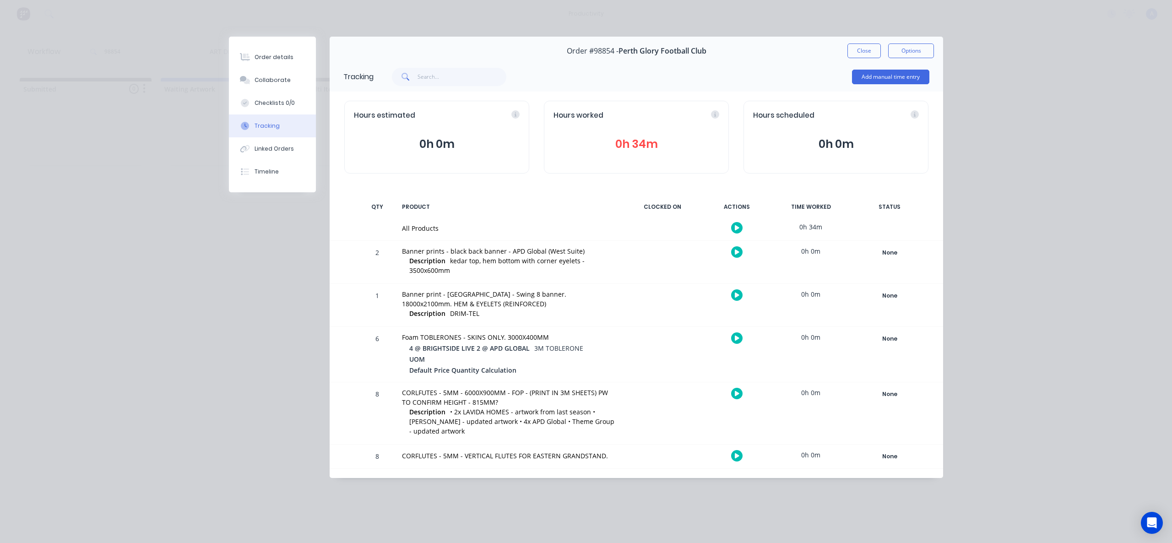
click at [746, 229] on div at bounding box center [737, 228] width 69 height 22
click at [742, 228] on div at bounding box center [737, 228] width 69 height 22
click at [735, 225] on icon "button" at bounding box center [737, 228] width 5 height 6
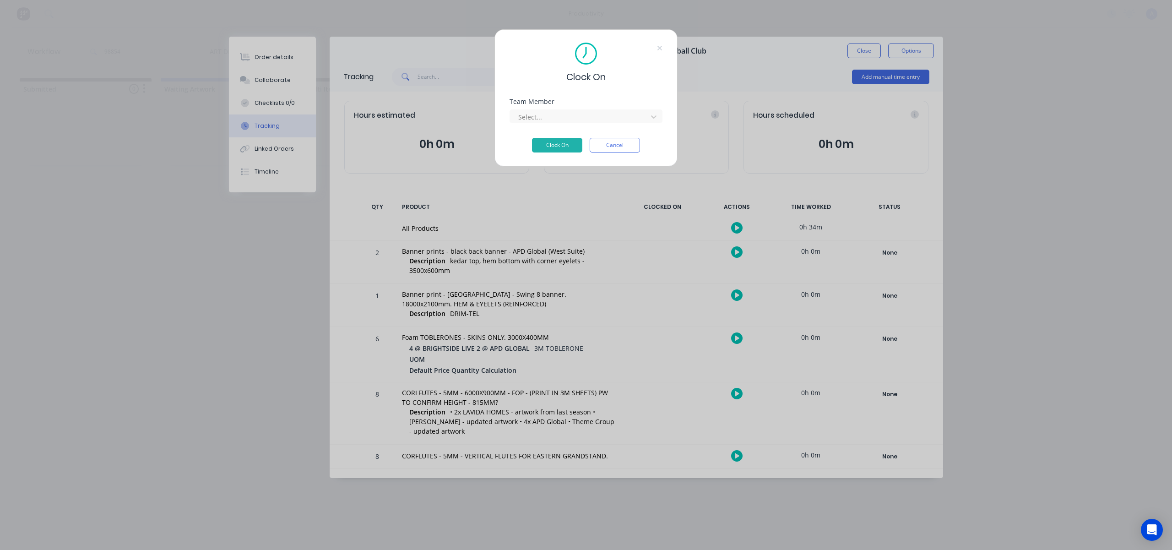
click at [574, 98] on div "Clock On Team Member Select... Clock On Cancel" at bounding box center [586, 97] width 183 height 137
click at [579, 112] on div at bounding box center [579, 116] width 125 height 11
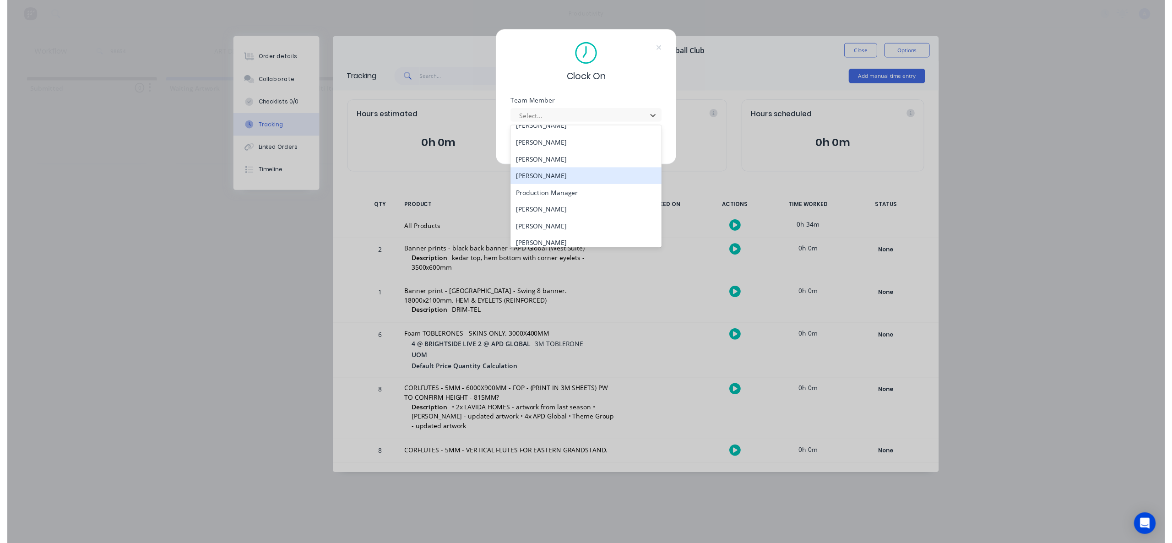
scroll to position [236, 0]
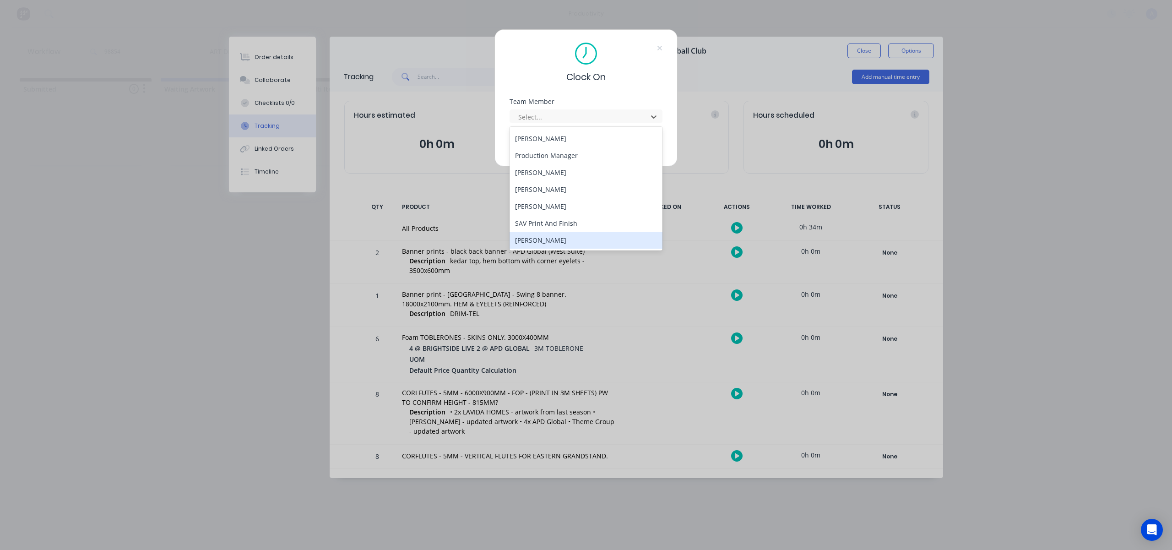
click at [564, 238] on div "[PERSON_NAME]" at bounding box center [586, 240] width 153 height 17
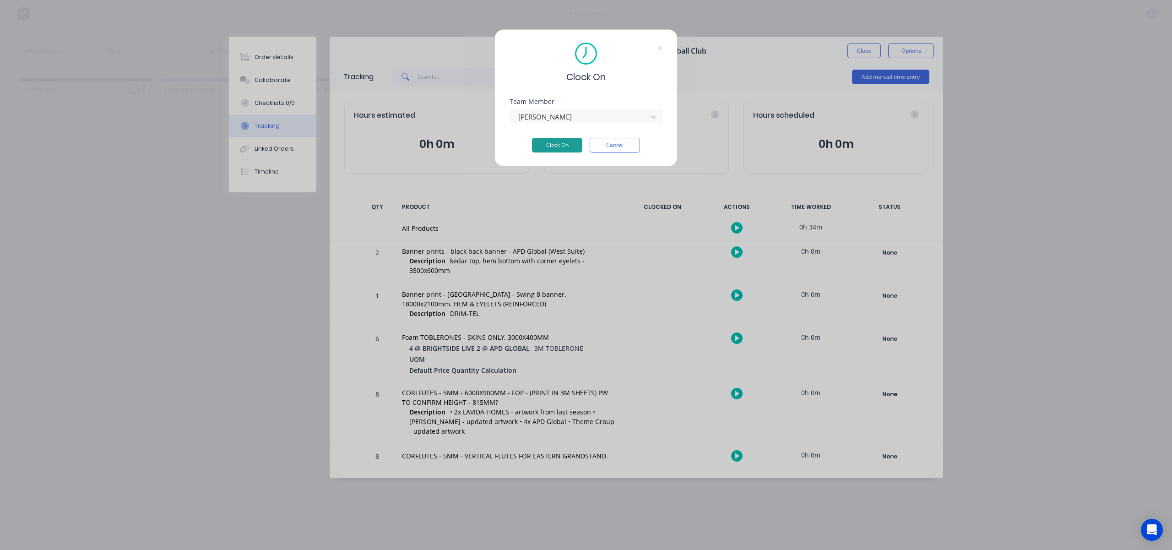
click at [566, 147] on button "Clock On" at bounding box center [557, 145] width 50 height 15
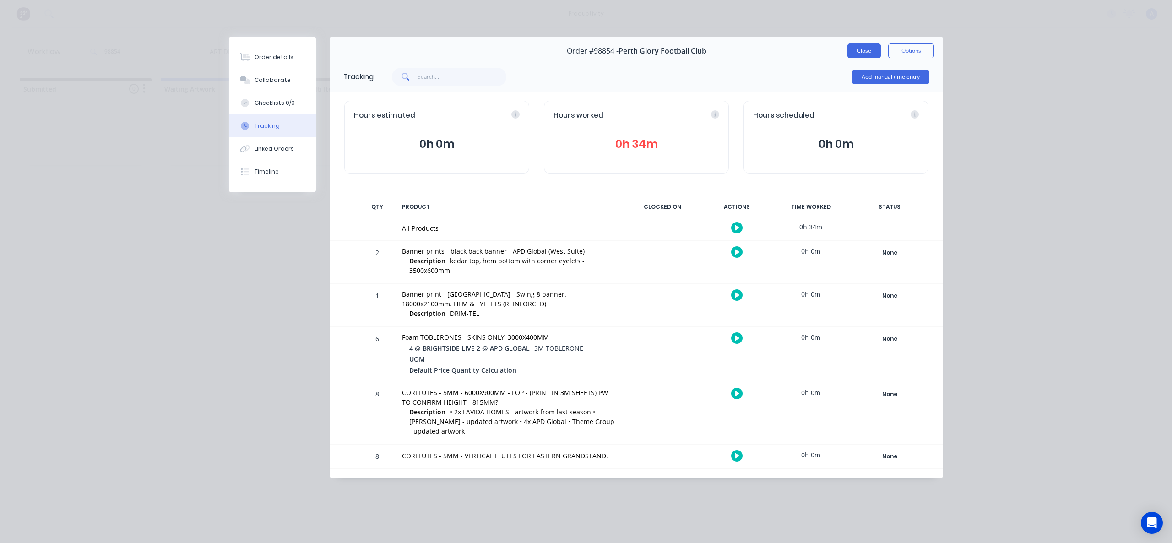
click at [866, 47] on button "Close" at bounding box center [864, 51] width 33 height 15
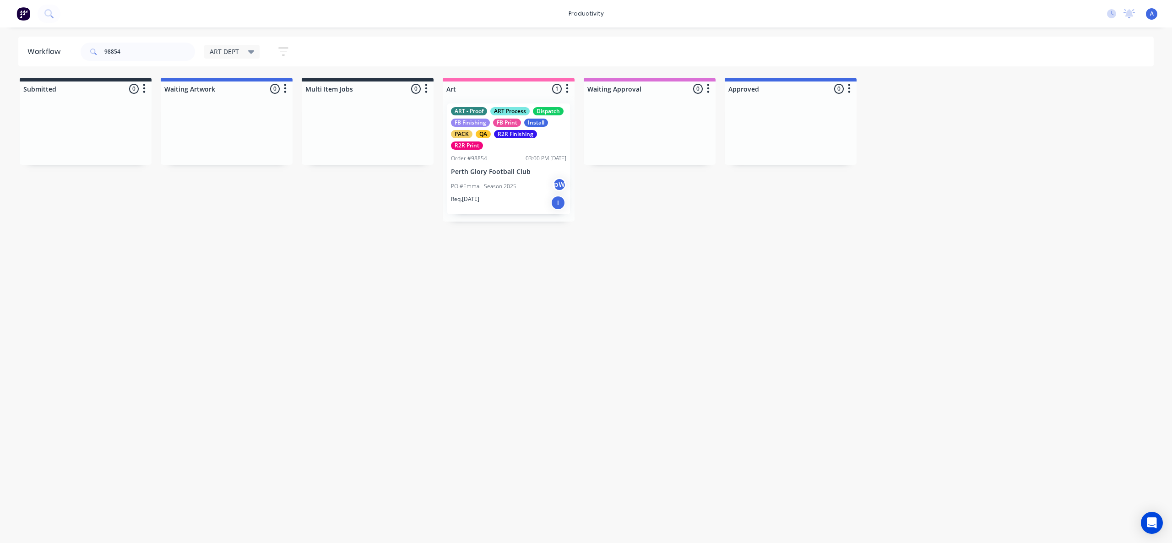
click at [738, 240] on div "Workflow 98854 ART DEPT Save new view None edit ART DEPT (Default) edit Banner …" at bounding box center [586, 281] width 1172 height 488
